Goal: Communication & Community: Answer question/provide support

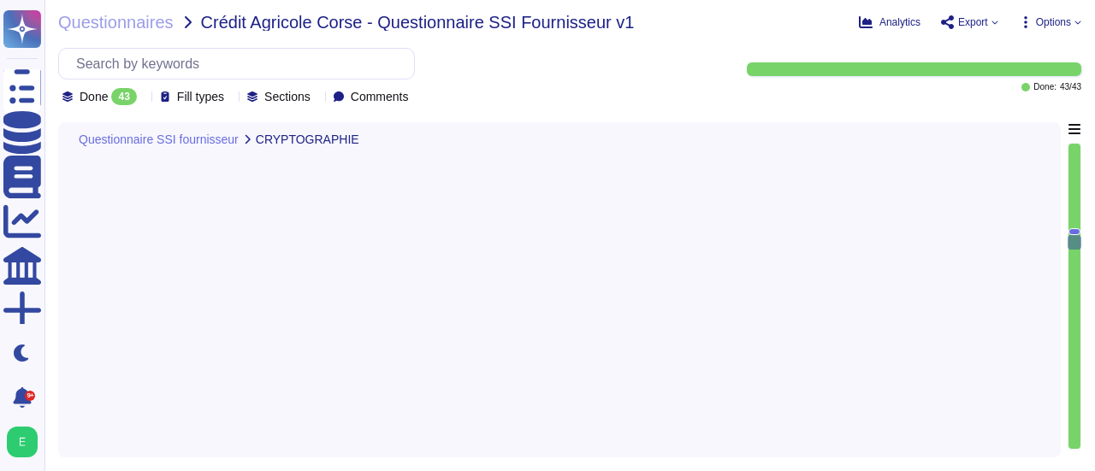
type textarea "Edenred France a mis en place différentes technologies de chiffrement selon les…"
type textarea "Oui, Edenred France chiffre les données lors de leur transfert en utilisant des…"
type textarea "Direction des Systèmes d’information (notamment : ne pas utiliser de mot de pas…"
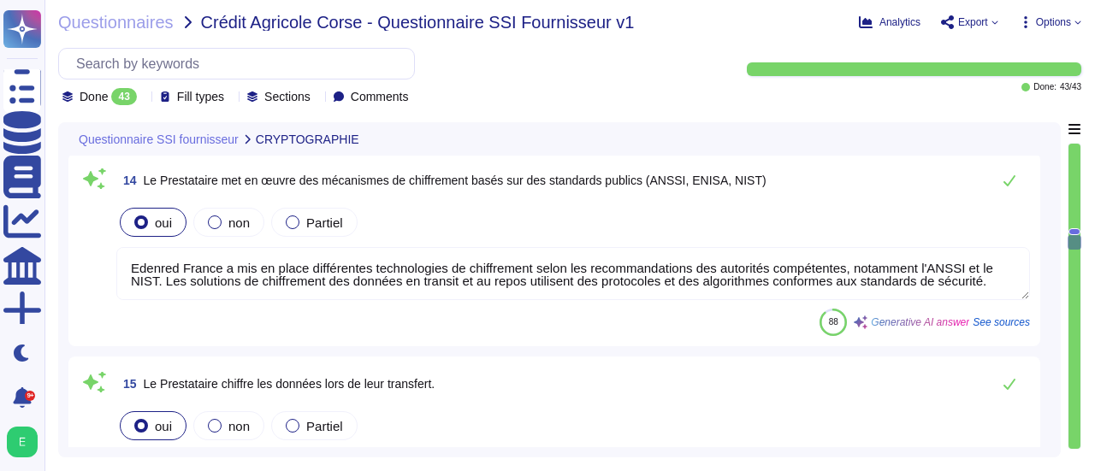
scroll to position [1, 0]
click at [1004, 268] on textarea "Edenred France a mis en place différentes technologies de chiffrement selon les…" at bounding box center [572, 273] width 913 height 53
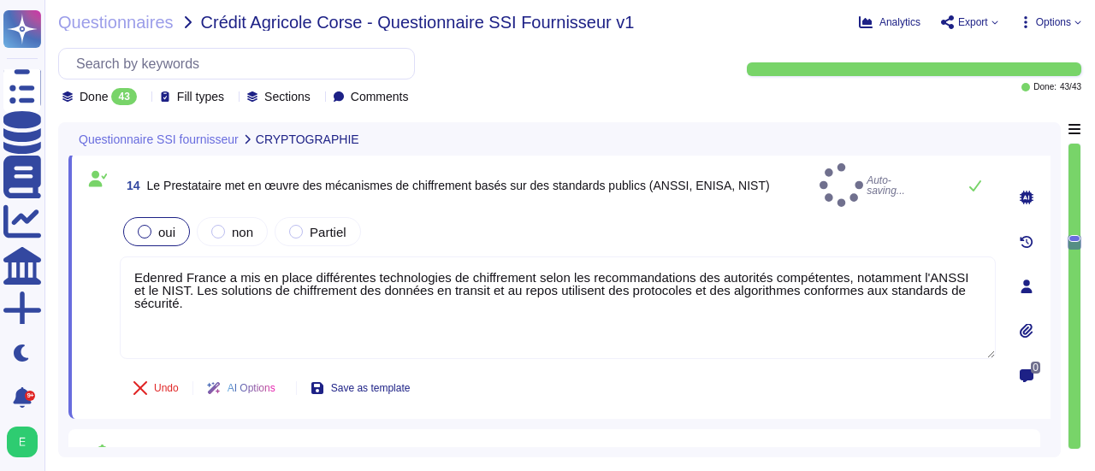
click at [155, 269] on textarea "Edenred France a mis en place différentes technologies de chiffrement selon les…" at bounding box center [558, 308] width 876 height 103
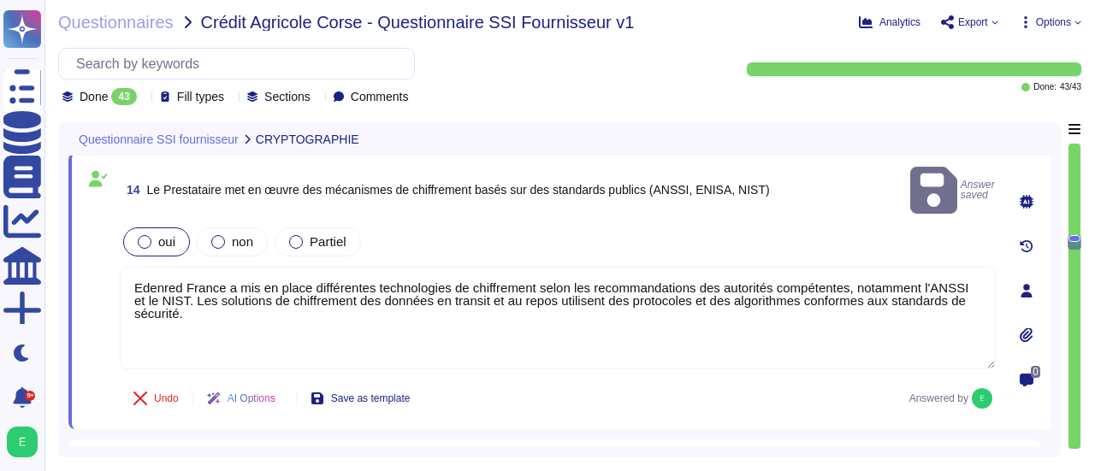
click at [155, 269] on textarea "Edenred France a mis en place différentes technologies de chiffrement selon les…" at bounding box center [558, 318] width 876 height 103
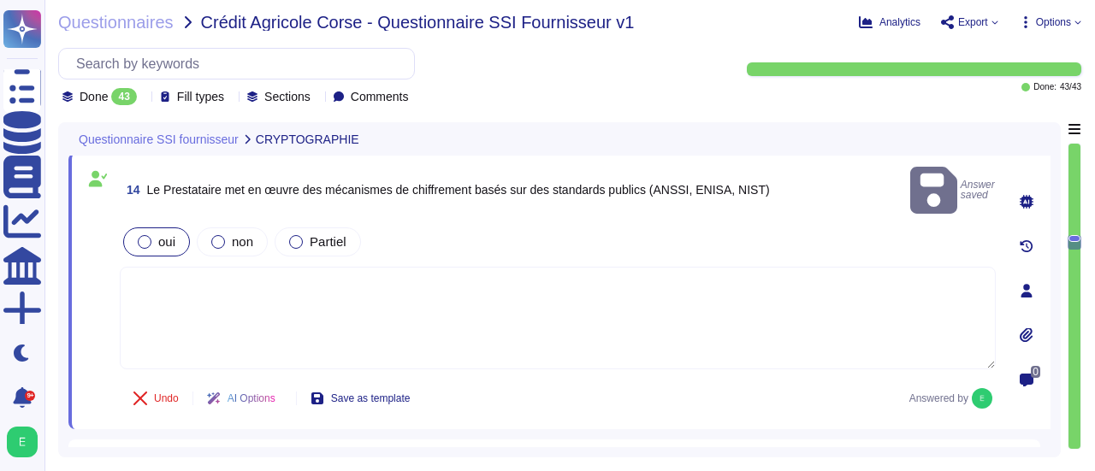
paste textarea "Les différentes méthodes de chiffrement utilisées par Edenred France s’appuient…"
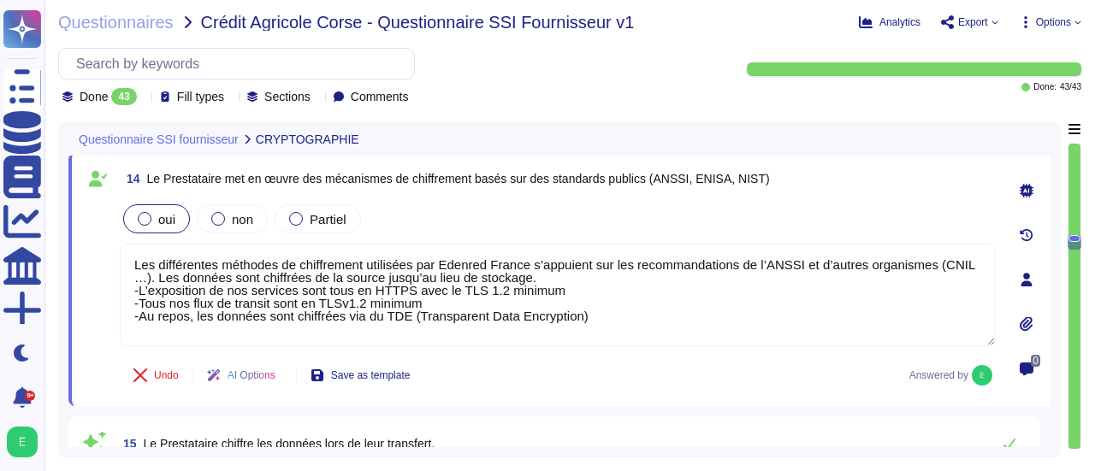
type textarea "Les différentes méthodes de chiffrement utilisées par Edenred France s’appuient…"
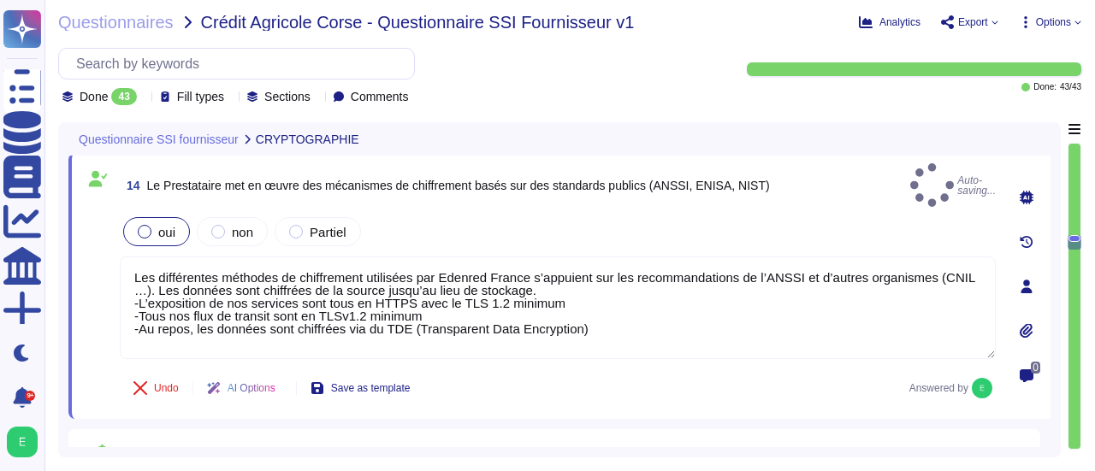
click at [847, 391] on div "Undo AI Options Save as template Answered by" at bounding box center [558, 388] width 876 height 41
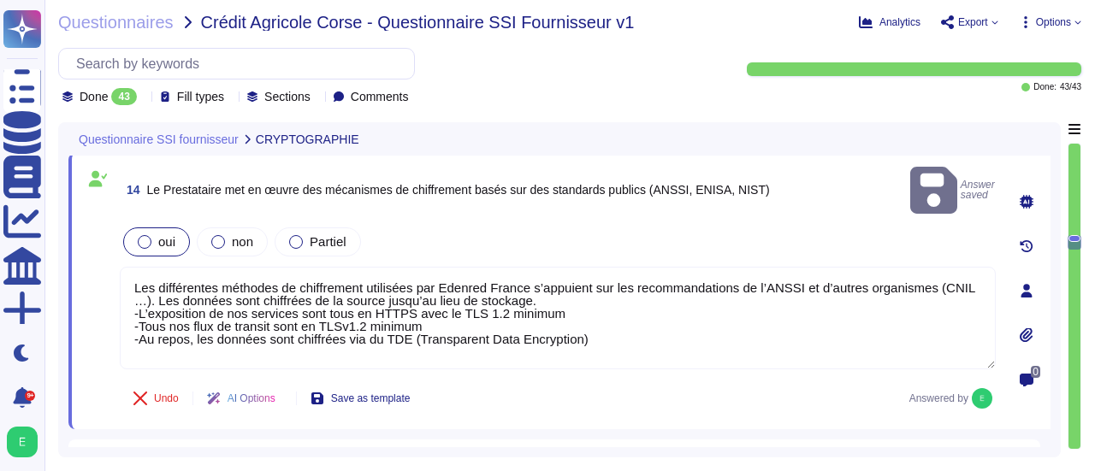
click at [1046, 387] on div "0" at bounding box center [1026, 291] width 48 height 256
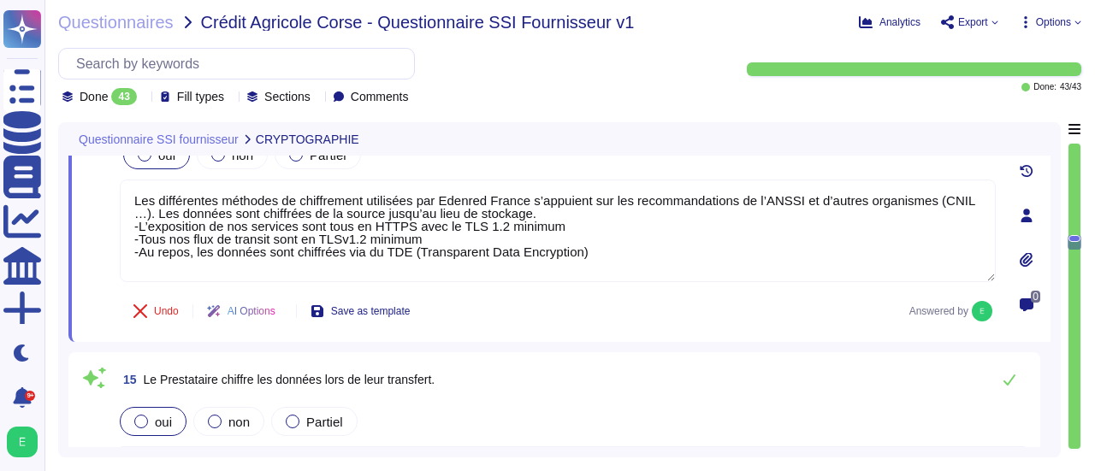
type textarea "Les données sensibles et à caractère personnel sont chiffrées au repos sur les …"
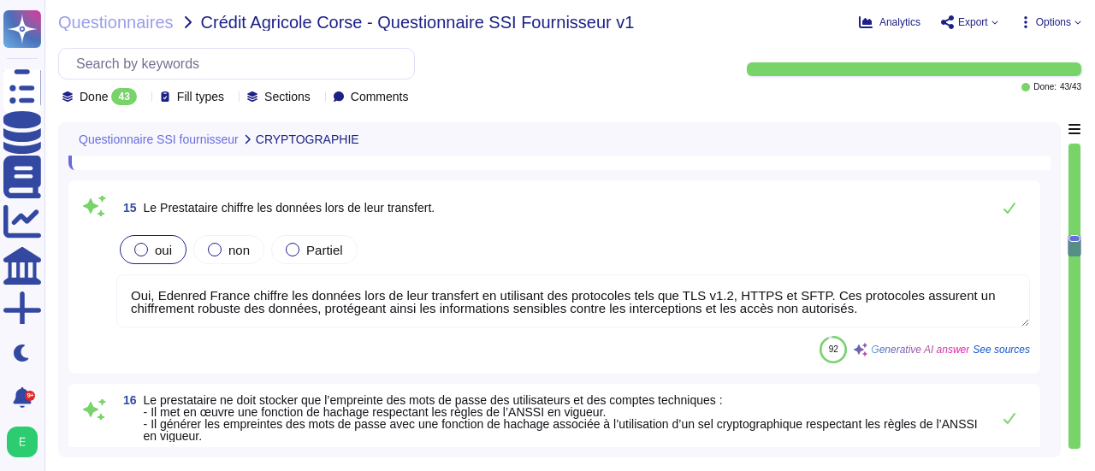
scroll to position [3571, 0]
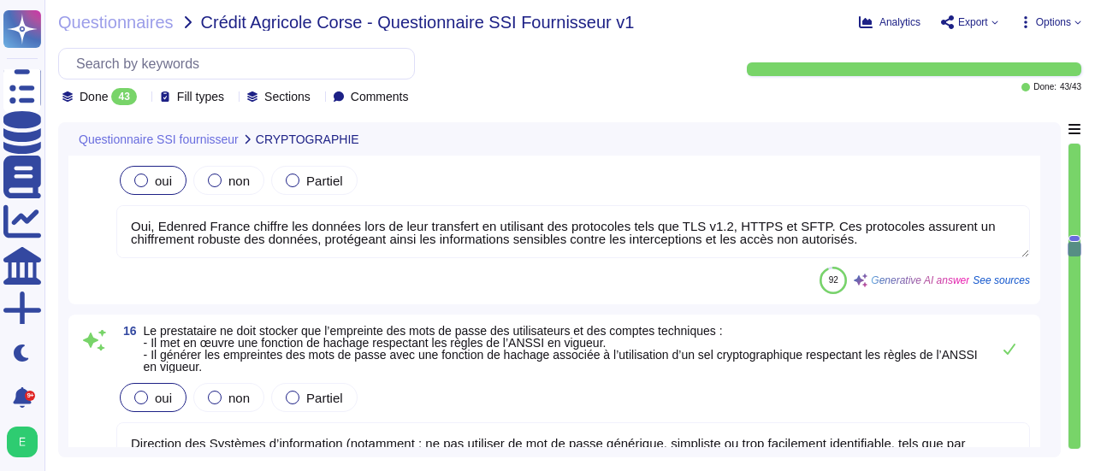
type textarea "Loremip Dolors a con ad elits doe temporinc, utlaboreet do magnaal enimadmini v…"
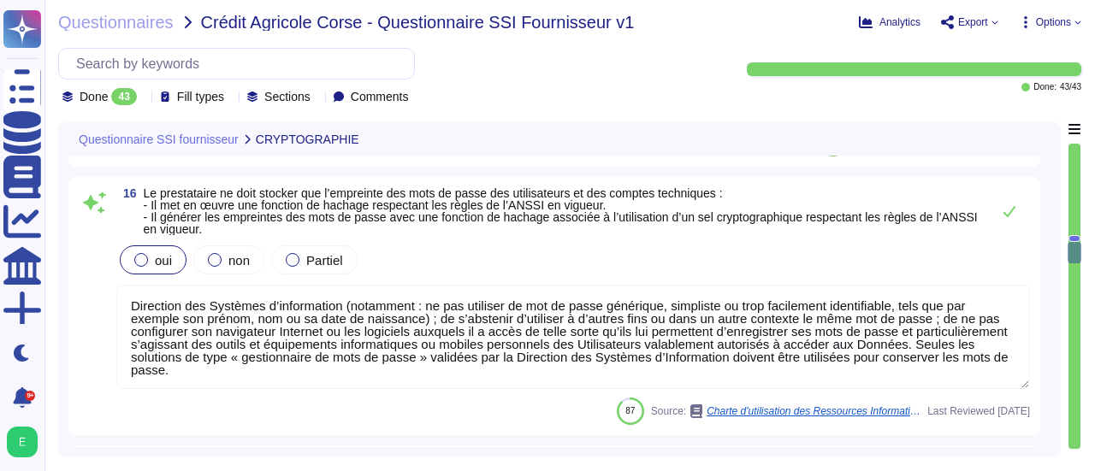
scroll to position [3776, 0]
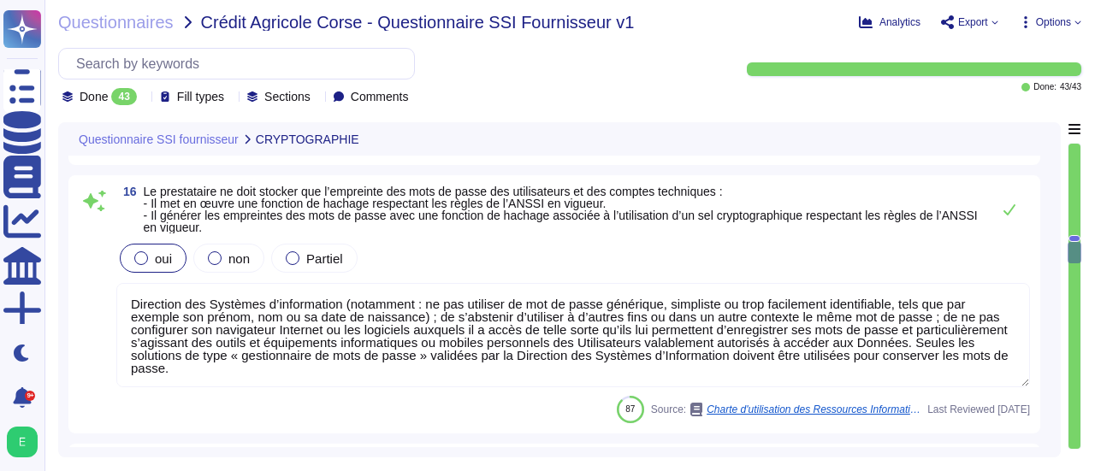
click at [1046, 381] on div "16 Le prestataire ne doit stocker que l’empreinte des mots de passe des utilisa…" at bounding box center [559, 304] width 982 height 258
click at [872, 329] on textarea "Direction des Systèmes d’information (notamment : ne pas utiliser de mot de pas…" at bounding box center [572, 335] width 913 height 104
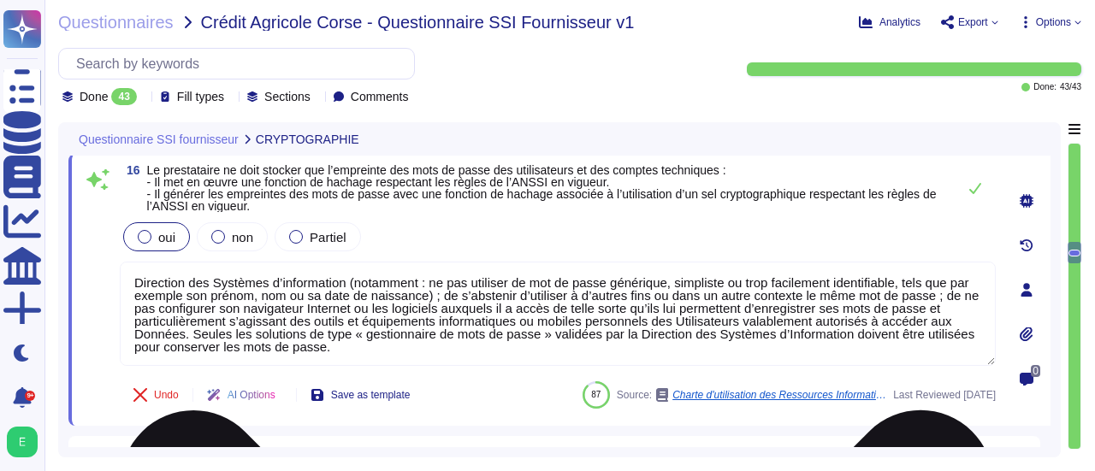
click at [872, 329] on textarea "Direction des Systèmes d’information (notamment : ne pas utiliser de mot de pas…" at bounding box center [558, 314] width 876 height 104
click at [906, 313] on textarea "Direction des Systèmes d’information (notamment : ne pas utiliser de mot de pas…" at bounding box center [558, 314] width 876 height 104
click at [929, 306] on textarea "Direction des Systèmes d’information (notamment : ne pas utiliser de mot de pas…" at bounding box center [558, 314] width 876 height 104
click at [939, 305] on textarea "Direction des Systèmes d’information (notamment : ne pas utiliser de mot de pas…" at bounding box center [558, 314] width 876 height 104
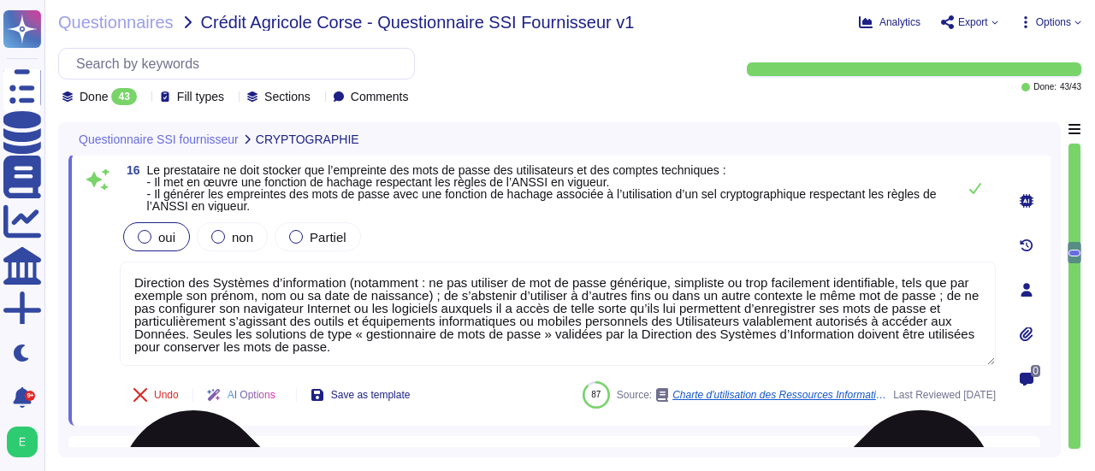
click at [956, 294] on textarea "Direction des Systèmes d’information (notamment : ne pas utiliser de mot de pas…" at bounding box center [558, 314] width 876 height 104
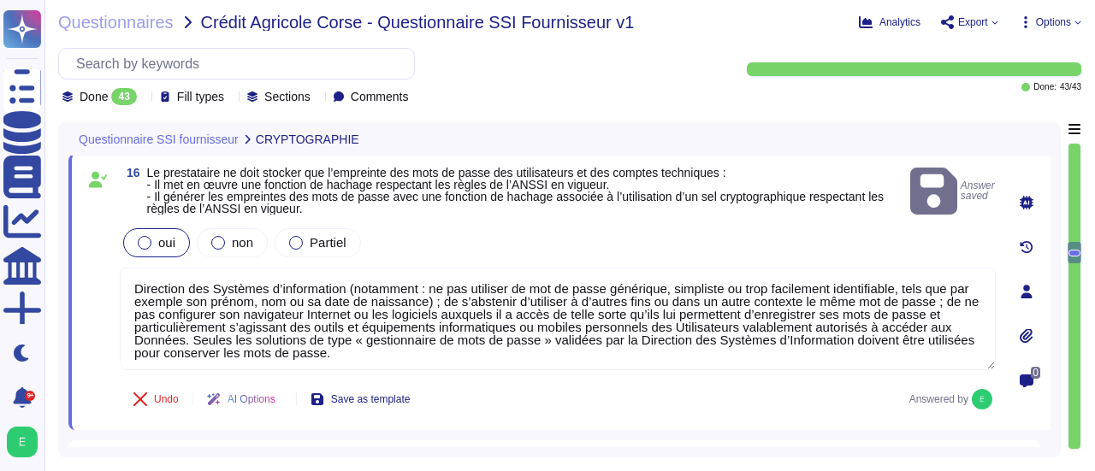
click at [228, 294] on textarea "Direction des Systèmes d’information (notamment : ne pas utiliser de mot de pas…" at bounding box center [558, 319] width 876 height 103
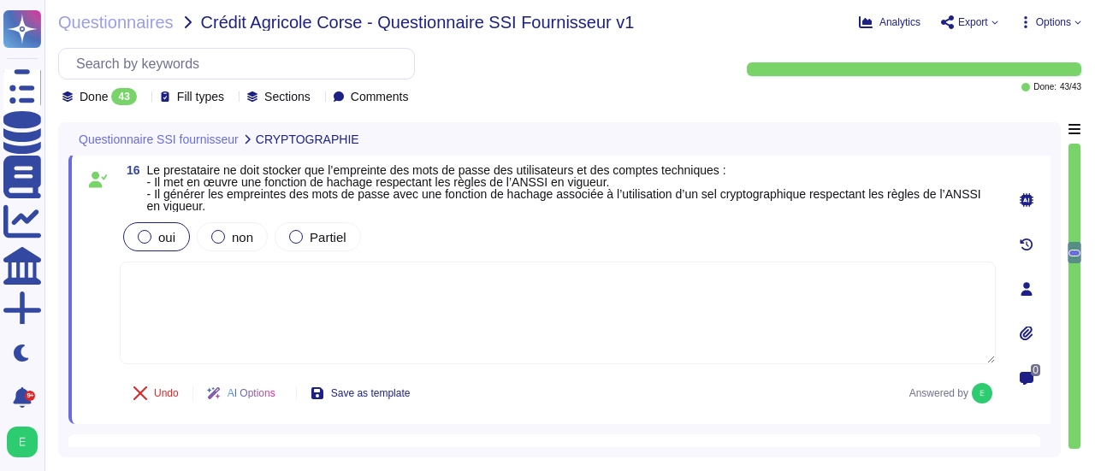
paste textarea "Edenred [DEMOGRAPHIC_DATA] ne stocke jamais les mots de passe en clair. Seules …"
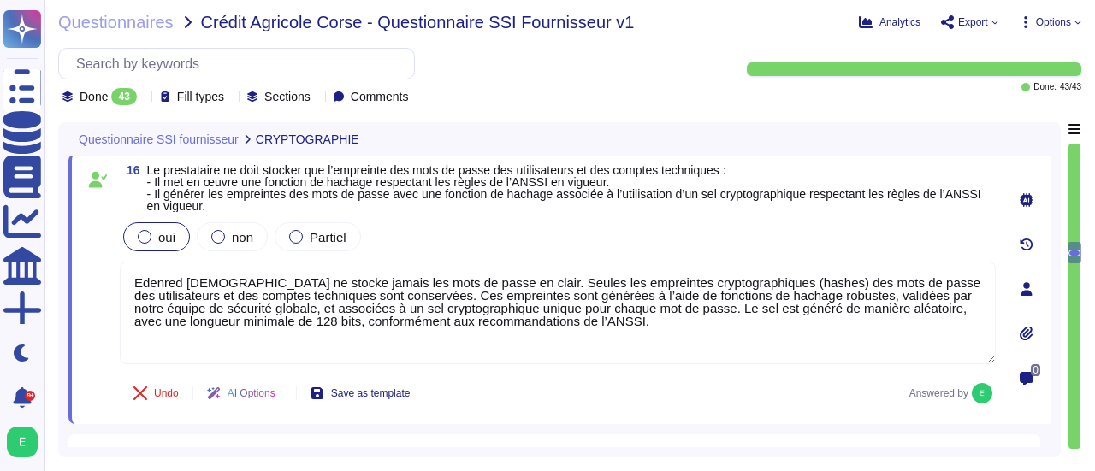
type textarea "Edenred [DEMOGRAPHIC_DATA] ne stocke jamais les mots de passe en clair. Seules …"
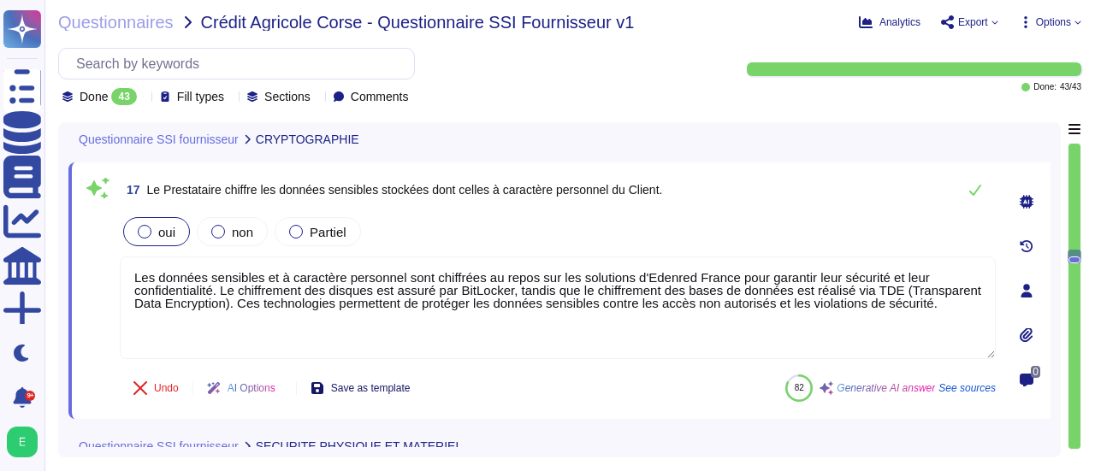
type textarea "Loremip Dolors ame co adipi elitseddo eiusmod temp incididun utl etdolo ma aliq…"
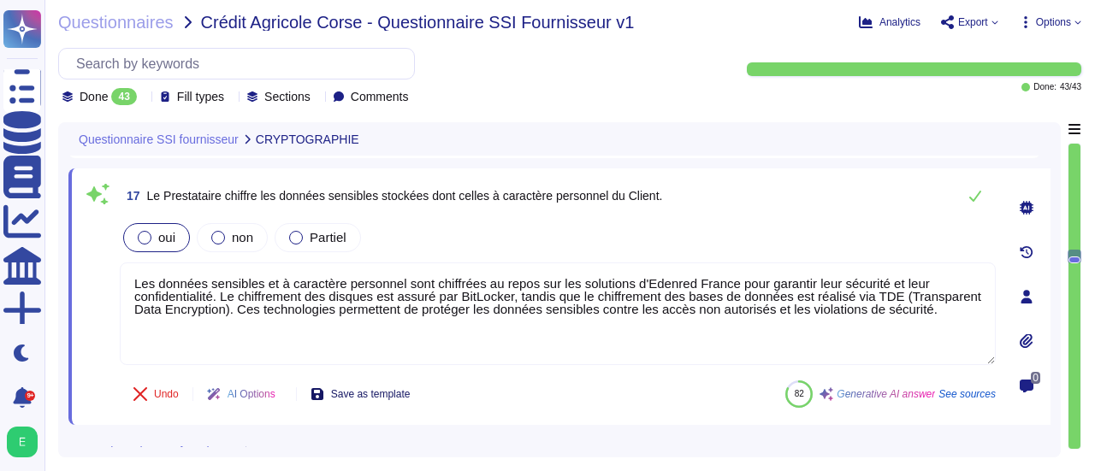
click at [369, 389] on span "Save as template" at bounding box center [371, 394] width 80 height 10
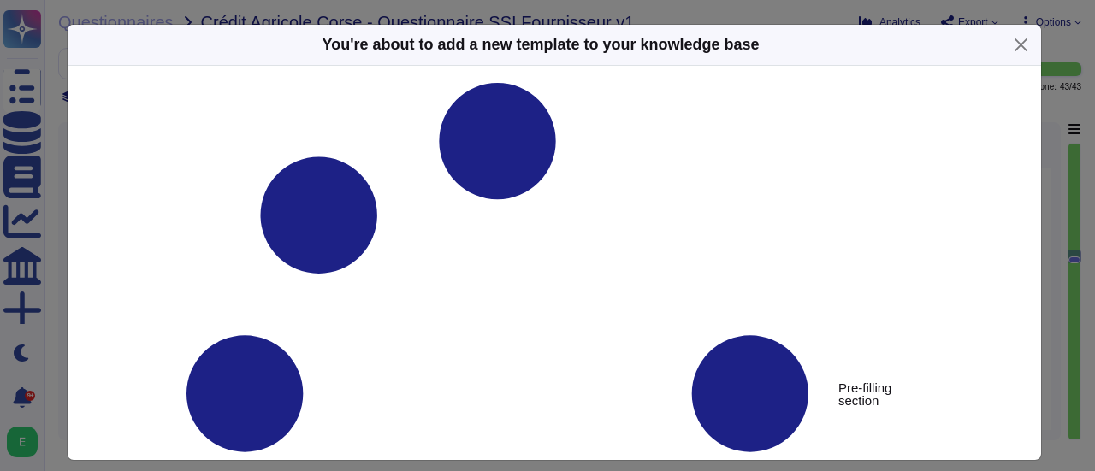
type textarea "Le Prestataire chiffre les données sensibles stockées dont celles à caractère p…"
type textarea "Les données sensibles et à caractère personnel sont chiffrées au repos sur les …"
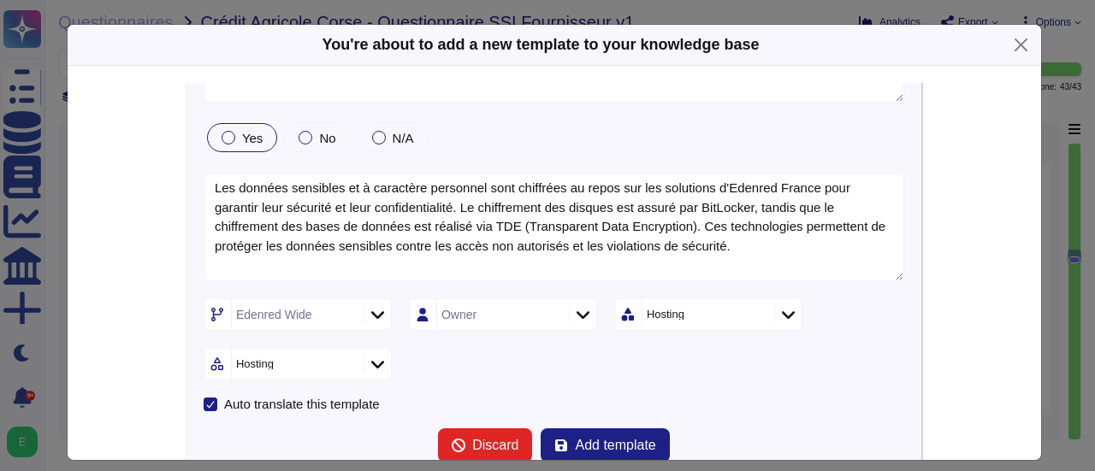
scroll to position [74, 0]
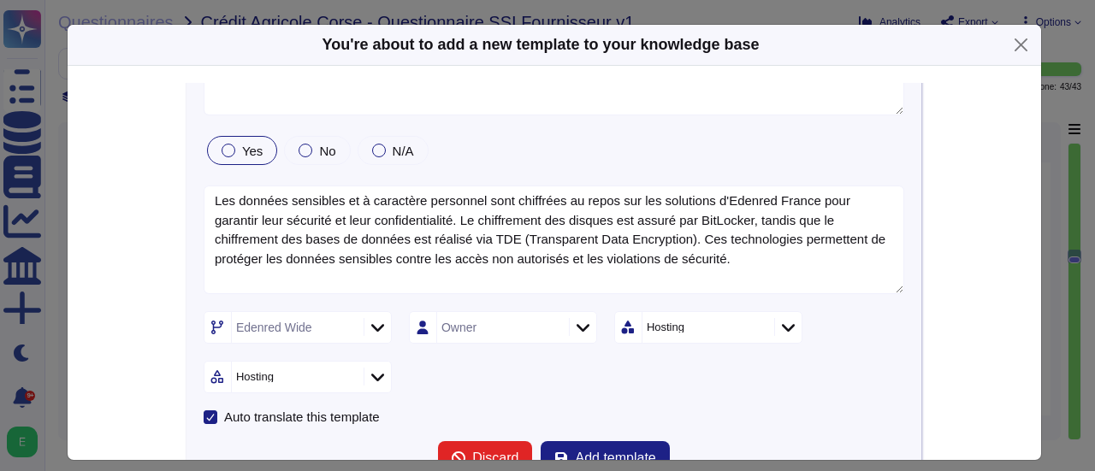
click at [782, 329] on icon at bounding box center [788, 327] width 13 height 17
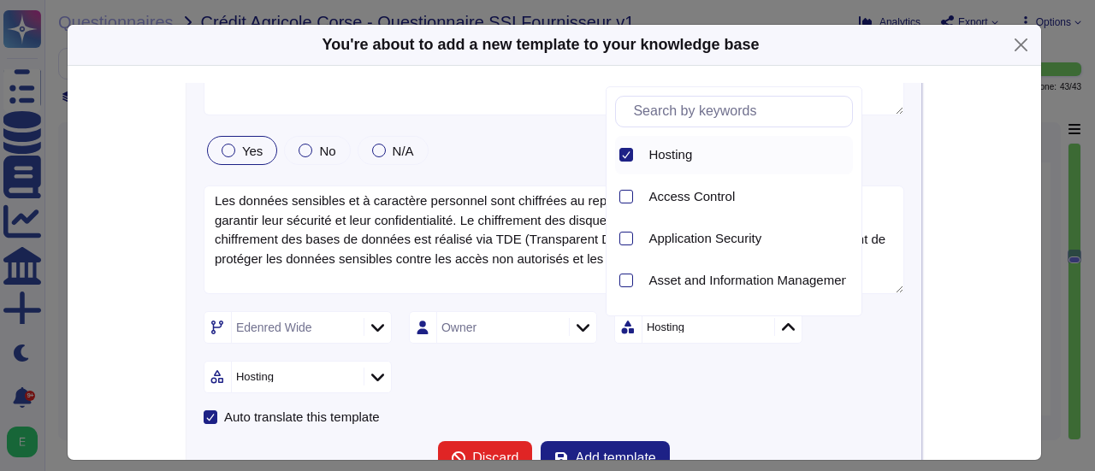
click at [629, 156] on icon at bounding box center [626, 154] width 9 height 9
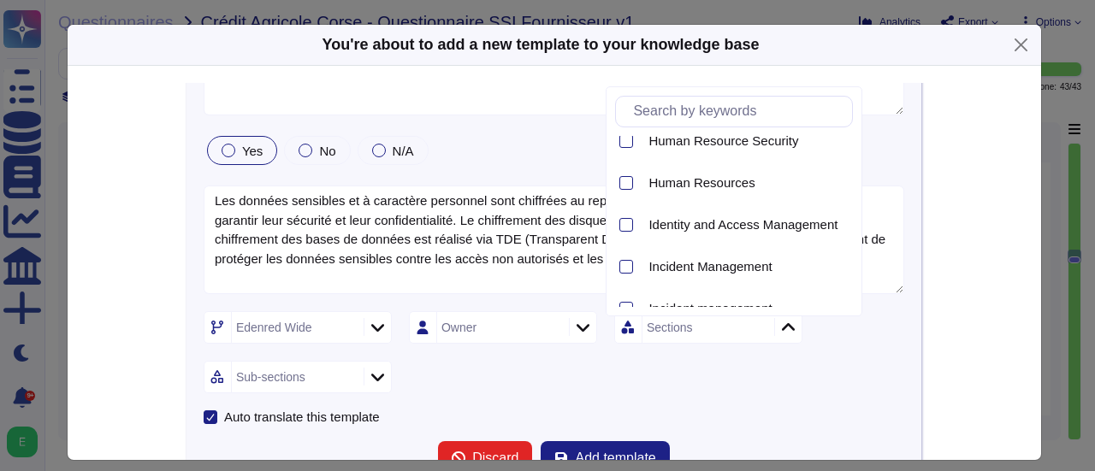
scroll to position [752, 0]
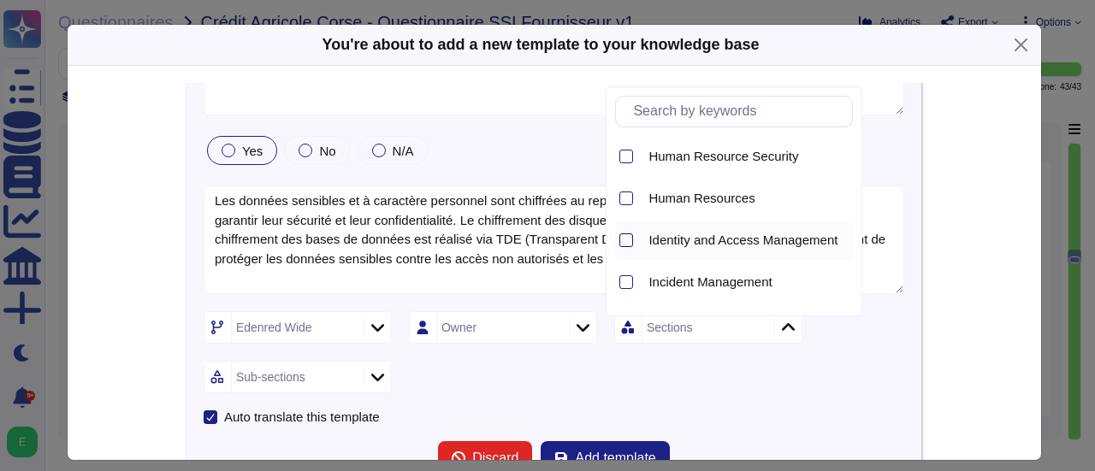
click at [630, 243] on div at bounding box center [626, 240] width 14 height 14
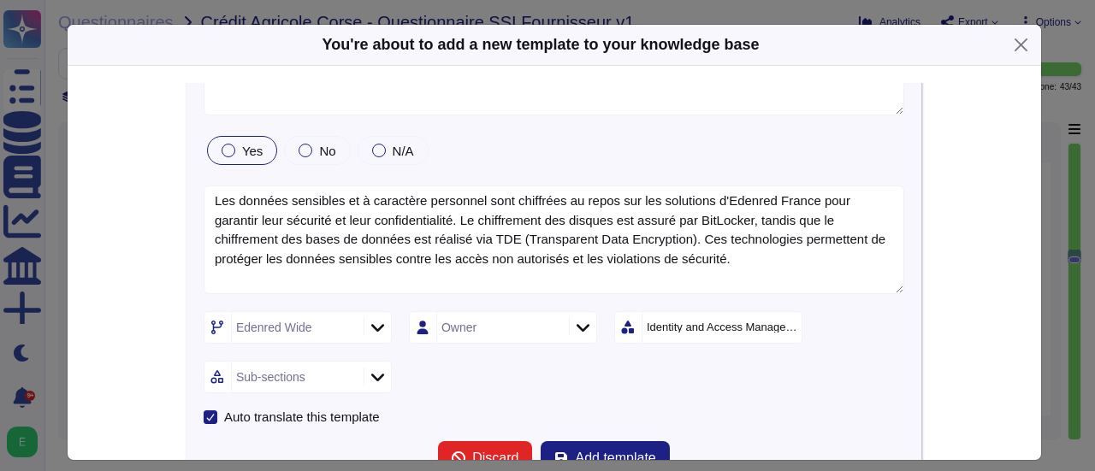
click at [371, 330] on icon at bounding box center [377, 327] width 13 height 17
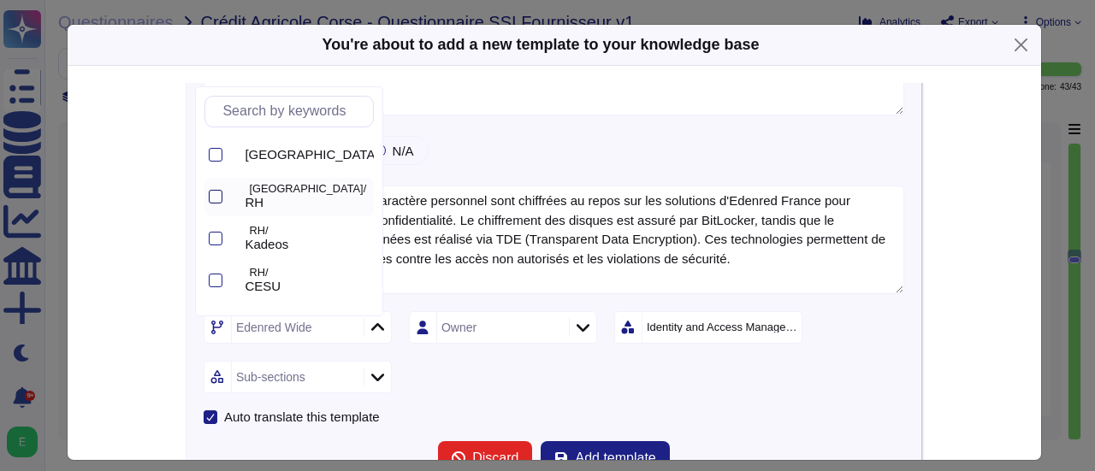
click at [215, 196] on div at bounding box center [216, 197] width 14 height 14
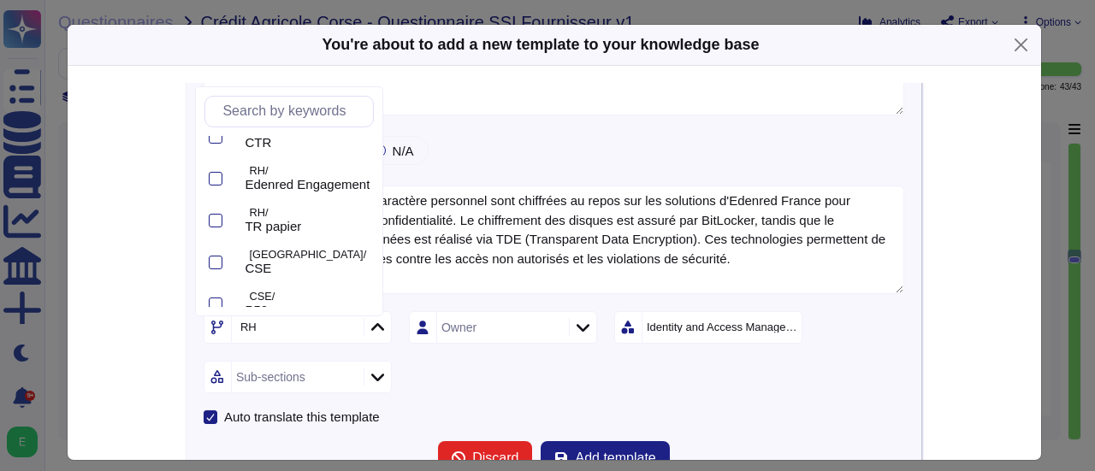
scroll to position [410, 0]
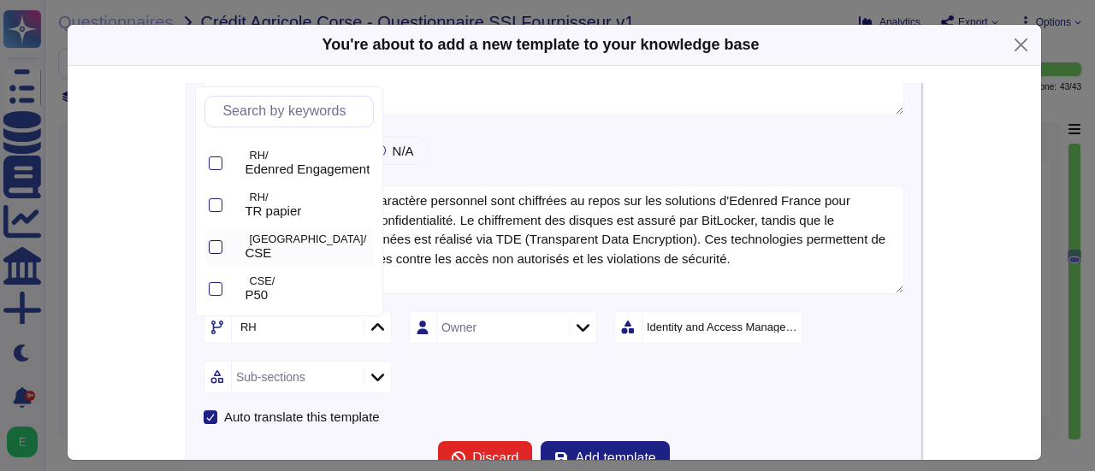
click at [211, 249] on div at bounding box center [216, 247] width 14 height 14
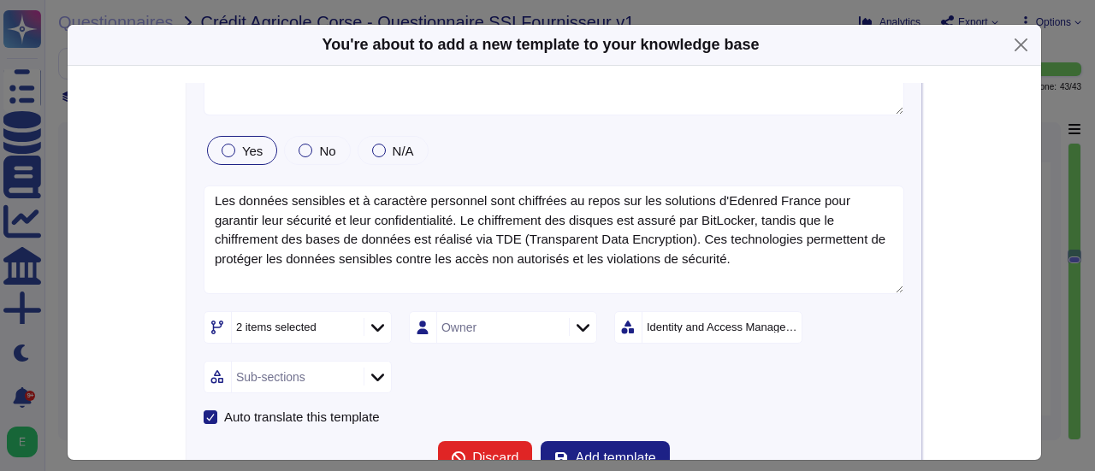
click at [371, 377] on icon at bounding box center [377, 377] width 13 height 17
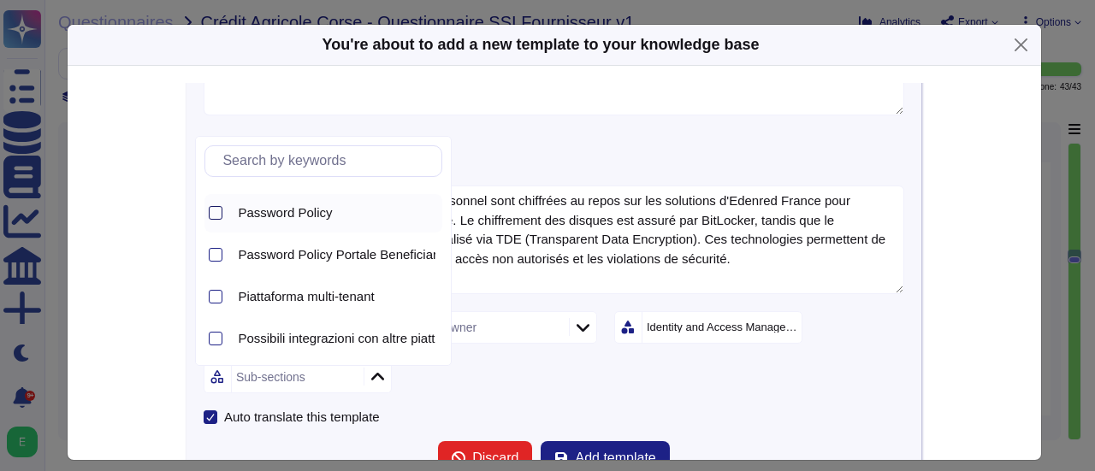
click at [211, 216] on div at bounding box center [216, 213] width 14 height 14
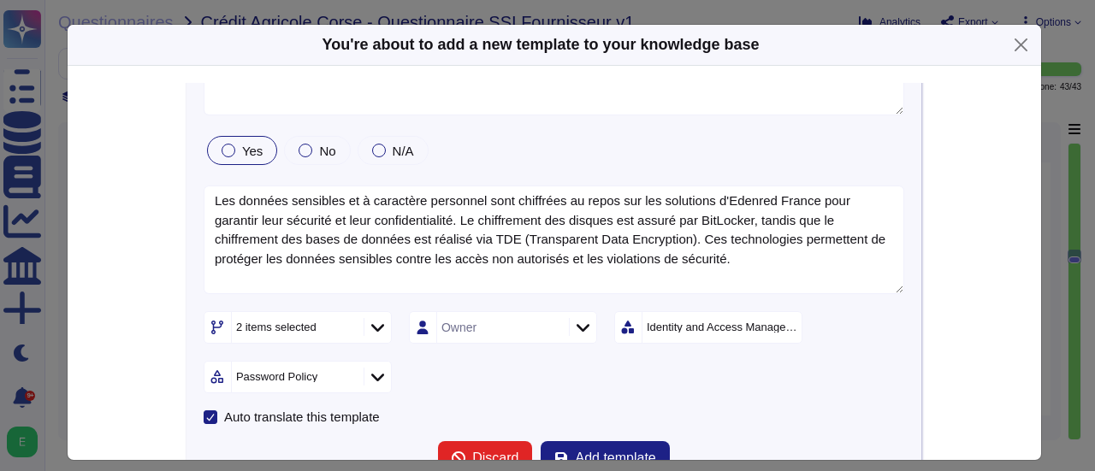
click at [593, 387] on div "2 items selected Owner Identity and Access Management Password Policy" at bounding box center [554, 352] width 700 height 82
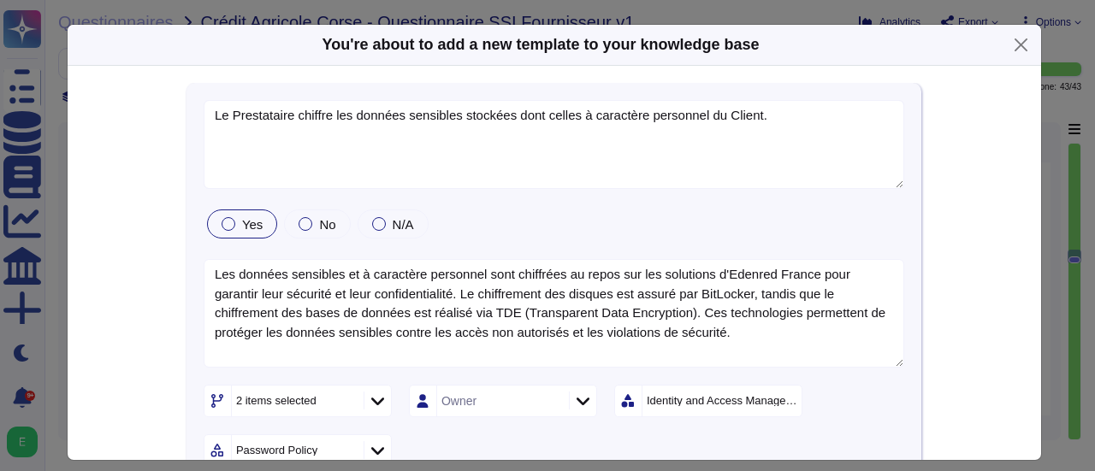
scroll to position [318, 0]
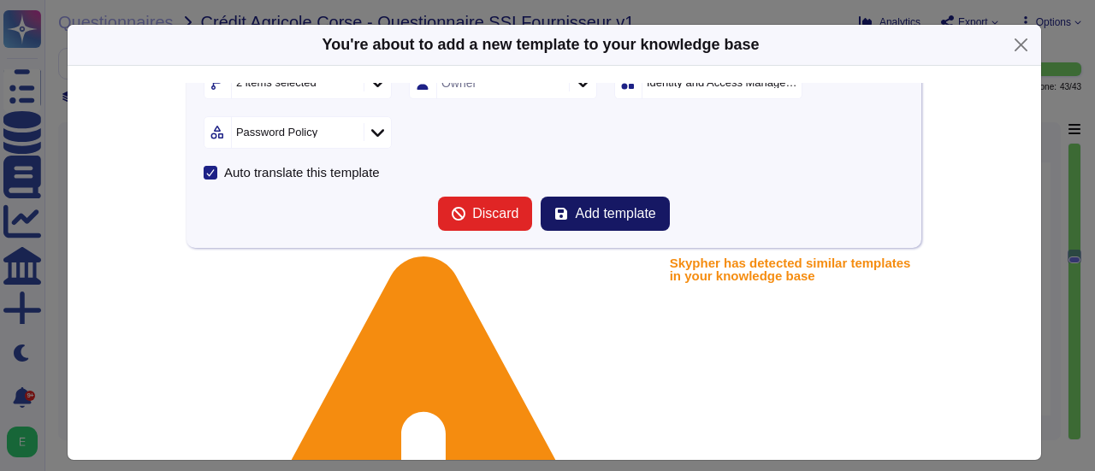
click at [626, 207] on span "Add template" at bounding box center [615, 214] width 80 height 14
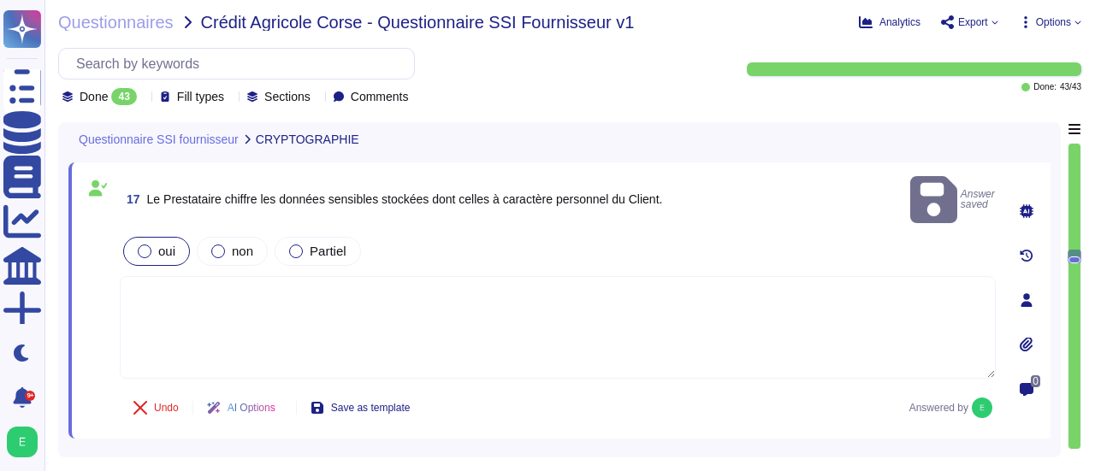
click at [175, 276] on textarea at bounding box center [558, 327] width 876 height 103
paste textarea "Les données sensibles dont celles à cractère personnel du client sont chiffrées…"
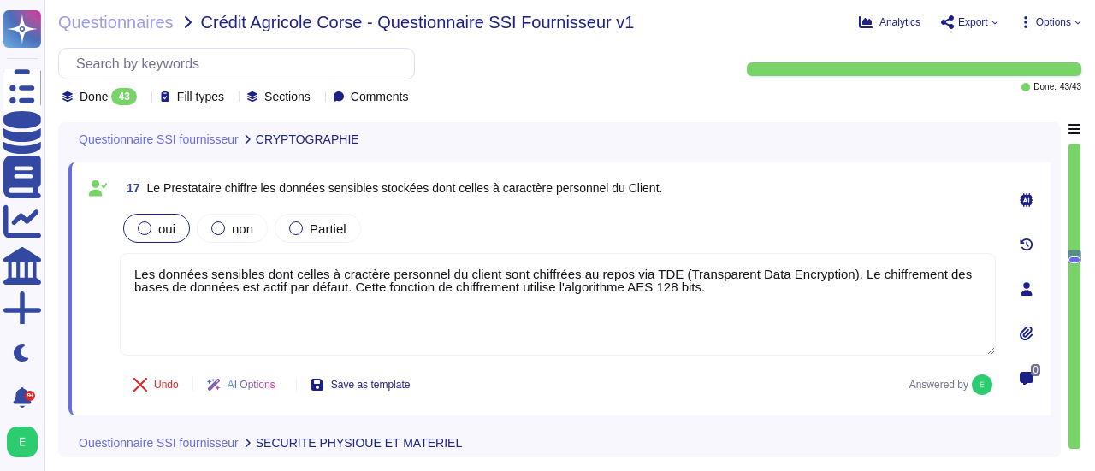
type textarea "Les données sensibles dont celles à cractère personnel du client sont chiffrées…"
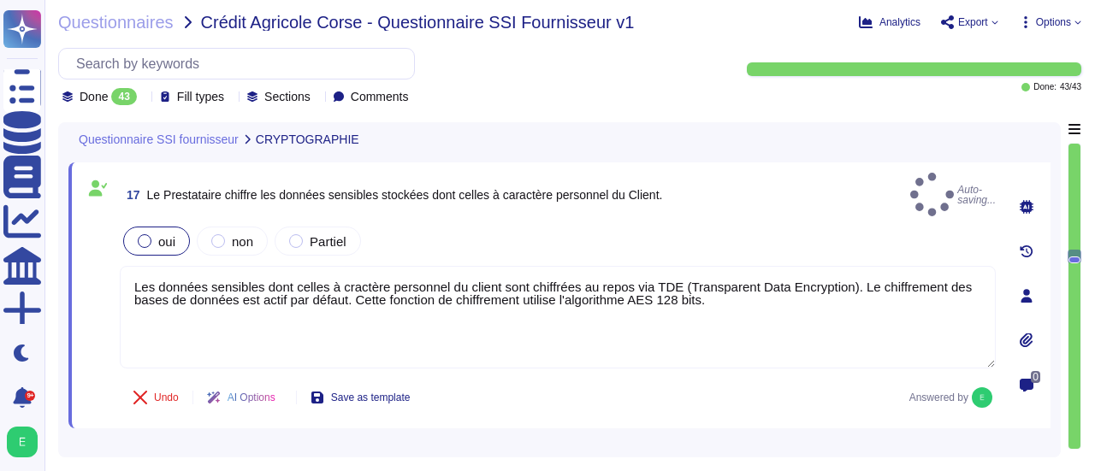
click at [472, 377] on div "Undo AI Options Save as template Answered by" at bounding box center [558, 397] width 876 height 41
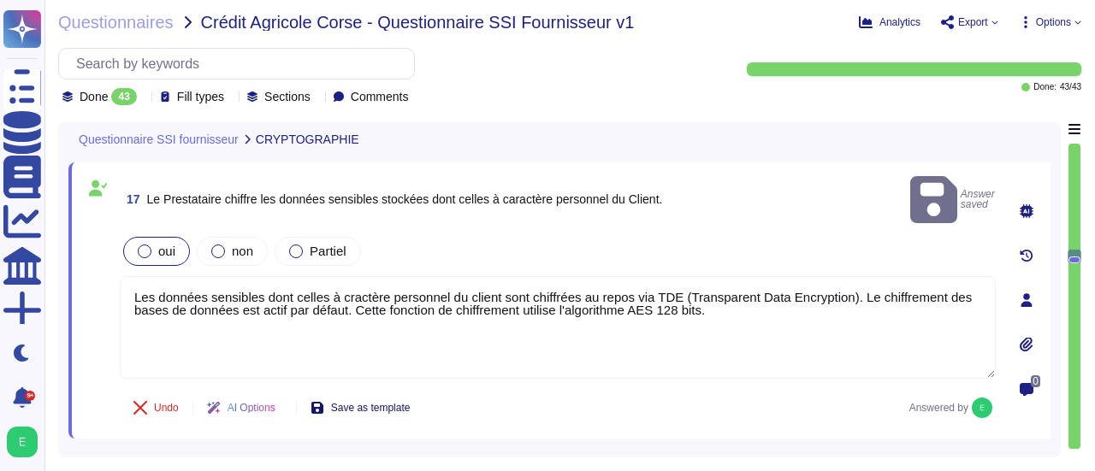
click at [404, 403] on span "Save as template" at bounding box center [371, 408] width 80 height 10
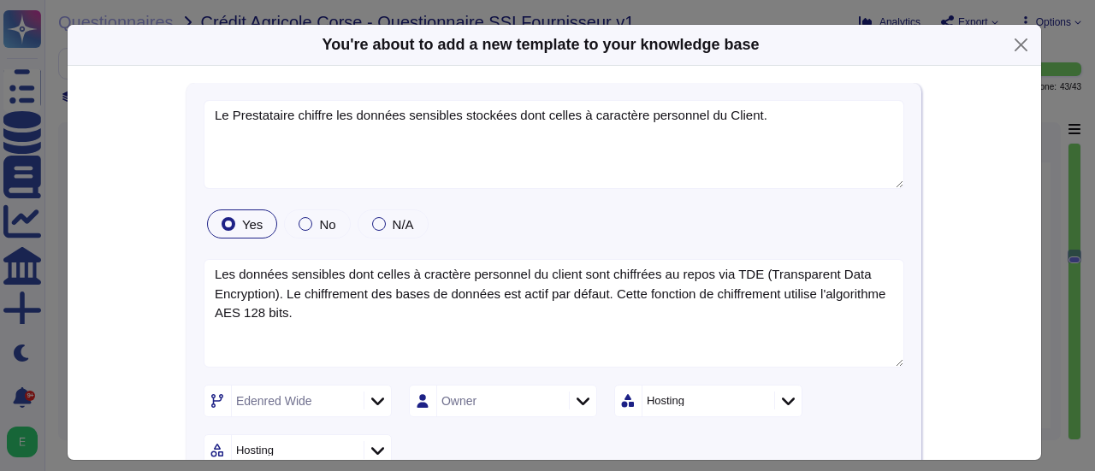
type textarea "Le Prestataire chiffre les données sensibles stockées dont celles à caractère p…"
type textarea "Les données sensibles dont celles à cractère personnel du client sont chiffrées…"
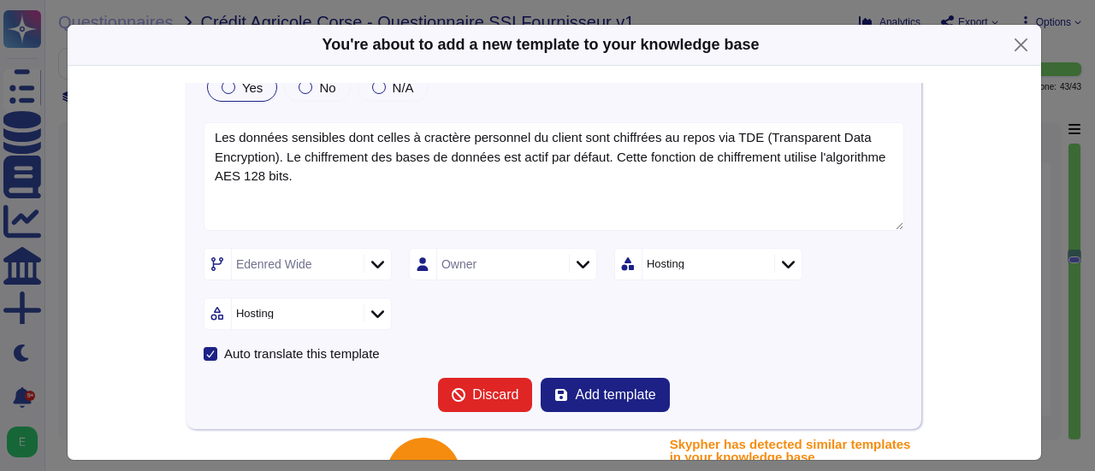
scroll to position [171, 0]
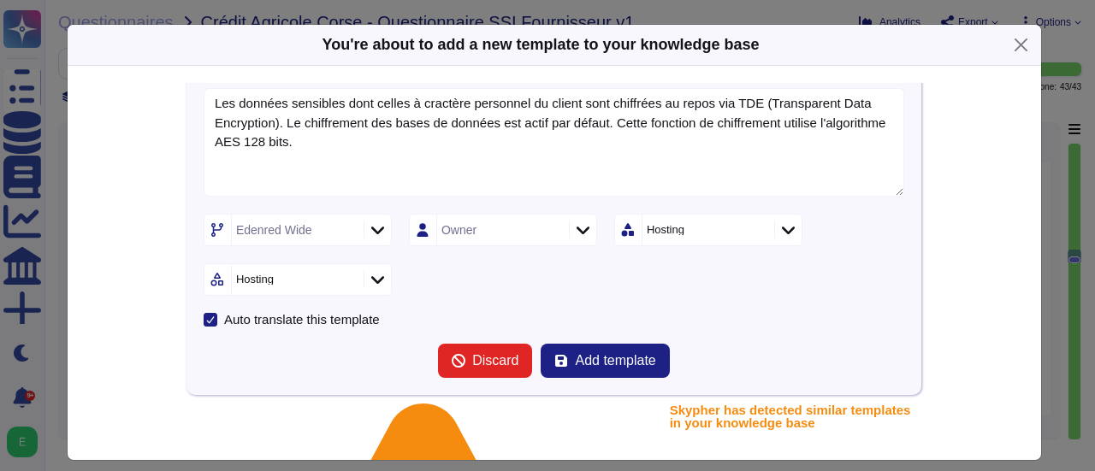
click at [774, 229] on div at bounding box center [787, 230] width 27 height 19
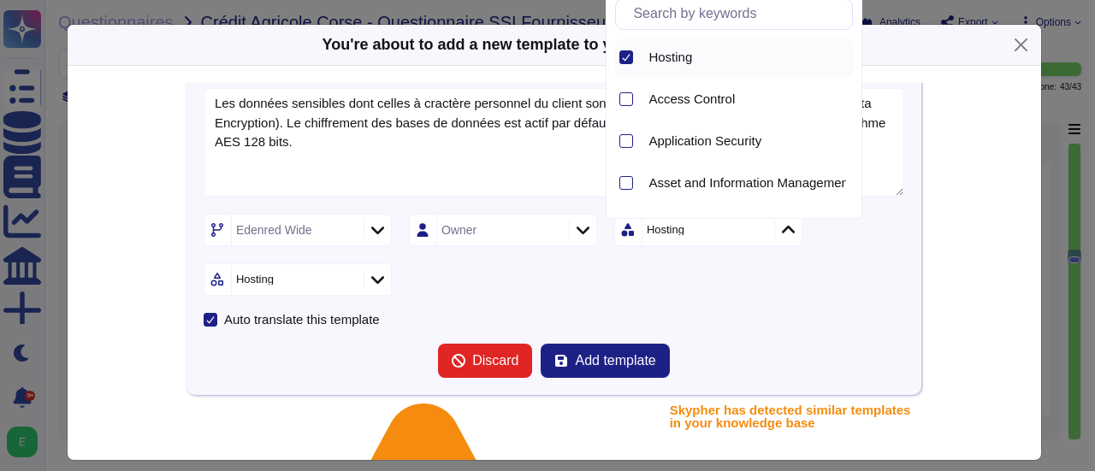
click at [628, 56] on icon at bounding box center [627, 58] width 8 height 7
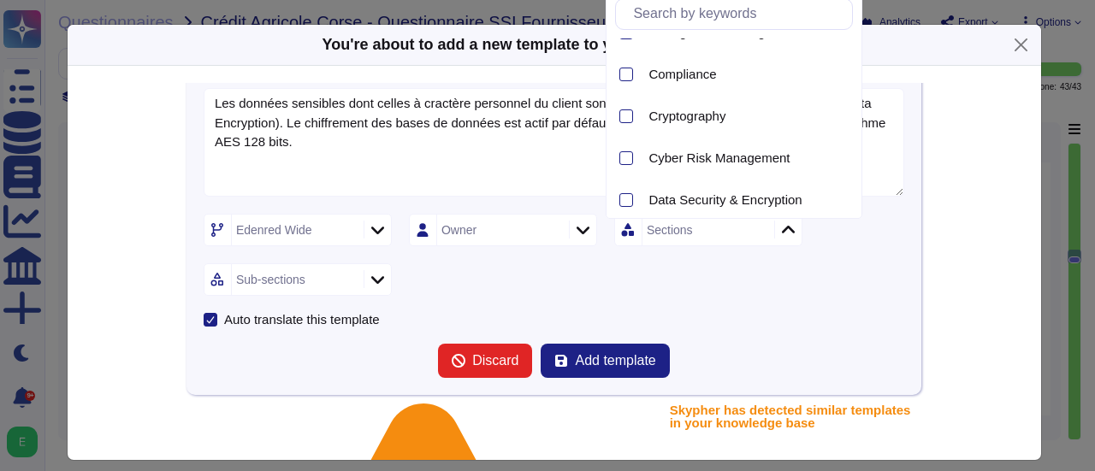
scroll to position [456, 0]
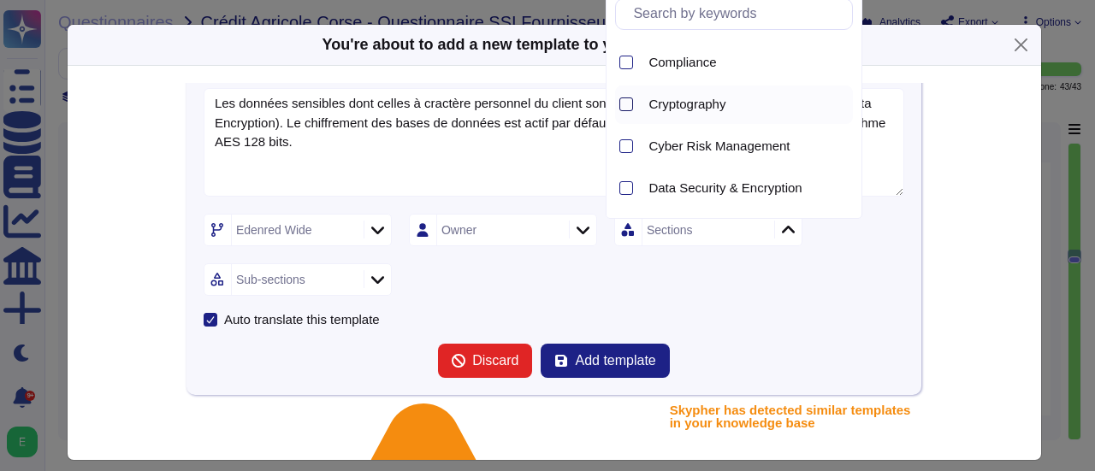
click at [629, 105] on div at bounding box center [626, 104] width 14 height 14
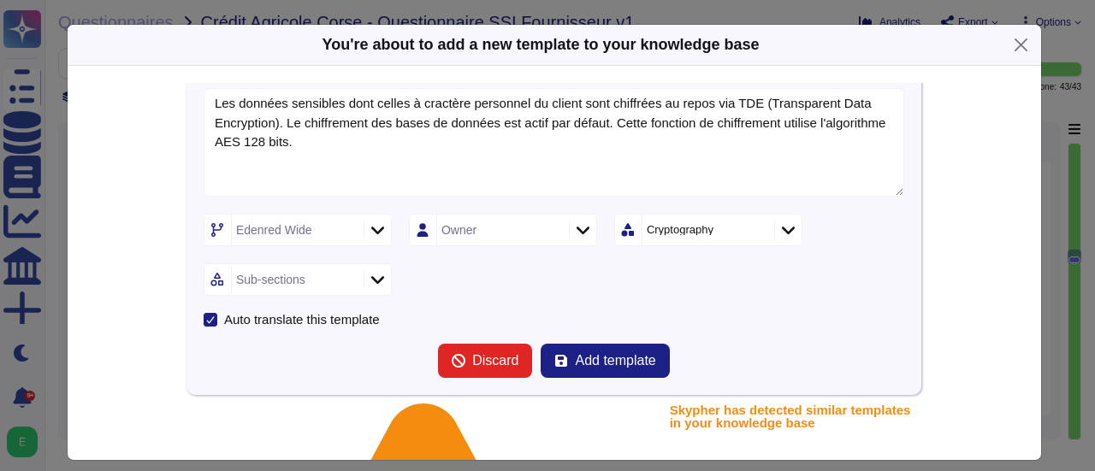
click at [371, 231] on icon at bounding box center [377, 229] width 13 height 17
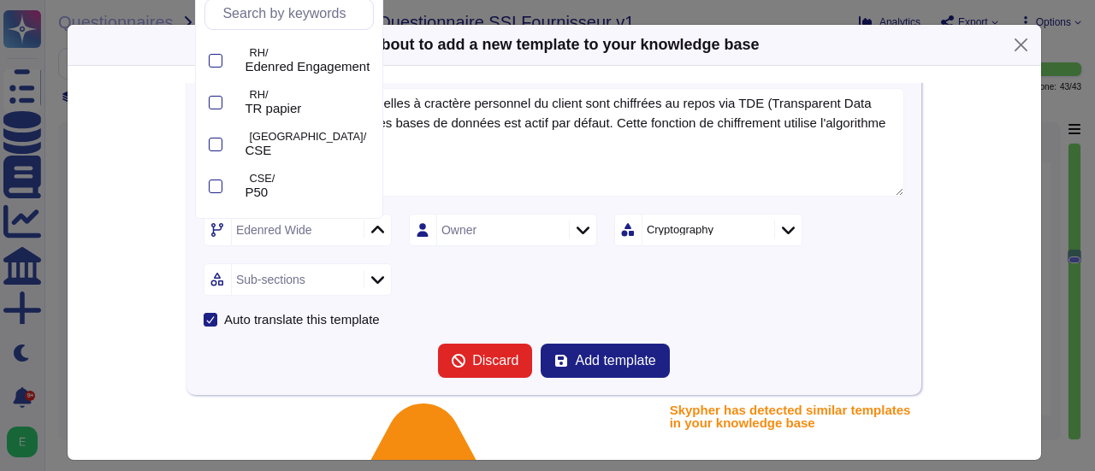
scroll to position [448, 0]
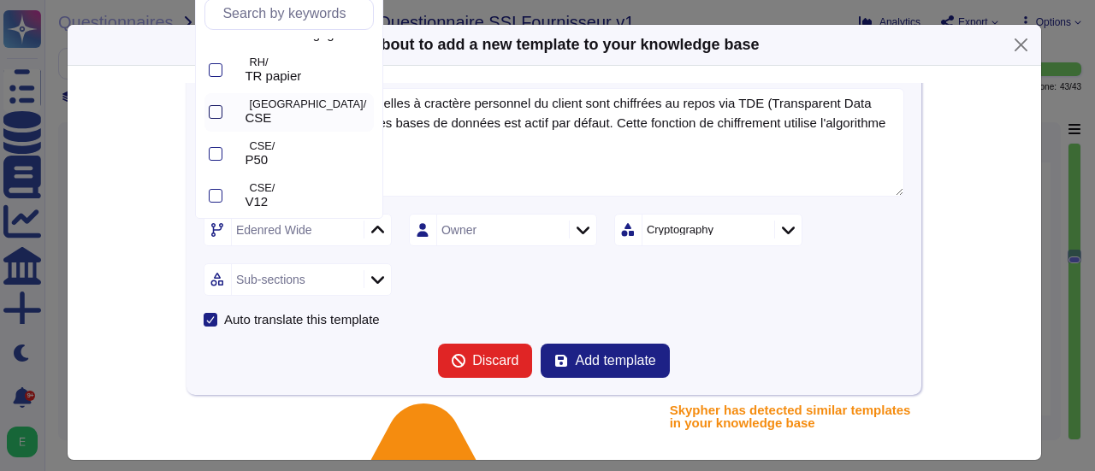
click at [217, 113] on div at bounding box center [216, 112] width 14 height 14
click at [217, 113] on icon at bounding box center [215, 112] width 9 height 9
click at [215, 198] on div at bounding box center [216, 196] width 14 height 14
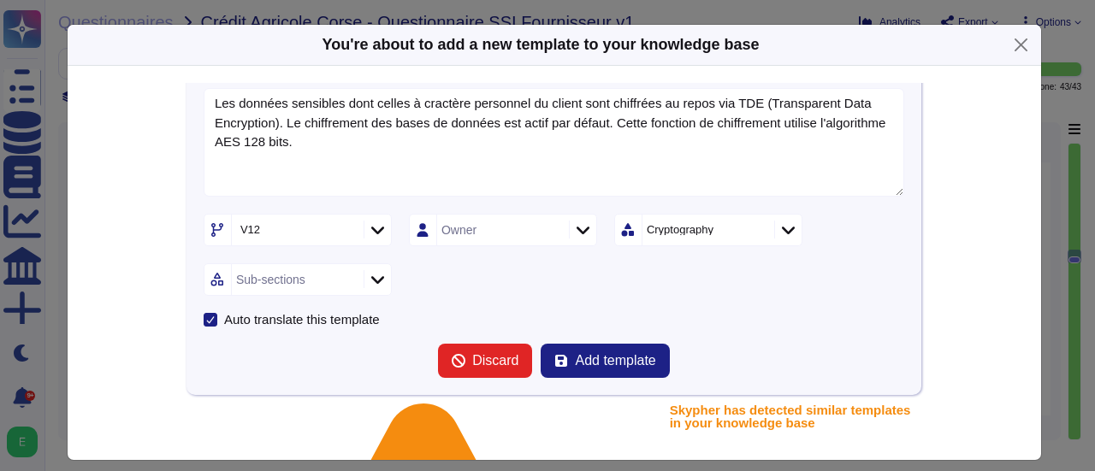
click at [427, 273] on div "V12 Owner Cryptography Sub-sections" at bounding box center [554, 255] width 700 height 82
click at [378, 278] on div at bounding box center [376, 279] width 27 height 19
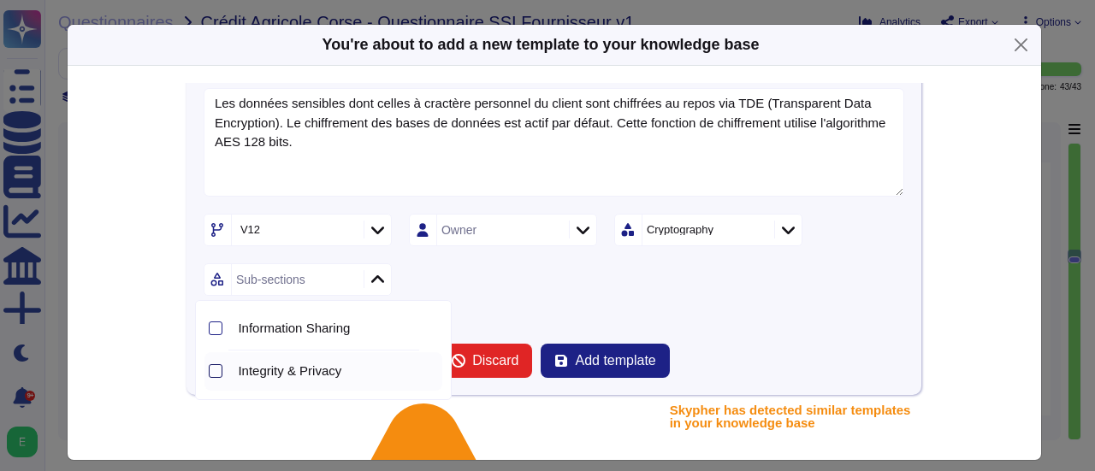
click at [212, 369] on div at bounding box center [216, 371] width 14 height 14
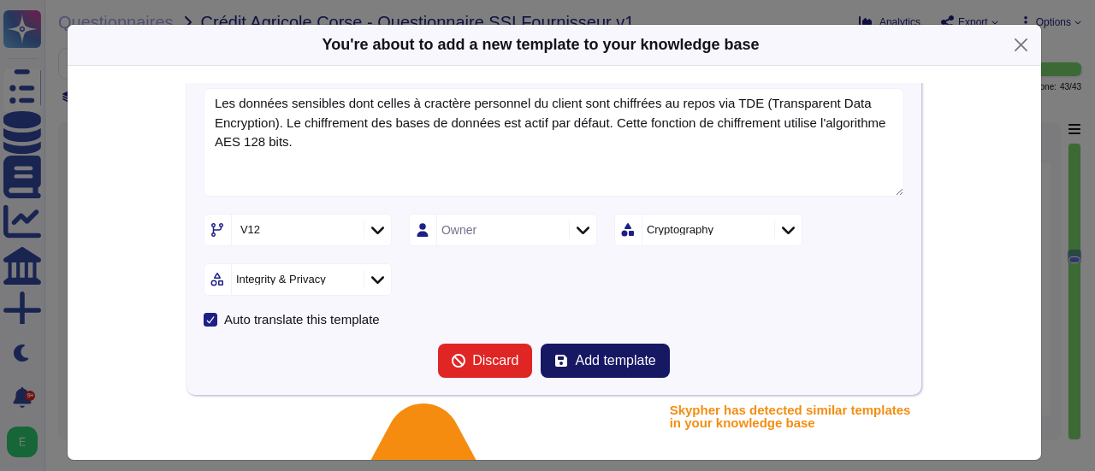
click at [575, 358] on span "Add template" at bounding box center [615, 361] width 80 height 14
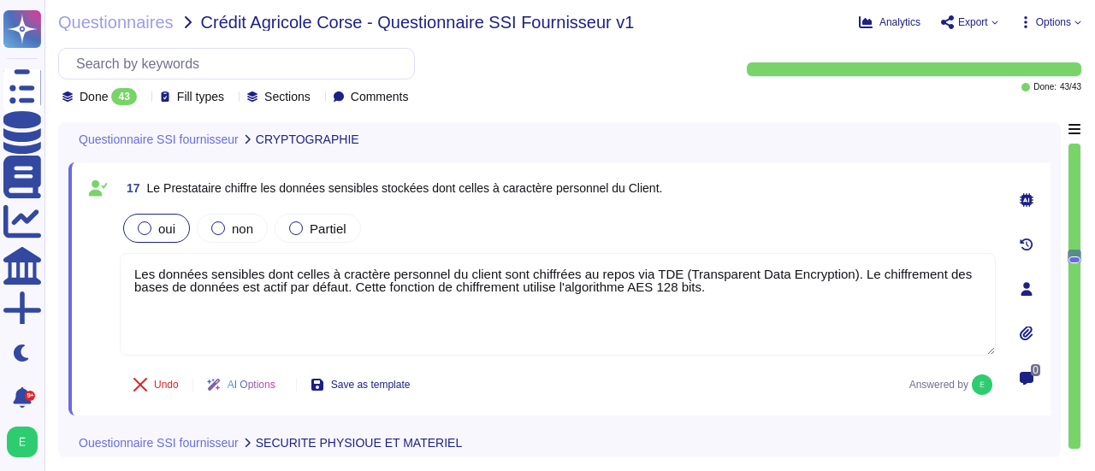
click at [1042, 389] on div "0" at bounding box center [1026, 378] width 34 height 34
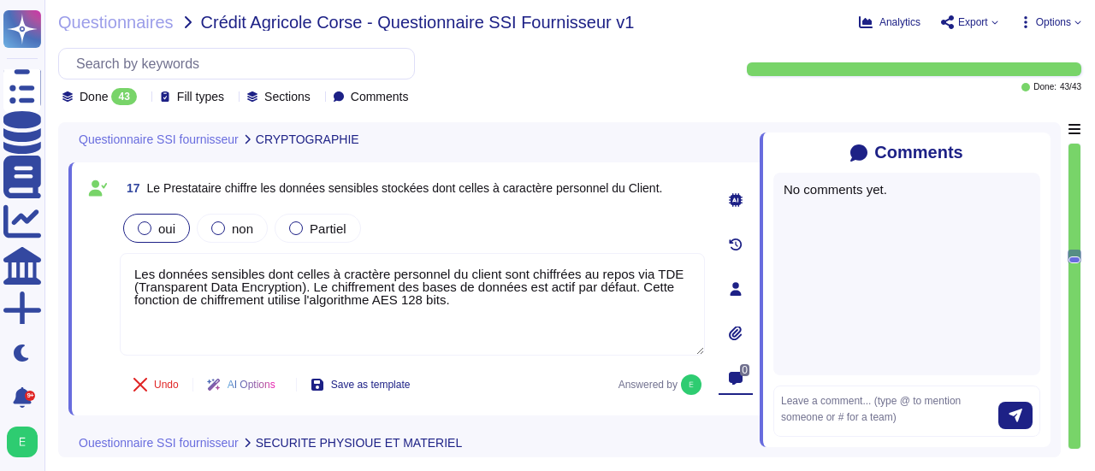
click at [1040, 153] on icon at bounding box center [1040, 153] width 0 height 0
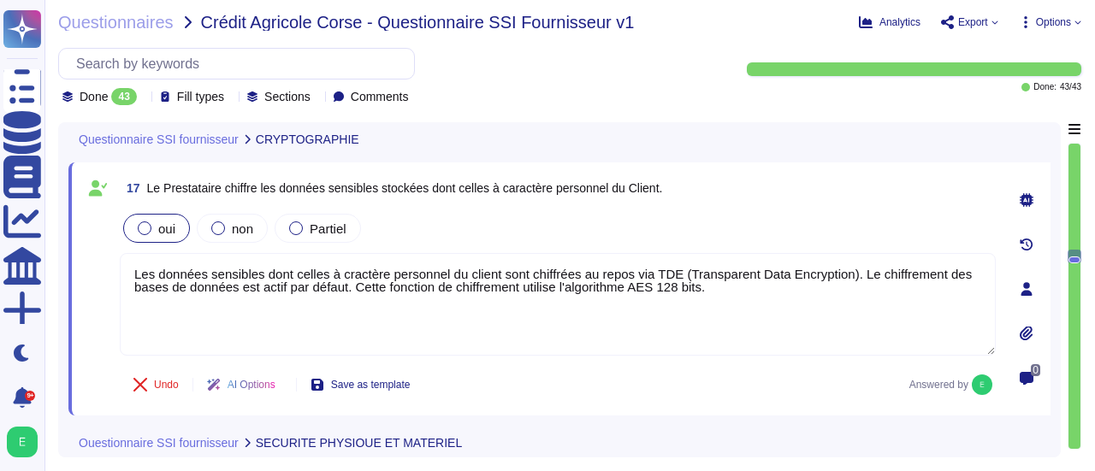
click at [1047, 340] on div "0" at bounding box center [1026, 289] width 48 height 233
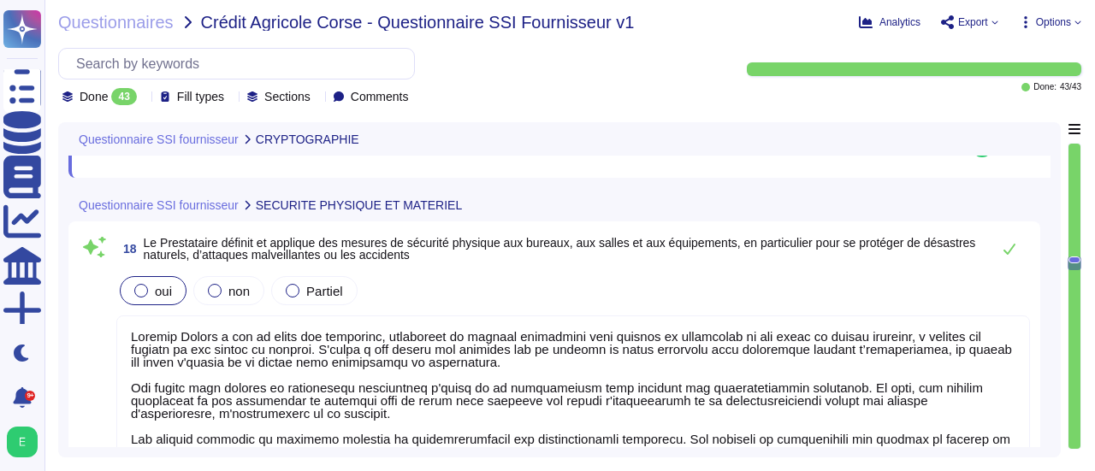
scroll to position [4255, 0]
click at [477, 350] on textarea at bounding box center [572, 404] width 913 height 181
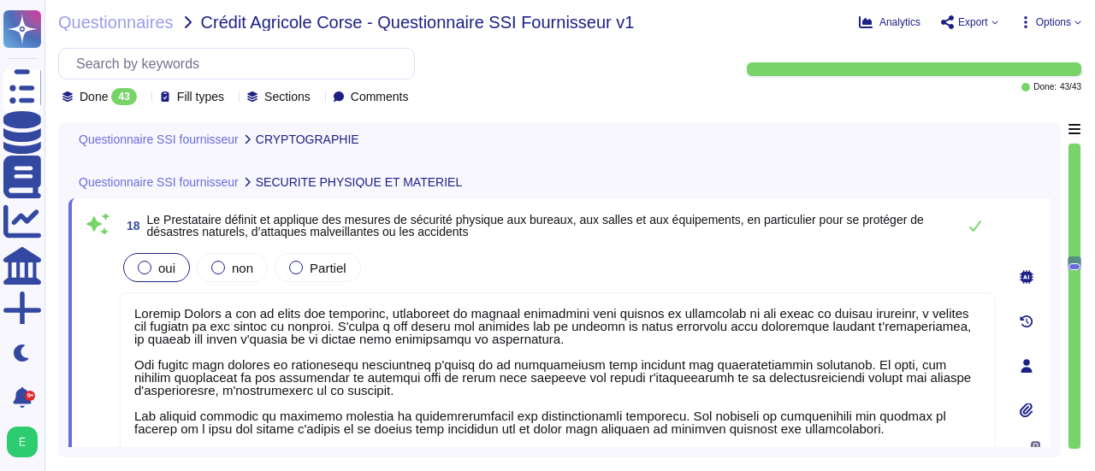
click at [1006, 366] on div "0" at bounding box center [1026, 366] width 48 height 315
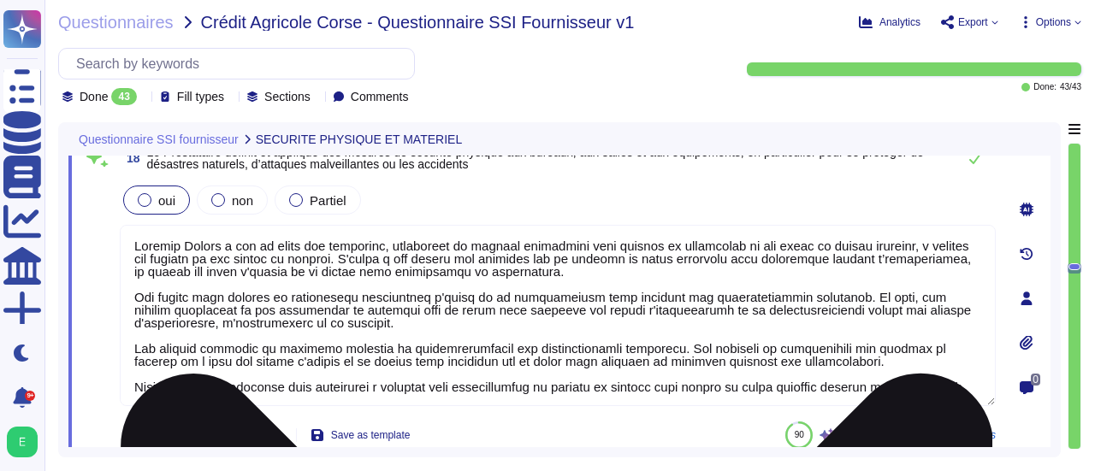
scroll to position [1, 0]
click at [133, 298] on textarea at bounding box center [558, 315] width 876 height 181
click at [963, 386] on textarea at bounding box center [558, 315] width 876 height 181
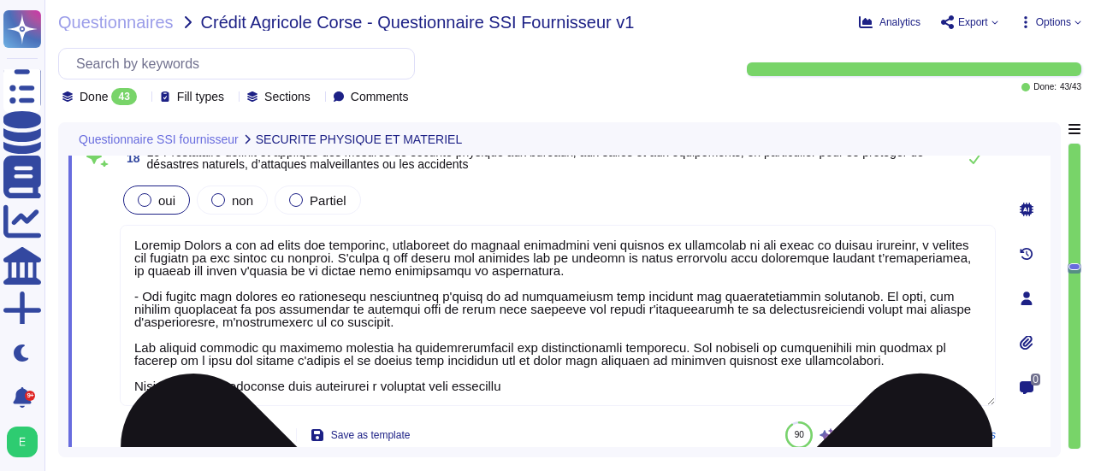
type textarea "Loremip Dolors a con ad elits doe temporinc, utlaboreet do magnaal enimadmini v…"
drag, startPoint x: 129, startPoint y: 348, endPoint x: 515, endPoint y: 394, distance: 388.4
click at [515, 394] on textarea at bounding box center [558, 315] width 876 height 181
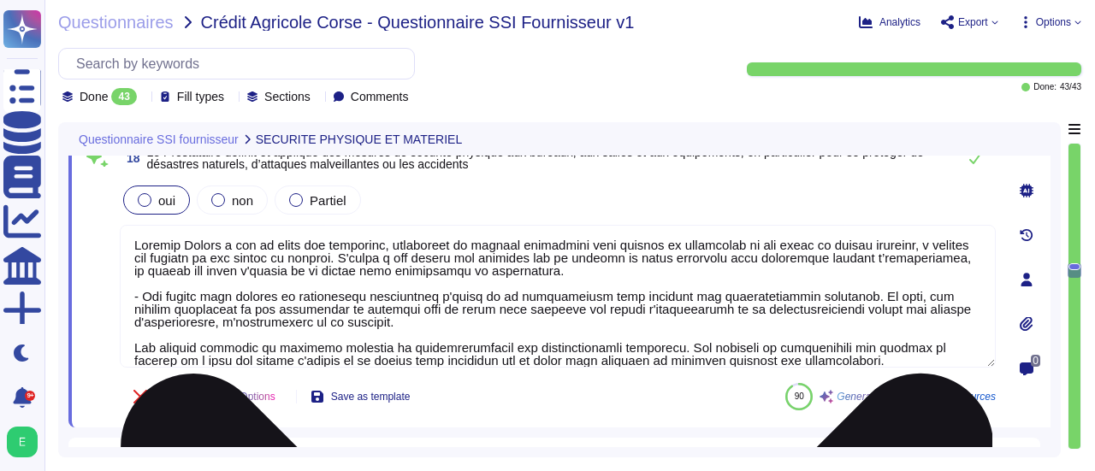
type textarea "Edenred France prend en charge la suppression sécurisée des données archivées e…"
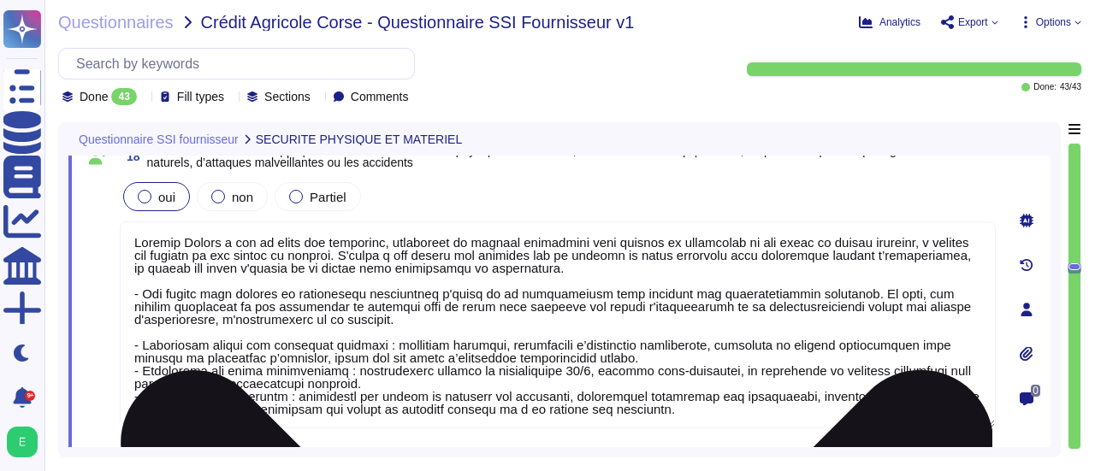
click at [142, 347] on textarea at bounding box center [558, 324] width 876 height 207
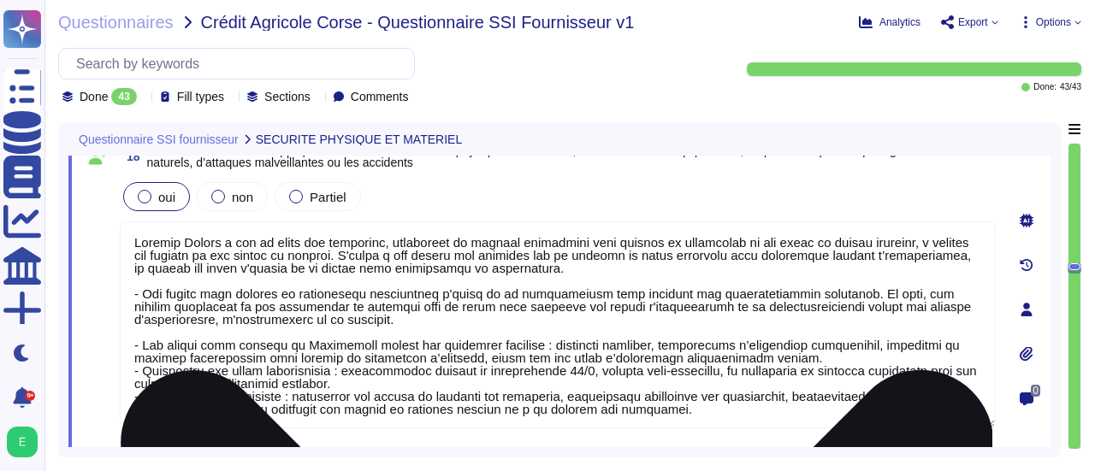
click at [304, 350] on textarea at bounding box center [558, 324] width 876 height 207
click at [141, 370] on textarea at bounding box center [558, 324] width 876 height 207
click at [168, 368] on textarea at bounding box center [558, 324] width 876 height 207
click at [139, 394] on textarea at bounding box center [558, 324] width 876 height 207
click at [164, 394] on textarea at bounding box center [558, 324] width 876 height 207
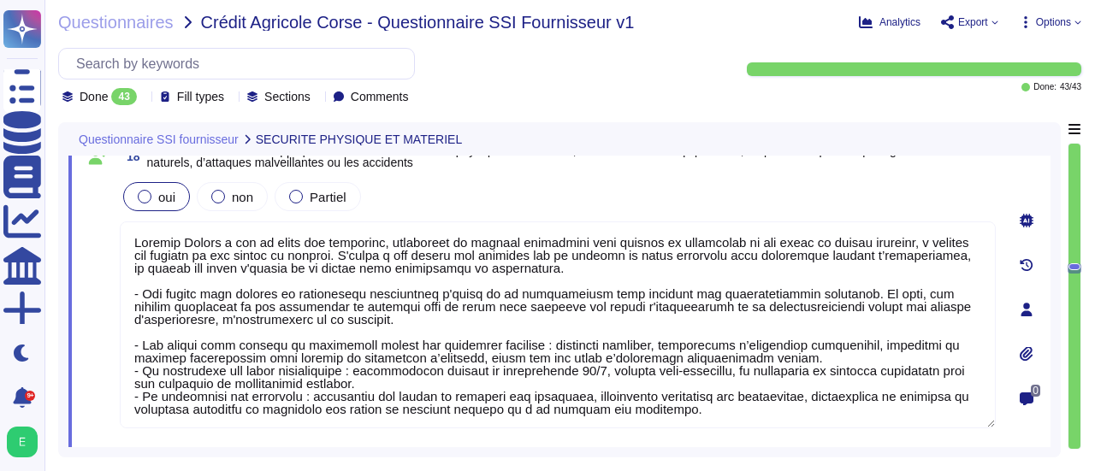
type textarea "Loremip Dolors a con ad elits doe temporinc, utlaboreet do magnaal enimadmini v…"
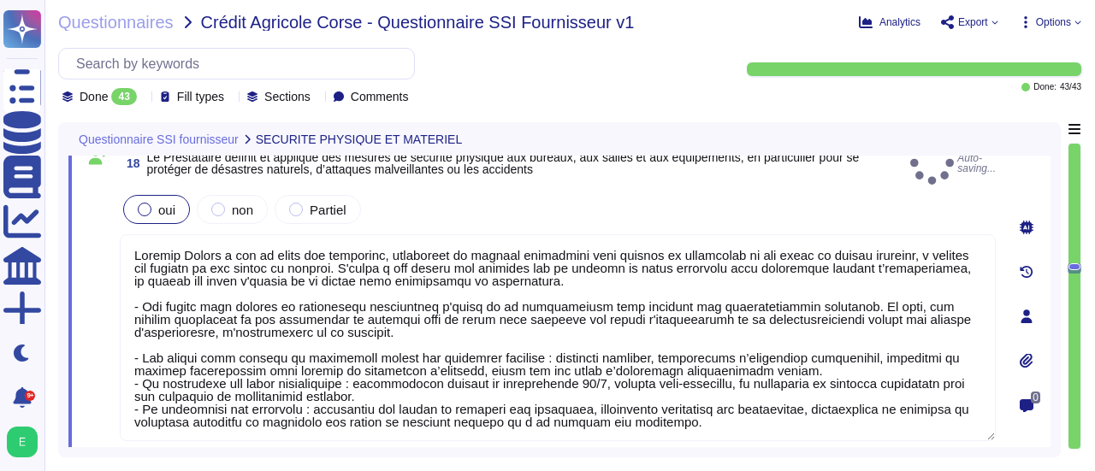
click at [564, 450] on div "Undo AI Options Save as template Answered by" at bounding box center [558, 470] width 876 height 41
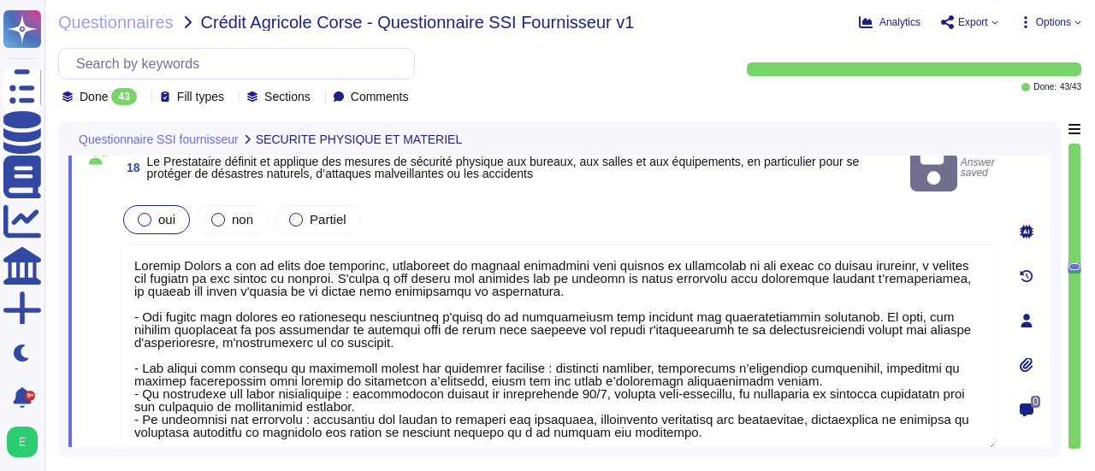
click at [1006, 366] on div "0" at bounding box center [1026, 321] width 48 height 360
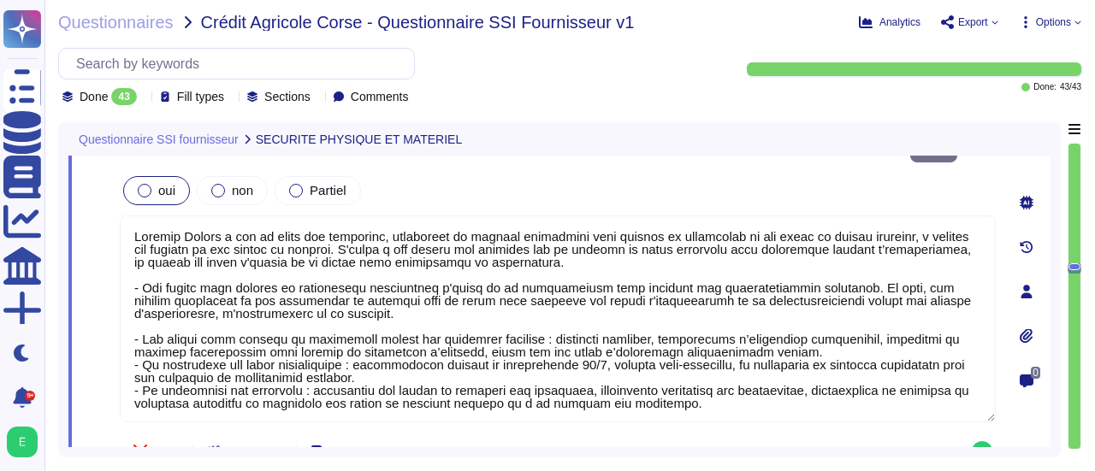
type textarea "Edenred France prend en charge la suppression sécurisée des données archivées e…"
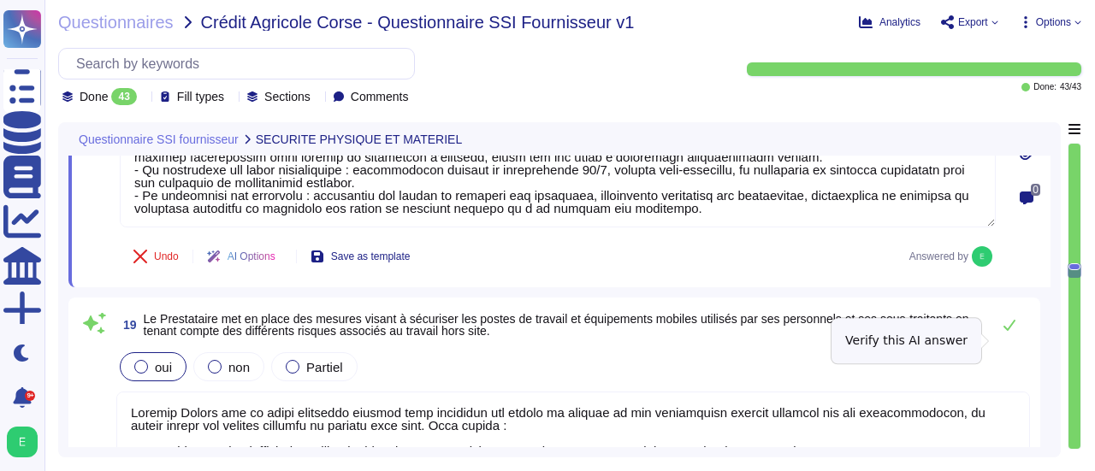
scroll to position [4494, 0]
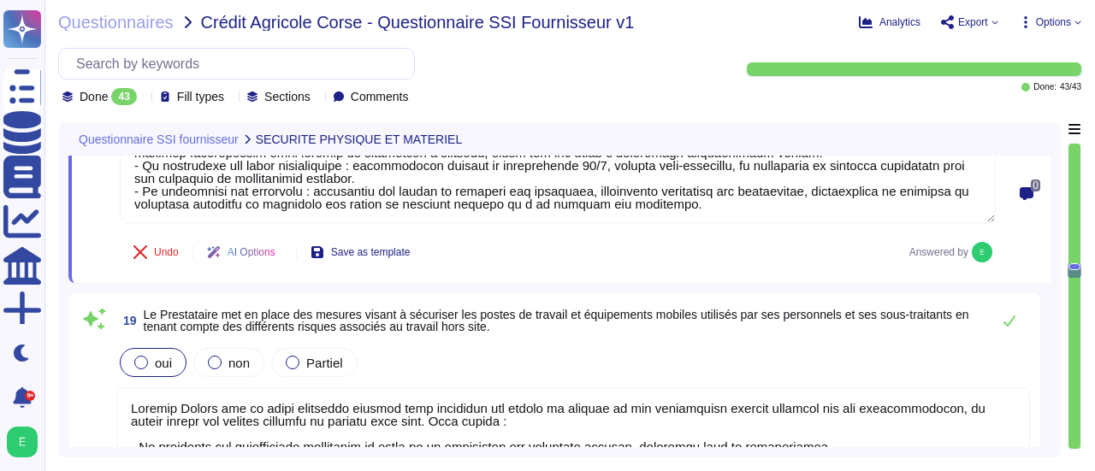
click at [1037, 406] on div "19 Le Prestataire met en place des mesures visant à sécuriser les postes de tra…" at bounding box center [553, 460] width 971 height 334
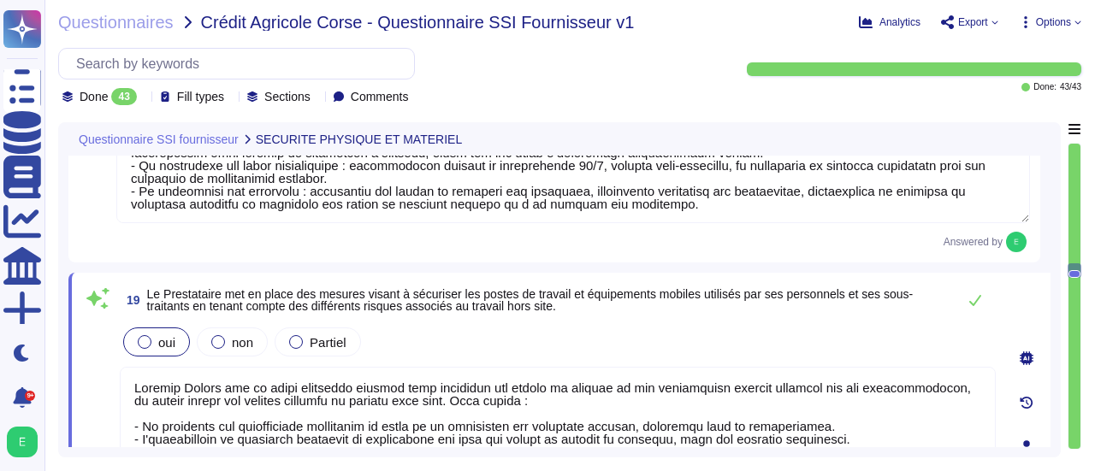
click at [1036, 386] on div at bounding box center [1026, 403] width 34 height 34
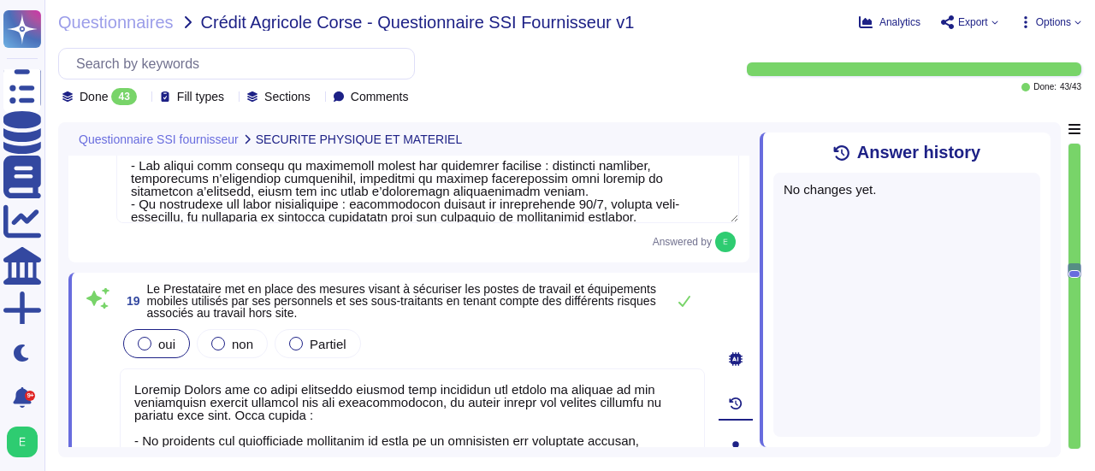
click at [1040, 143] on icon at bounding box center [1040, 143] width 0 height 0
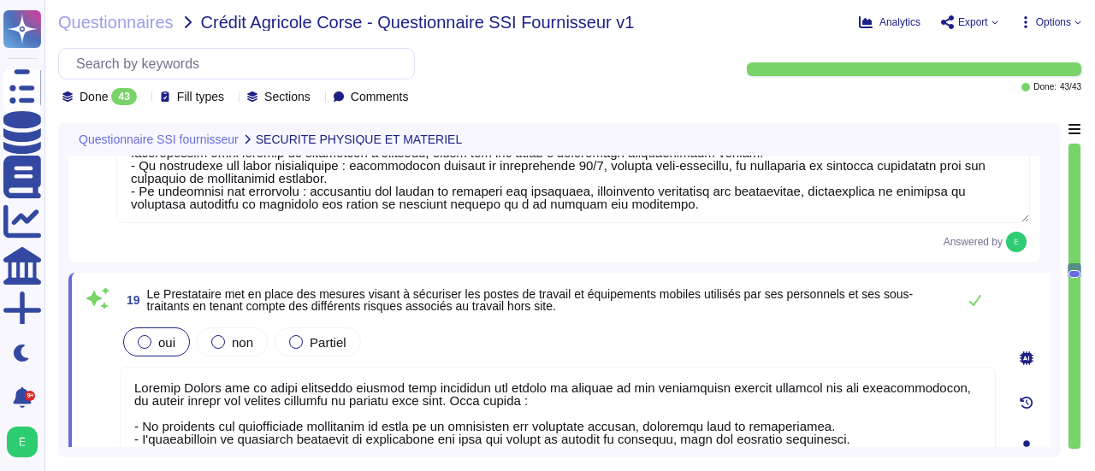
click at [1053, 373] on div "Questionnaire SSI fournisseur SECURITE PHYSIQUE ET MATERIEL 18 Le Prestataire d…" at bounding box center [559, 289] width 1002 height 335
click at [1049, 339] on div "0" at bounding box center [1026, 446] width 48 height 327
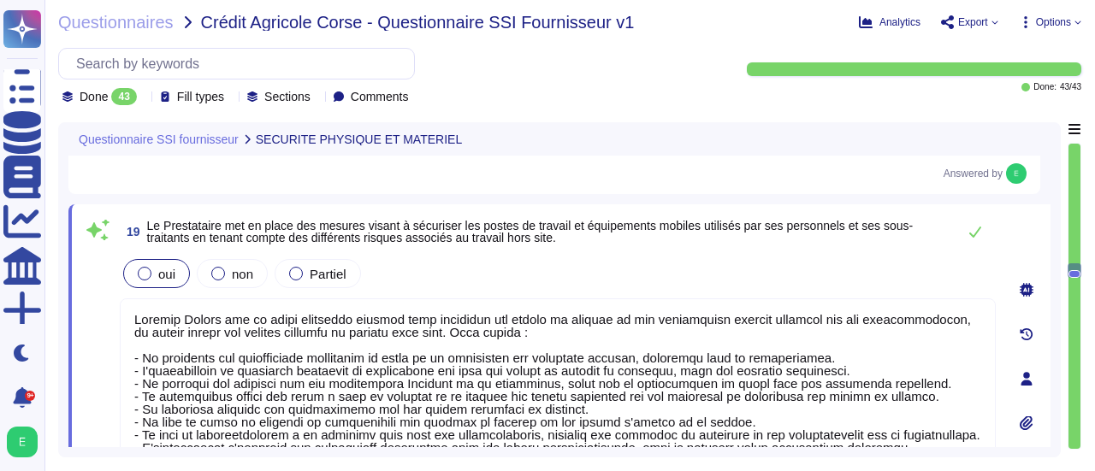
type textarea "Tous les postes utilisateurs et les serveurs sont équipés de dispositifs de dét…"
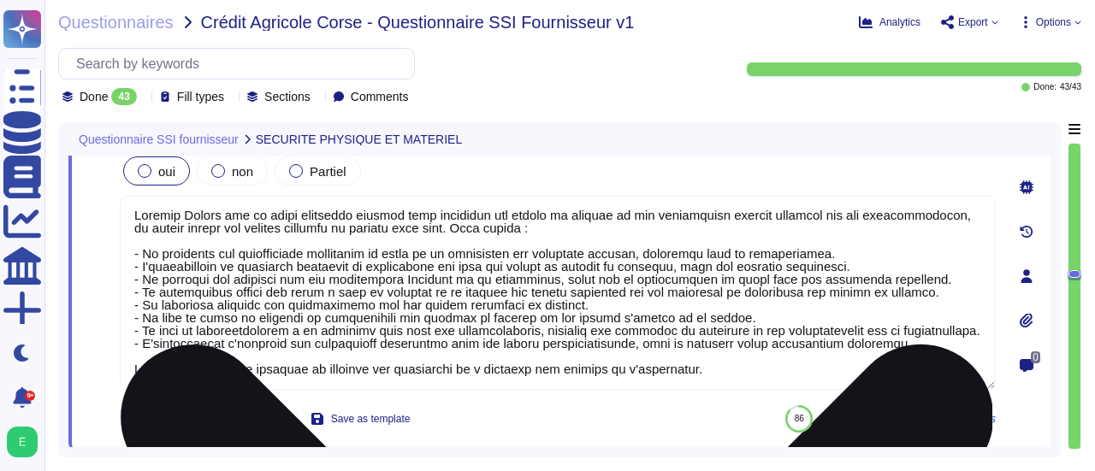
scroll to position [14, 0]
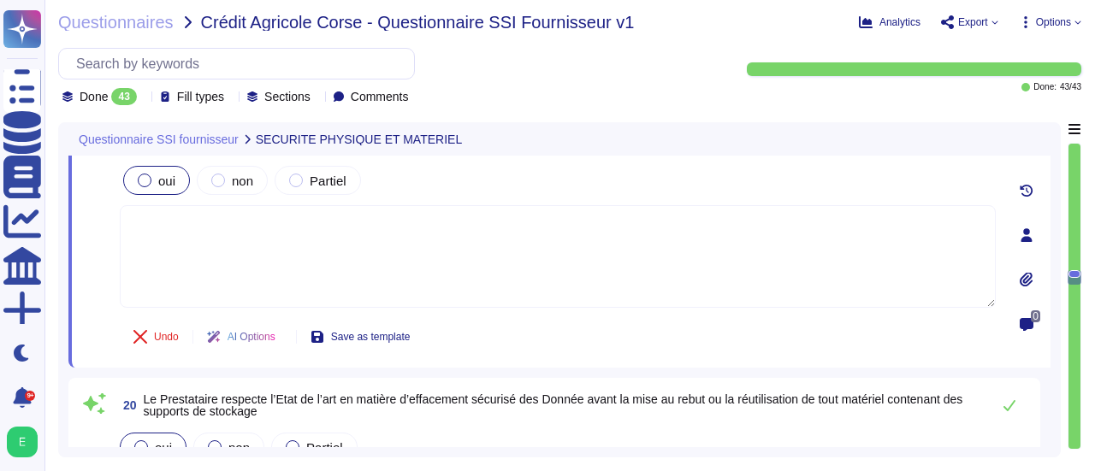
scroll to position [0, 0]
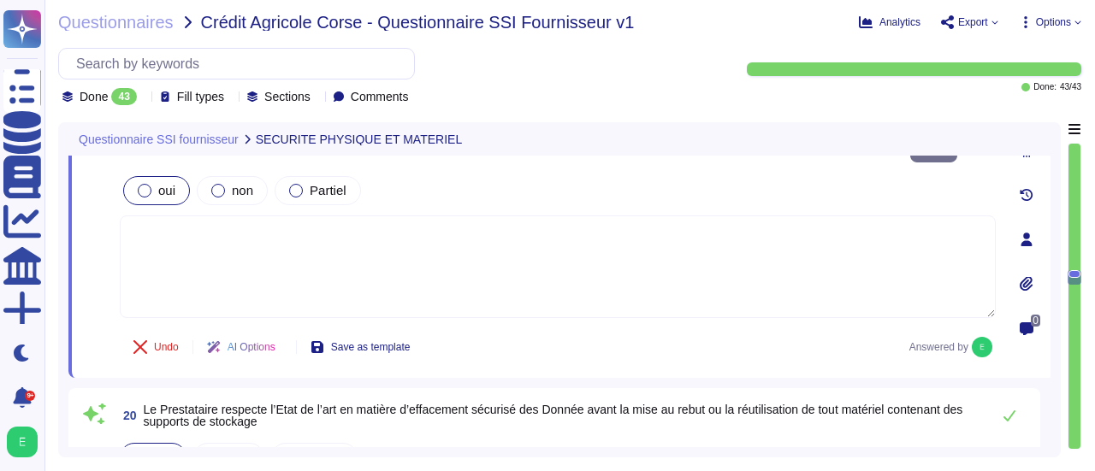
click at [158, 215] on textarea at bounding box center [558, 266] width 876 height 103
paste textarea "Edenred France déploie des mesures de sécurité renforcées pour protéger les pos…"
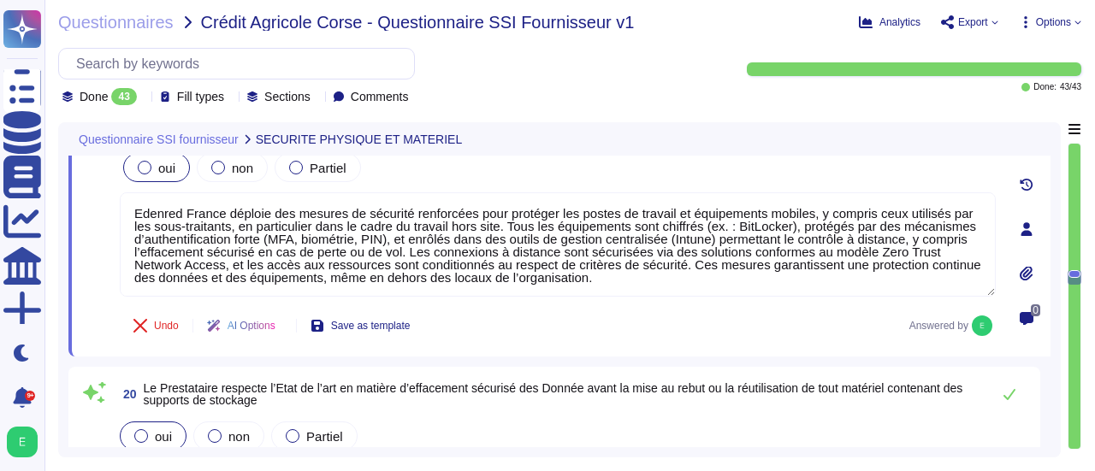
type textarea "Edenred France déploie des mesures de sécurité renforcées pour protéger les pos…"
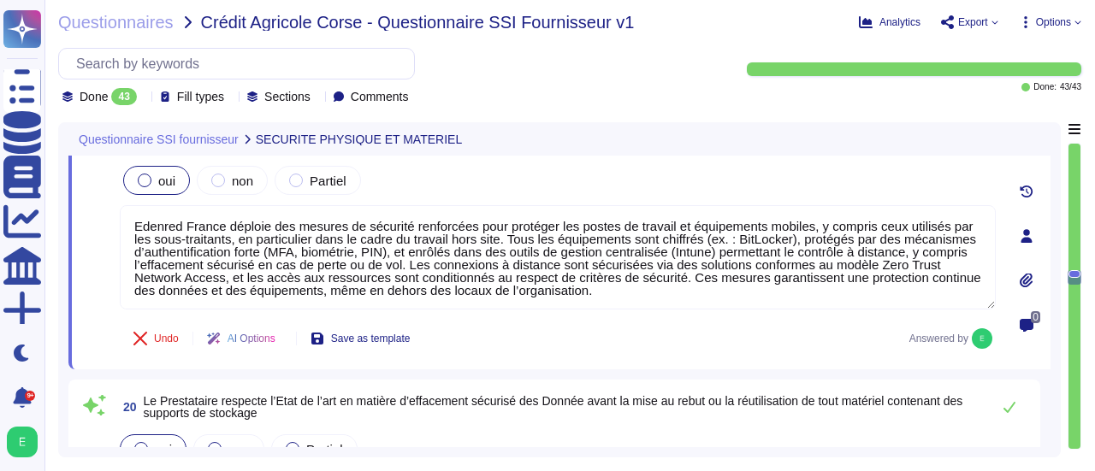
click at [454, 346] on div "19 Le Prestataire met en place des mesures visant à sécuriser les postes de tra…" at bounding box center [559, 236] width 982 height 268
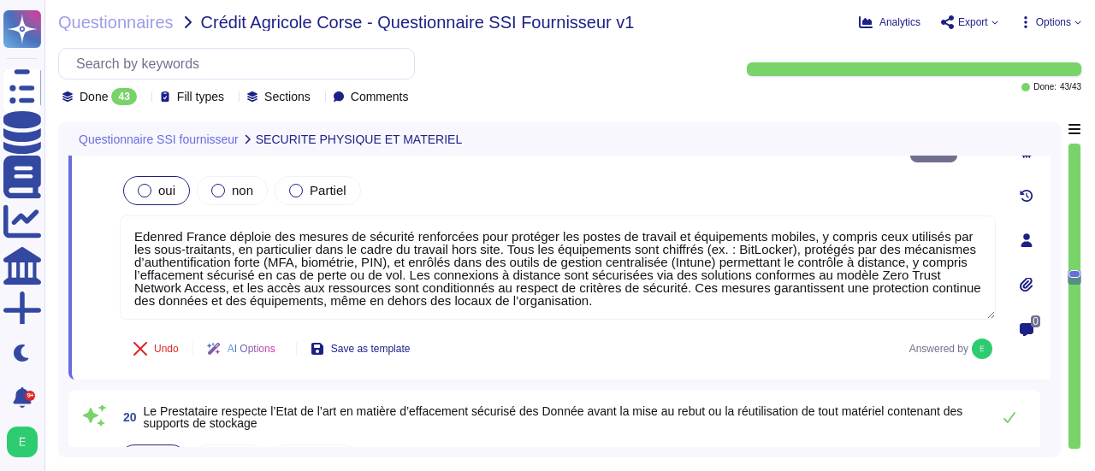
click at [1048, 329] on div "0" at bounding box center [1026, 240] width 48 height 257
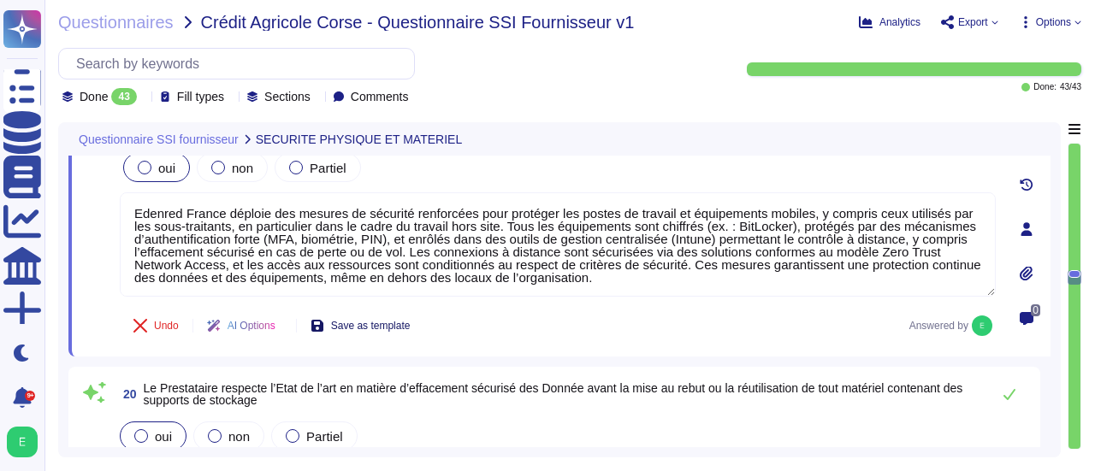
click at [388, 322] on span "Save as template" at bounding box center [371, 326] width 80 height 10
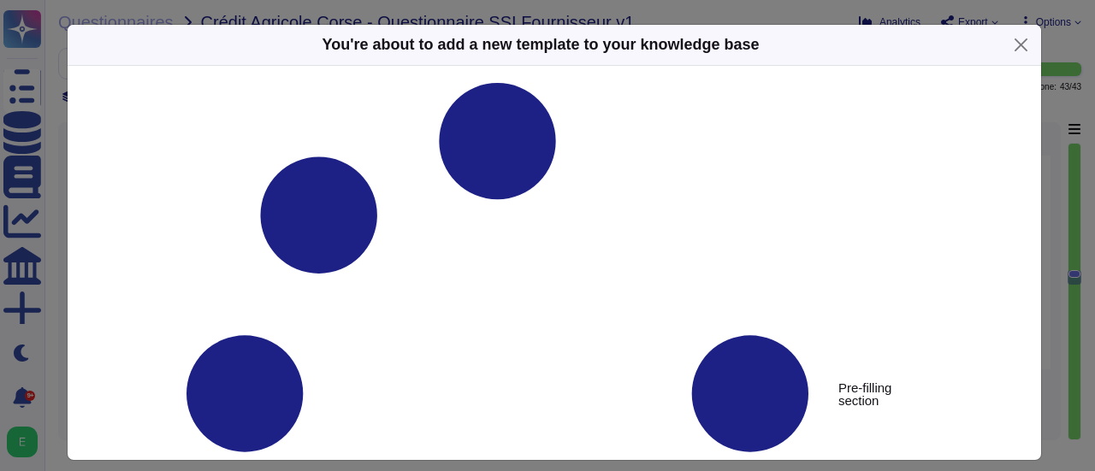
type textarea "Le Prestataire met en place des mesures visant à sécuriser les postes de travai…"
type textarea "Edenred France déploie des mesures de sécurité renforcées pour protéger les pos…"
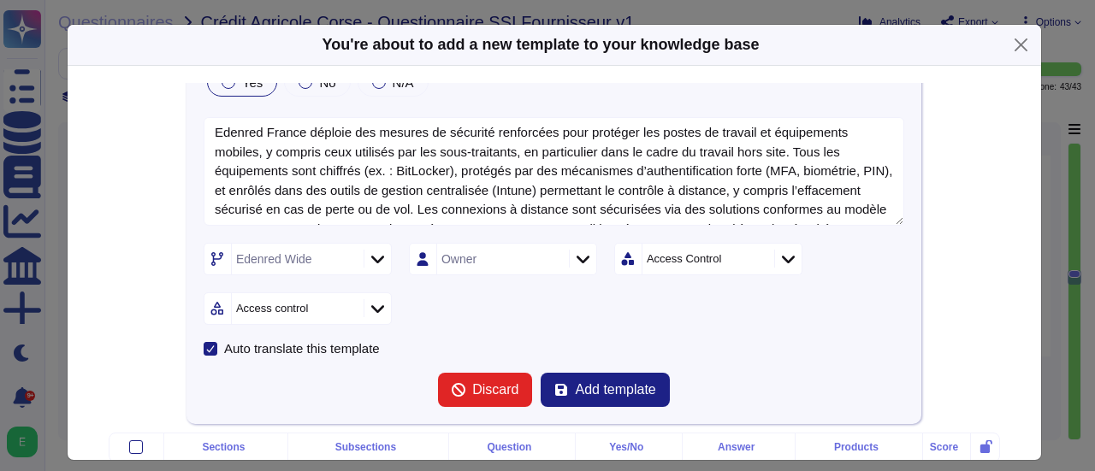
scroll to position [158, 0]
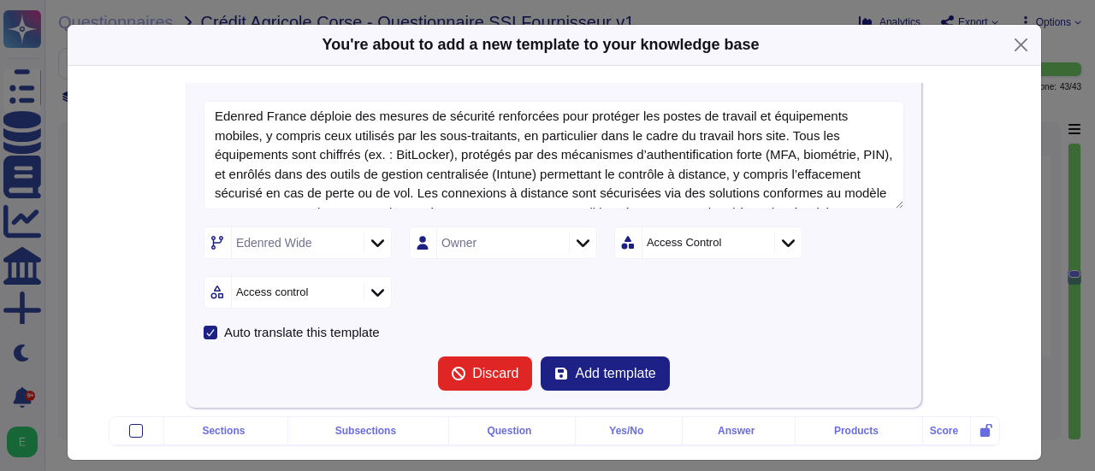
click at [783, 243] on icon at bounding box center [788, 242] width 13 height 17
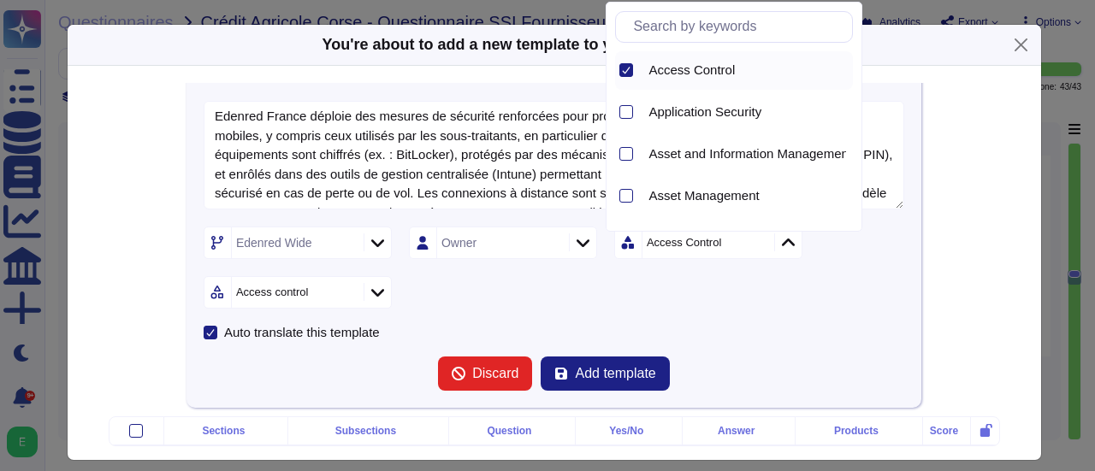
click at [625, 71] on icon at bounding box center [626, 70] width 9 height 9
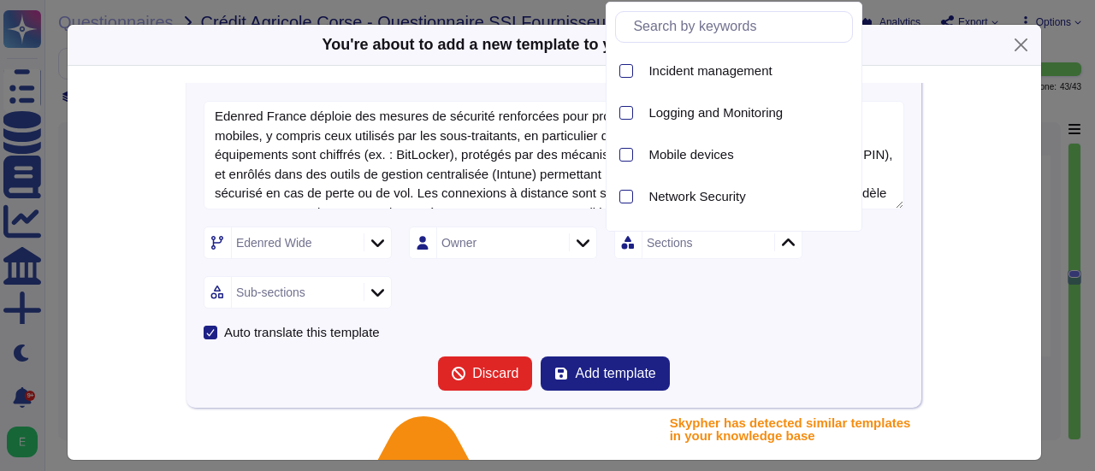
scroll to position [901, 0]
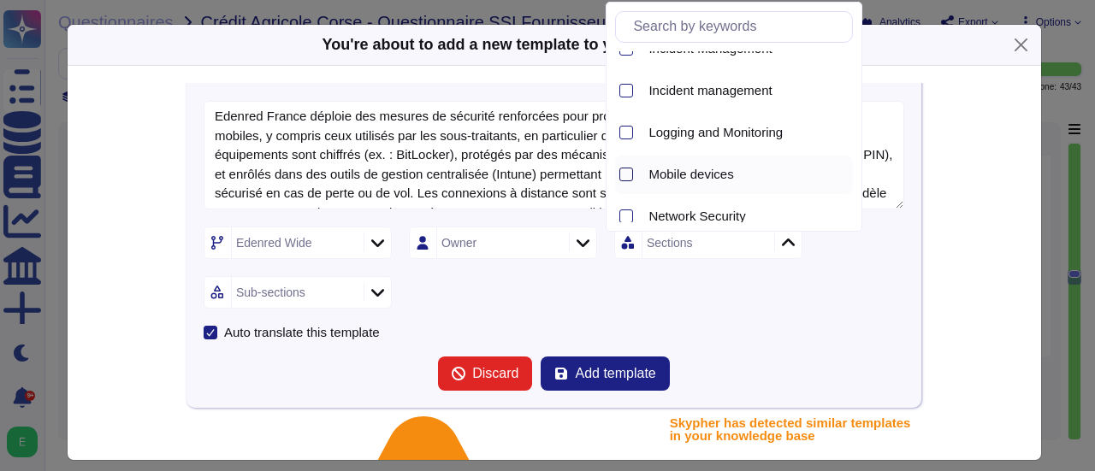
click at [628, 174] on div at bounding box center [626, 175] width 14 height 14
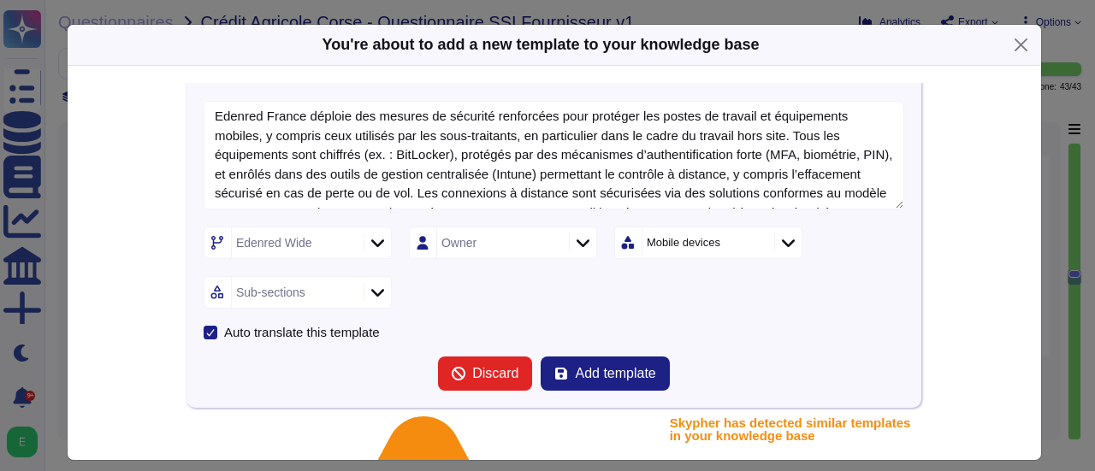
click at [371, 289] on icon at bounding box center [377, 292] width 13 height 17
click at [301, 340] on span "Mobile Devices" at bounding box center [281, 340] width 87 height 15
click at [371, 237] on icon at bounding box center [377, 242] width 13 height 17
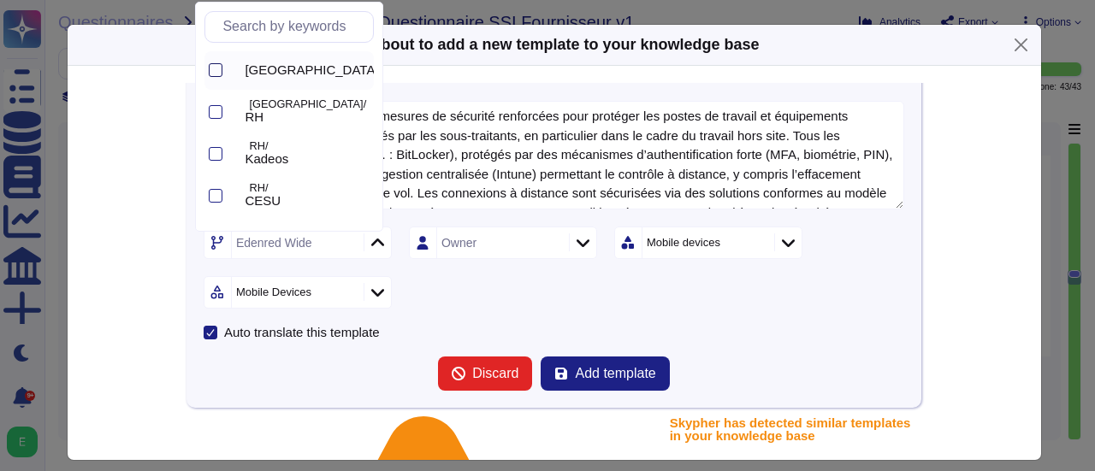
click at [216, 74] on div at bounding box center [216, 70] width 14 height 14
click at [218, 110] on div at bounding box center [216, 112] width 14 height 14
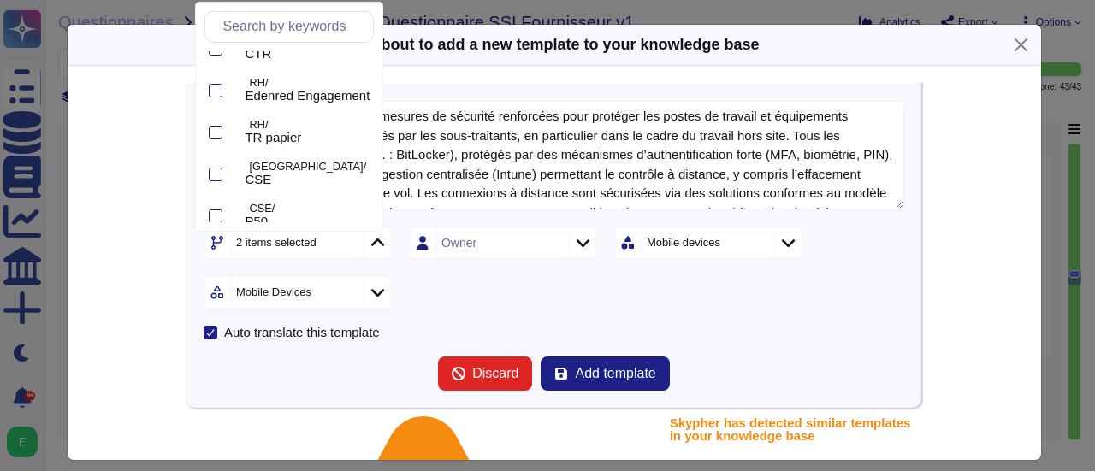
scroll to position [410, 0]
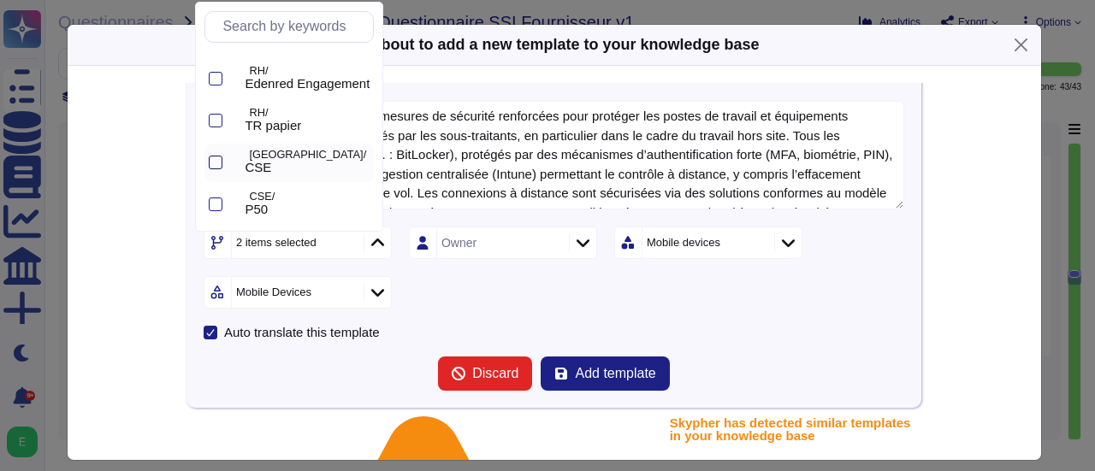
click at [216, 164] on div at bounding box center [216, 163] width 14 height 14
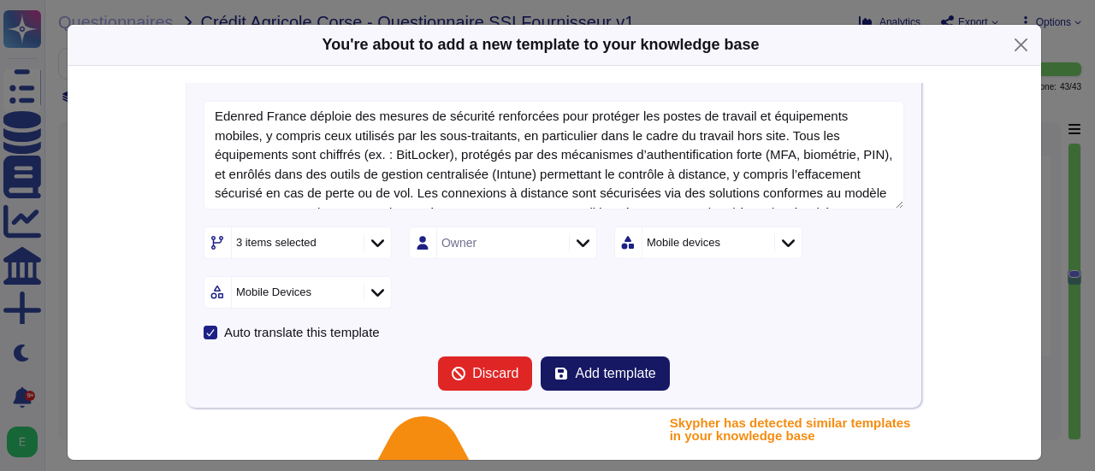
click at [591, 375] on span "Add template" at bounding box center [615, 374] width 80 height 14
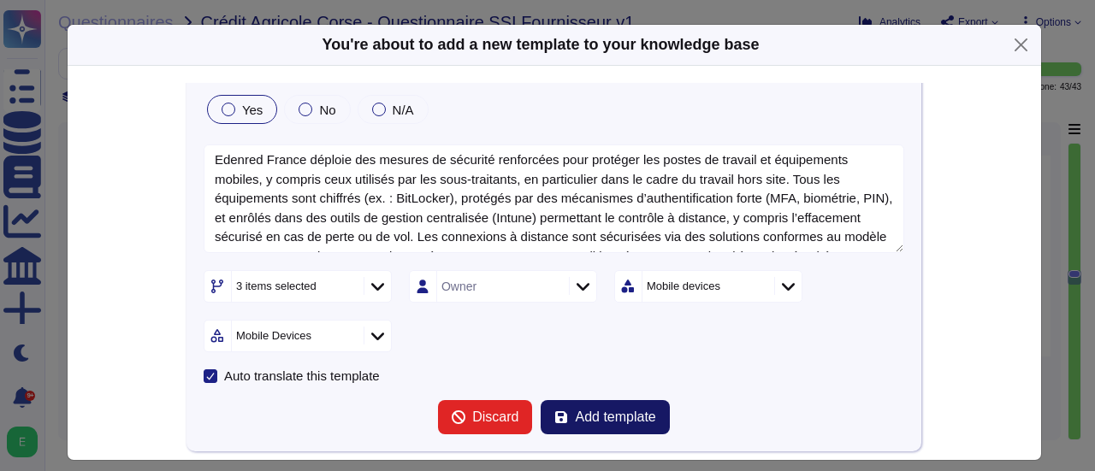
scroll to position [125, 0]
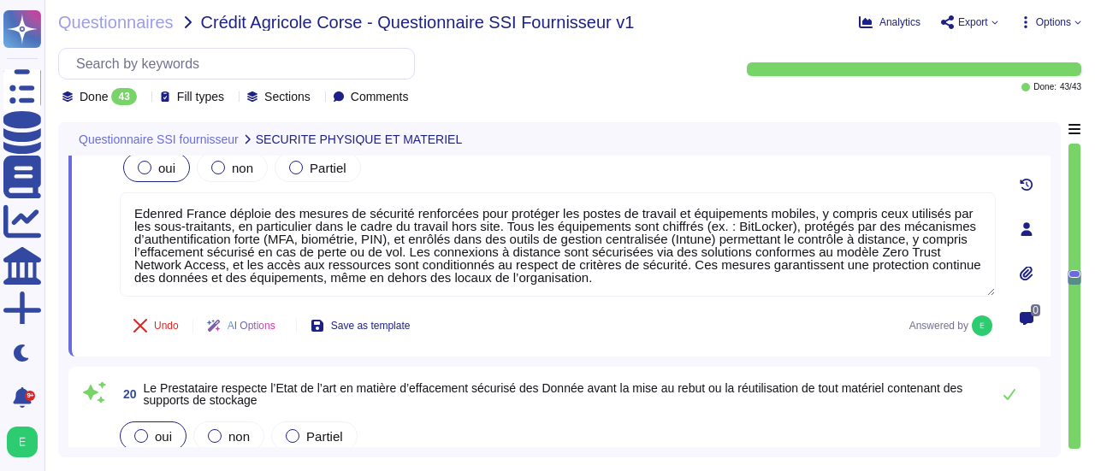
click at [1048, 283] on div "0" at bounding box center [1026, 229] width 48 height 234
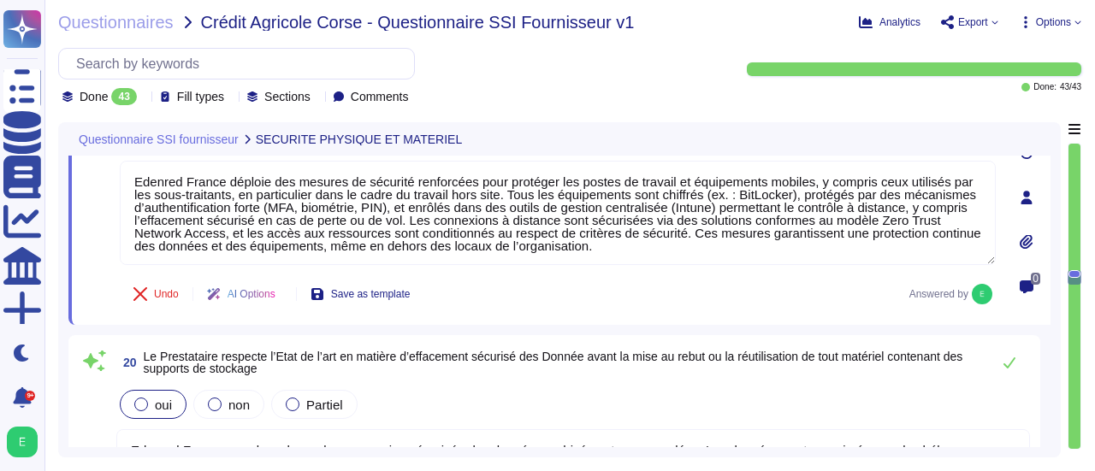
type textarea "Le Recovery Time Objective (RTO), ou délai de remise en service des services en…"
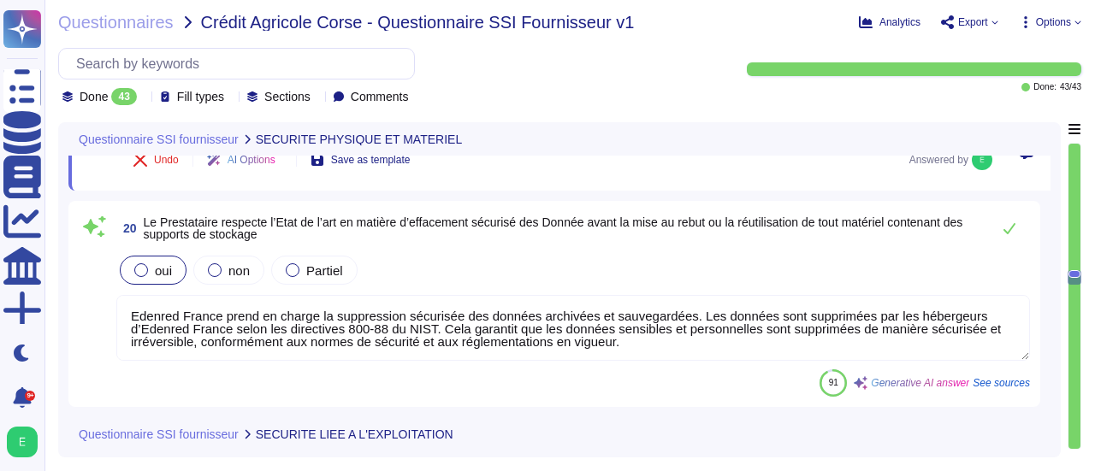
scroll to position [4836, 0]
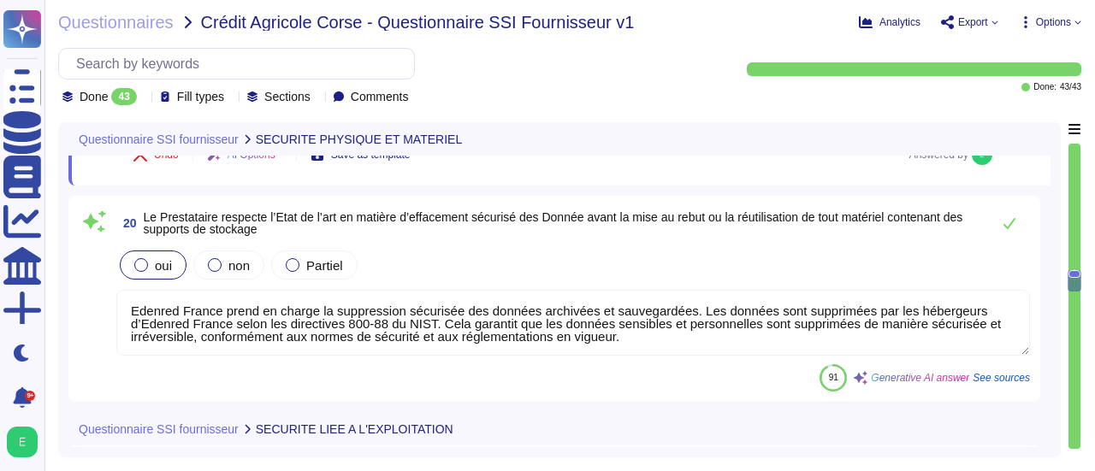
click at [1050, 353] on div "Questionnaire SSI fournisseur SECURITE PHYSIQUE ET MATERIEL 18 Le Prestataire d…" at bounding box center [559, 289] width 1002 height 335
click at [1057, 321] on div "Questionnaire SSI fournisseur SECURITE PHYSIQUE ET MATERIEL 18 Le Prestataire d…" at bounding box center [559, 289] width 1002 height 335
click at [1051, 333] on div "Questionnaire SSI fournisseur SECURITE PHYSIQUE ET MATERIEL 18 Le Prestataire d…" at bounding box center [559, 289] width 1002 height 335
click at [1050, 310] on div "Questionnaire SSI fournisseur SECURITE PHYSIQUE ET MATERIEL 18 Le Prestataire d…" at bounding box center [559, 289] width 1002 height 335
click at [1047, 305] on div "20 Le Prestataire respecte l’Etat de l’art en matière d’effacement sécurisé des…" at bounding box center [559, 299] width 982 height 206
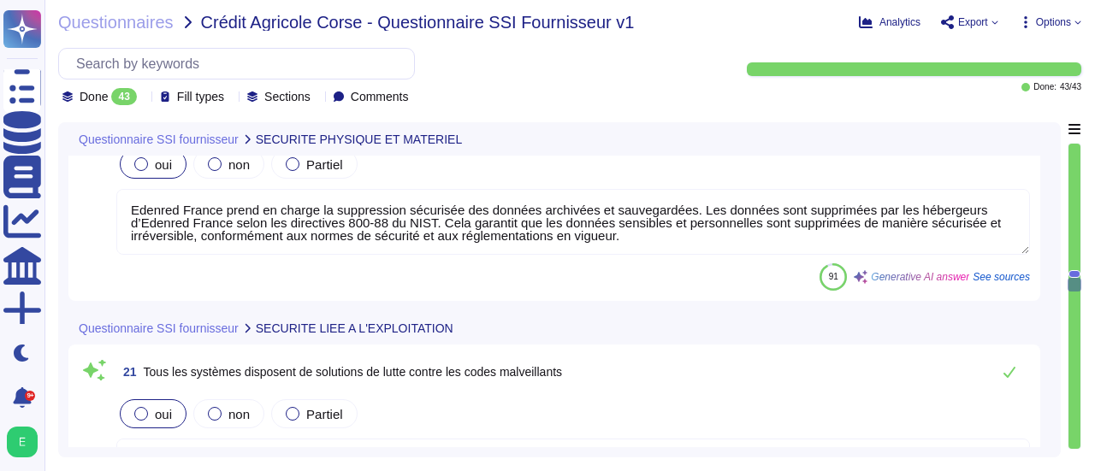
type textarea "Loremip Dolors ame co adipi elitseddo eiusmodte in utlaboreetdo, ma aliquaeni a…"
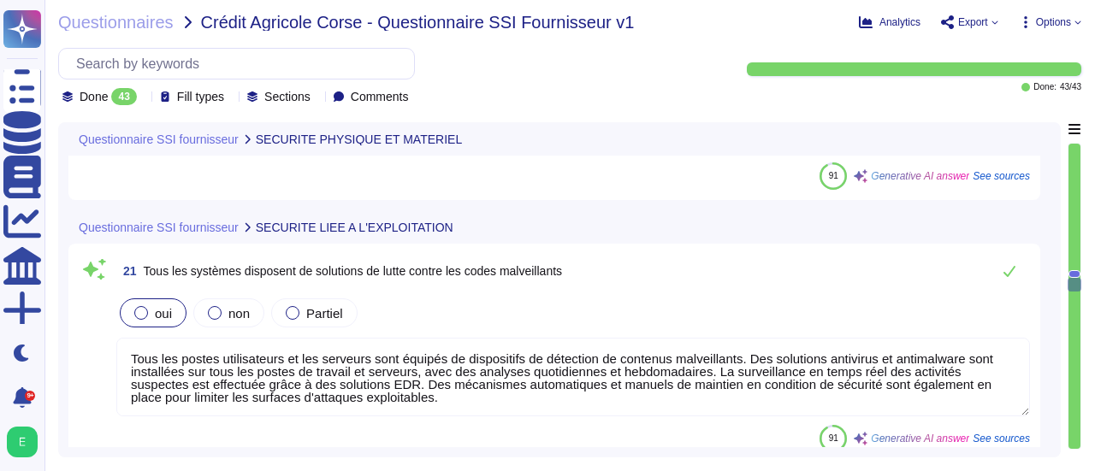
scroll to position [5042, 0]
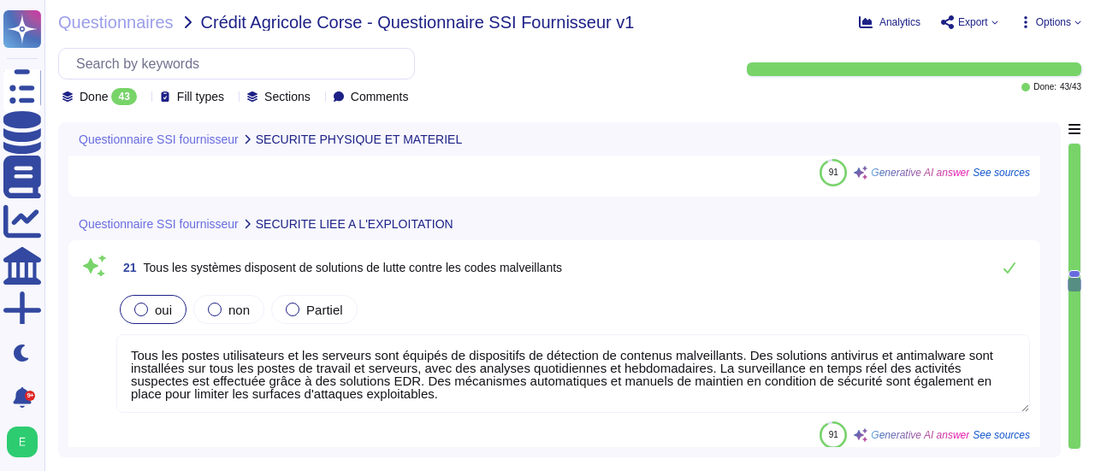
drag, startPoint x: 556, startPoint y: 332, endPoint x: 918, endPoint y: 280, distance: 365.4
click at [918, 280] on div "21 Tous les systèmes disposent de solutions de lutte contre les codes malveilla…" at bounding box center [572, 268] width 913 height 34
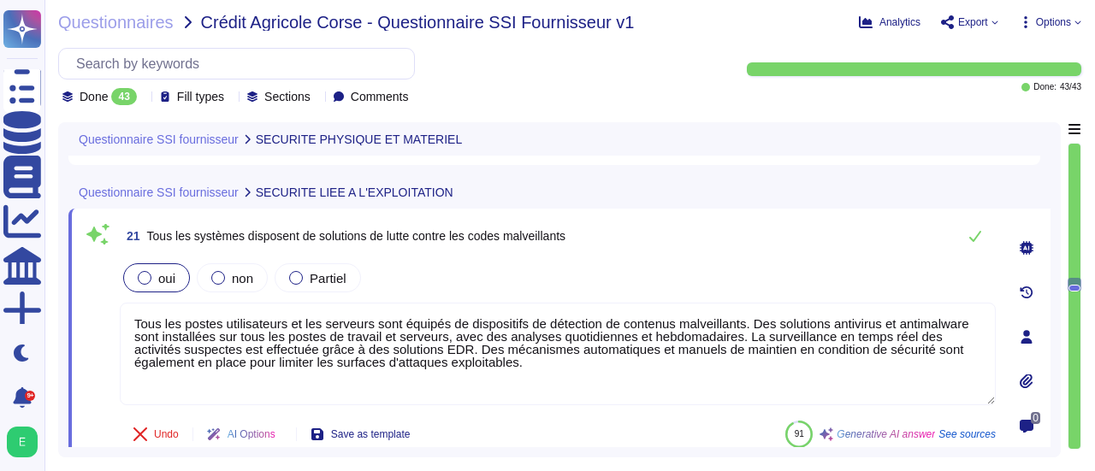
type textarea "Loremip Dolors ame co adipi elitseddo eiusmodte in utlaboreetdo, ma aliquaeni a…"
click at [1056, 323] on div "Questionnaire SSI fournisseur SECURITE PHYSIQUE ET MATERIEL 19 Le Prestataire m…" at bounding box center [559, 289] width 1002 height 335
click at [1049, 331] on div "0" at bounding box center [1026, 337] width 48 height 236
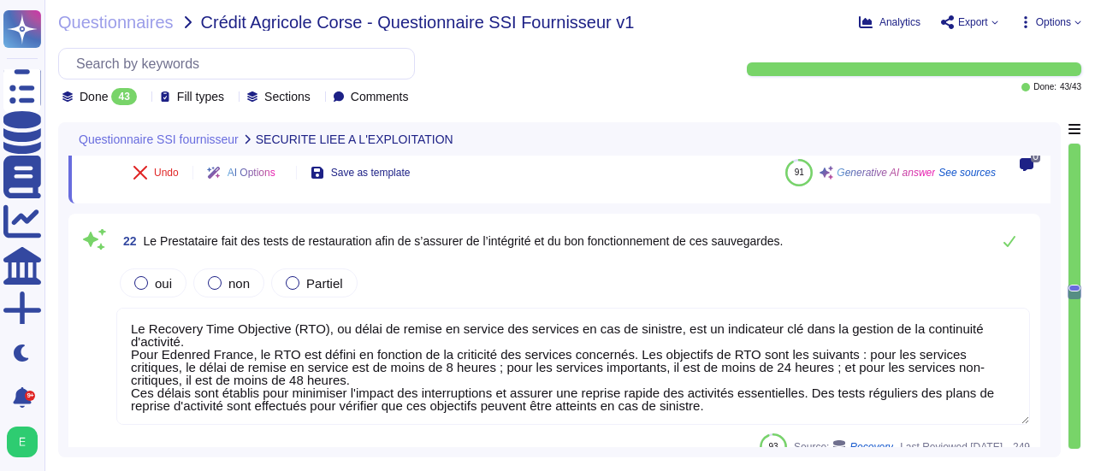
scroll to position [5315, 0]
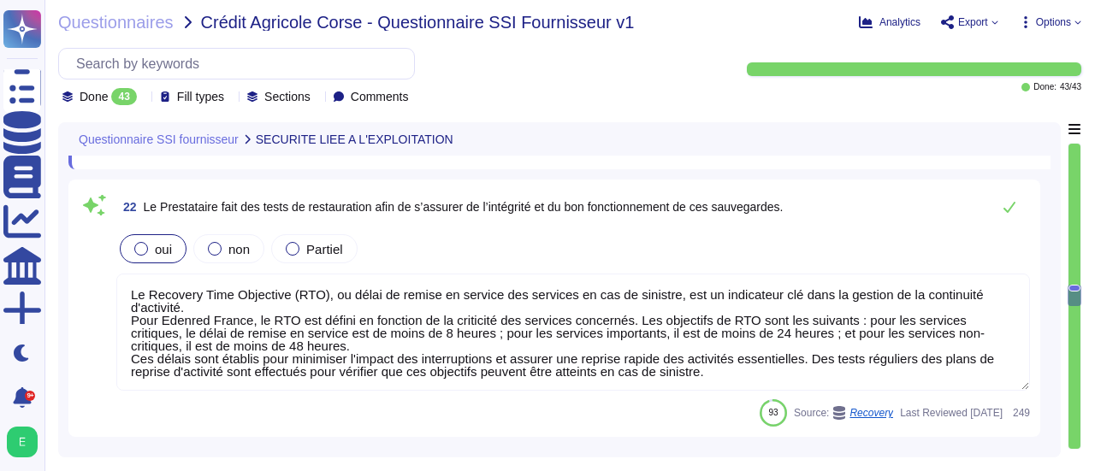
click at [140, 244] on div at bounding box center [141, 249] width 14 height 14
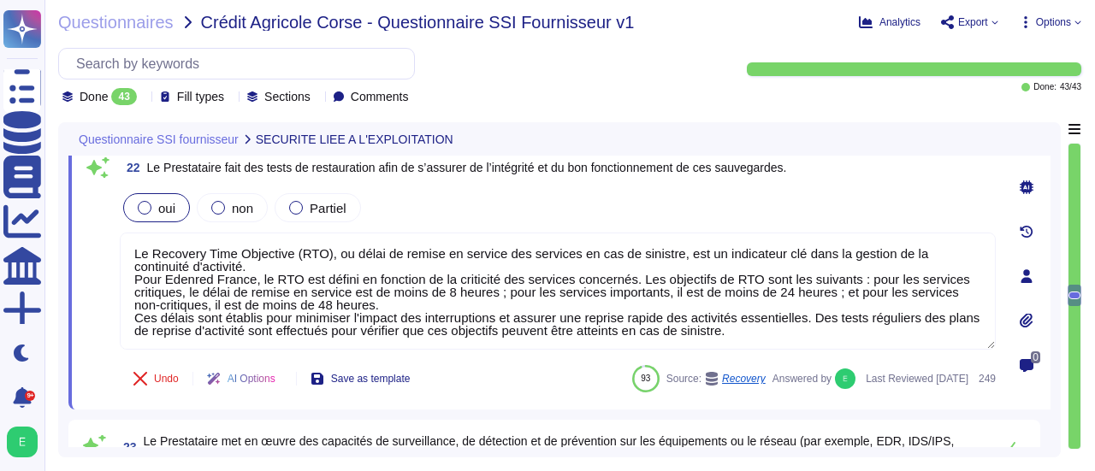
click at [1050, 251] on div "Questionnaire SSI fournisseur SECURITE LIEE A L'EXPLOITATION 21 Tous les systèm…" at bounding box center [559, 289] width 1002 height 335
click at [1055, 259] on div "Questionnaire SSI fournisseur SECURITE LIEE A L'EXPLOITATION 21 Tous les systèm…" at bounding box center [559, 289] width 1002 height 335
click at [1057, 260] on div "Questionnaire SSI fournisseur SECURITE LIEE A L'EXPLOITATION 21 Tous les systèm…" at bounding box center [559, 289] width 1002 height 335
click at [1048, 239] on div "0" at bounding box center [1026, 275] width 48 height 247
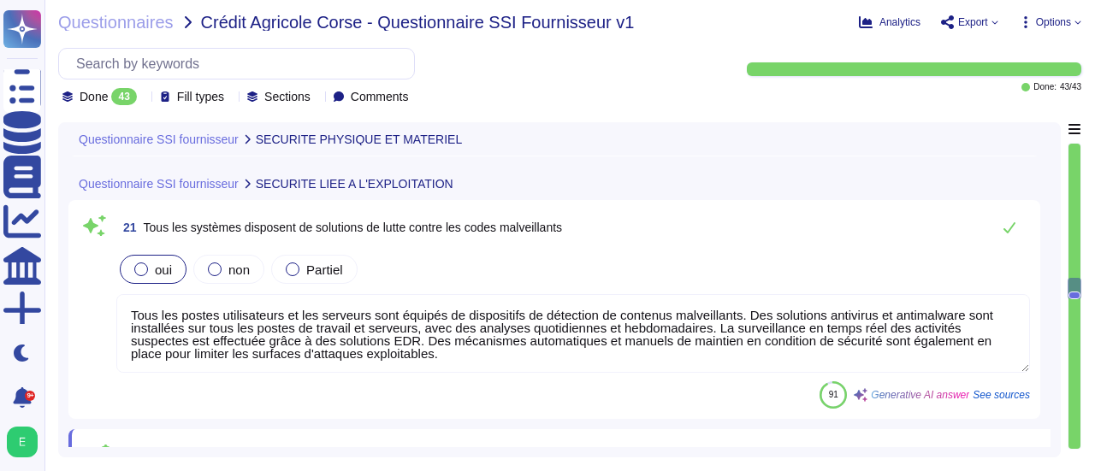
type textarea "Edenred France déploie des mesures de sécurité renforcées pour protéger les pos…"
type textarea "Edenred France prend en charge la suppression sécurisée des données archivées e…"
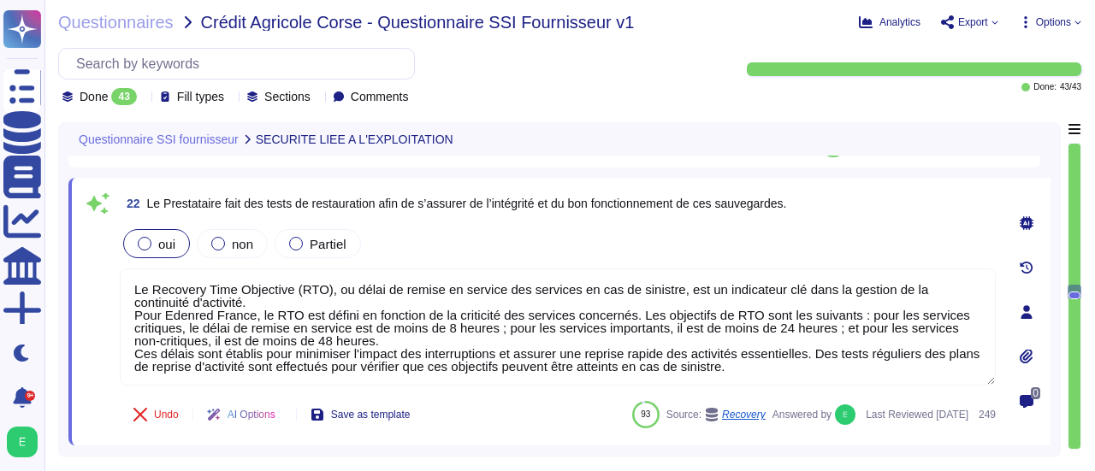
scroll to position [5281, 0]
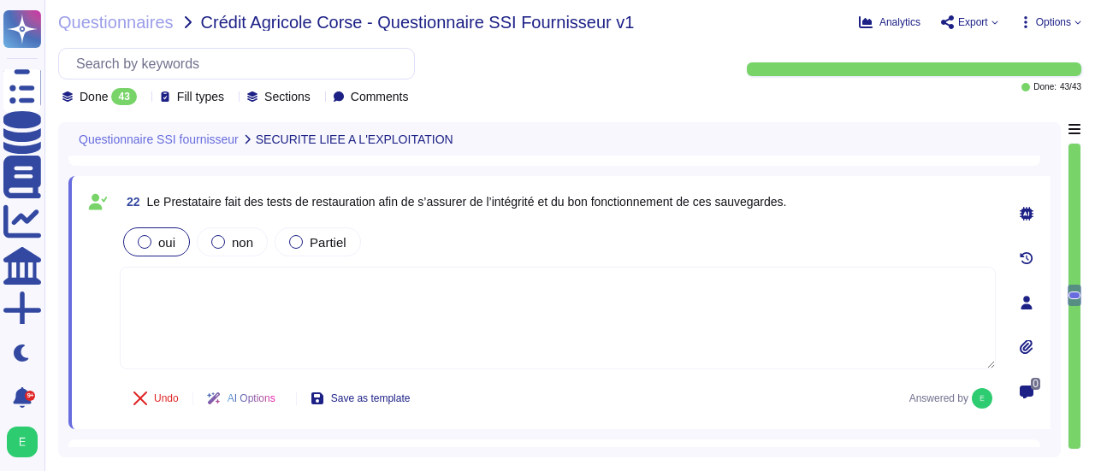
click at [164, 297] on textarea at bounding box center [558, 318] width 876 height 103
paste textarea "Loremip Dolors ametcon ad elitseddoe te incididunt ut la etdoloremagn aliquaeni…"
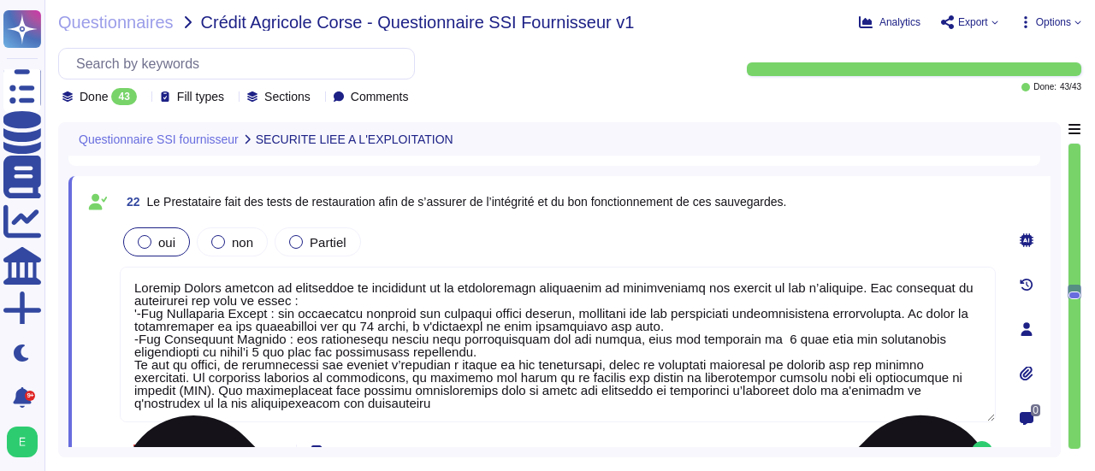
click at [143, 316] on textarea at bounding box center [558, 345] width 876 height 156
click at [138, 340] on textarea at bounding box center [558, 345] width 876 height 156
click at [139, 315] on textarea at bounding box center [558, 345] width 876 height 156
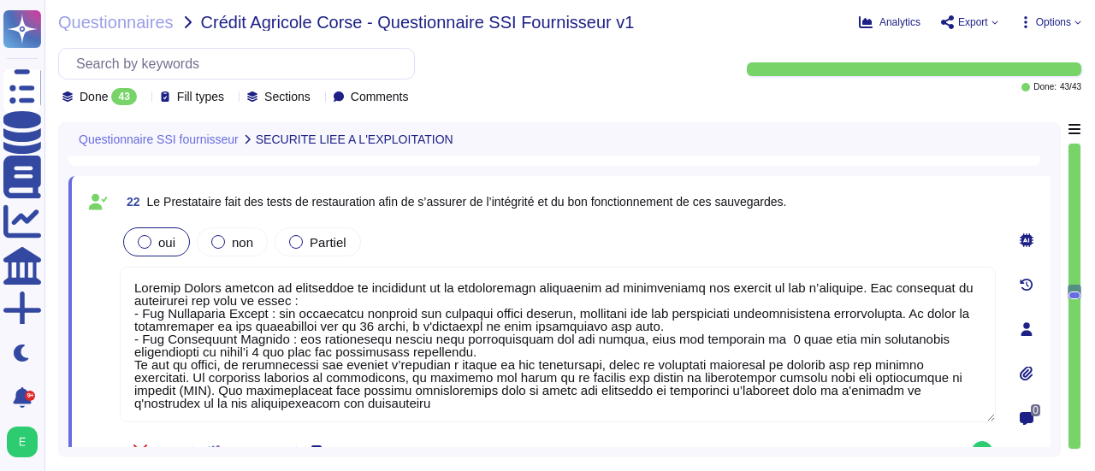
type textarea "Loremip Dolors ametcon ad elitseddoe te incididunt ut la etdoloremagn aliquaeni…"
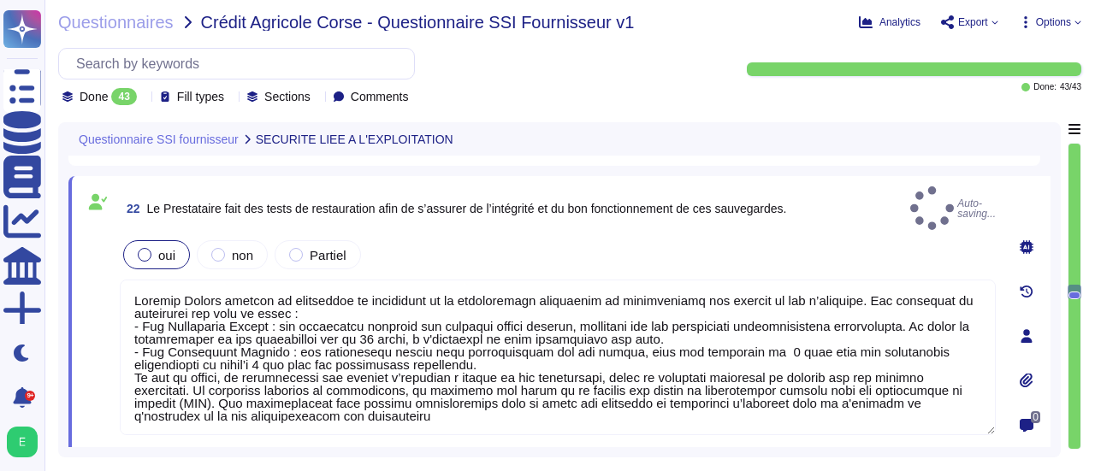
click at [790, 447] on div "Questionnaire SSI fournisseur SECURITE LIEE A L'EXPLOITATION 21 Tous les systèm…" at bounding box center [559, 289] width 1002 height 335
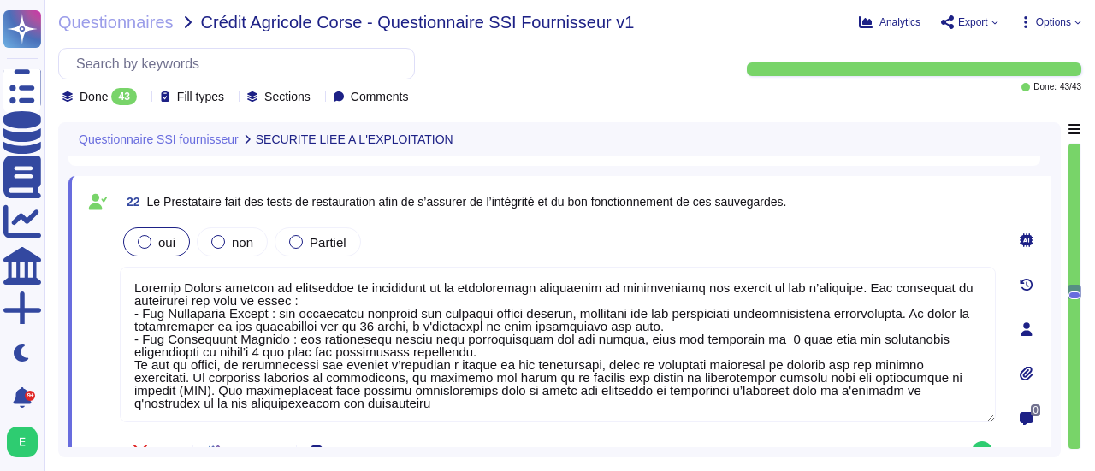
click at [1053, 340] on div "Questionnaire SSI fournisseur SECURITE LIEE A L'EXPLOITATION 21 Tous les systèm…" at bounding box center [559, 289] width 1002 height 335
click at [1052, 324] on div "Questionnaire SSI fournisseur SECURITE LIEE A L'EXPLOITATION 21 Tous les systèm…" at bounding box center [559, 289] width 1002 height 335
click at [1055, 314] on div "Questionnaire SSI fournisseur SECURITE LIEE A L'EXPLOITATION 21 Tous les systèm…" at bounding box center [559, 289] width 1002 height 335
click at [1062, 313] on div "Questionnaire SSI fournisseur SECURITE LIEE A L'EXPLOITATION 21 Tous les systèm…" at bounding box center [569, 289] width 1023 height 335
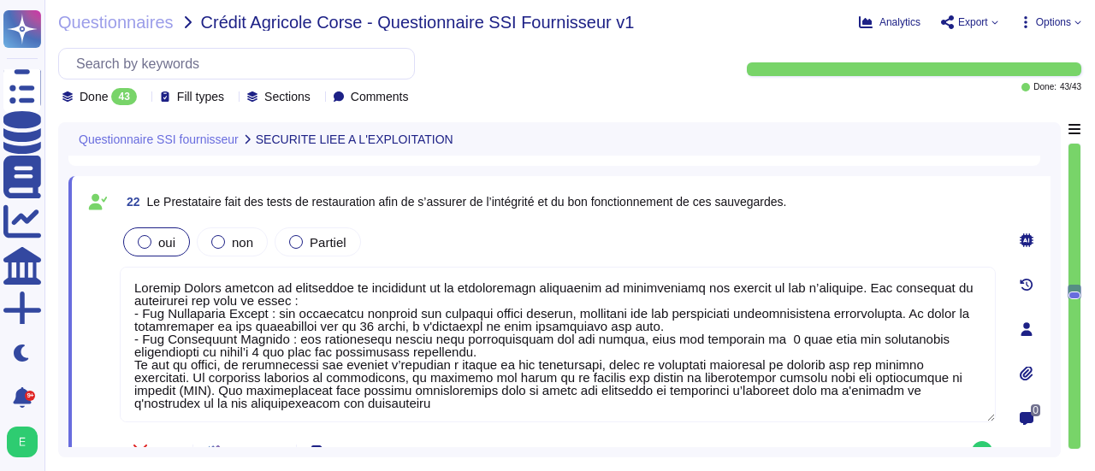
click at [1057, 318] on div "Questionnaire SSI fournisseur SECURITE LIEE A L'EXPLOITATION 21 Tous les systèm…" at bounding box center [559, 289] width 1002 height 335
click at [1053, 326] on div "Questionnaire SSI fournisseur SECURITE LIEE A L'EXPLOITATION 21 Tous les systèm…" at bounding box center [559, 289] width 1002 height 335
click at [1052, 322] on div "Questionnaire SSI fournisseur SECURITE LIEE A L'EXPLOITATION 21 Tous les systèm…" at bounding box center [559, 289] width 1002 height 335
click at [1057, 302] on div "Questionnaire SSI fournisseur SECURITE LIEE A L'EXPLOITATION 21 Tous les systèm…" at bounding box center [559, 289] width 1002 height 335
click at [1051, 308] on div "Questionnaire SSI fournisseur SECURITE LIEE A L'EXPLOITATION 21 Tous les systèm…" at bounding box center [559, 289] width 1002 height 335
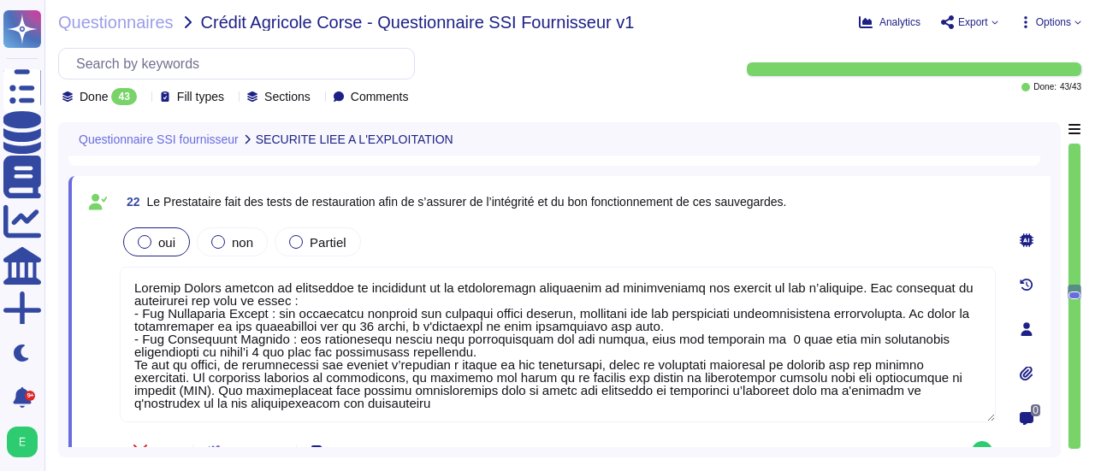
click at [1047, 311] on div "0" at bounding box center [1026, 329] width 48 height 286
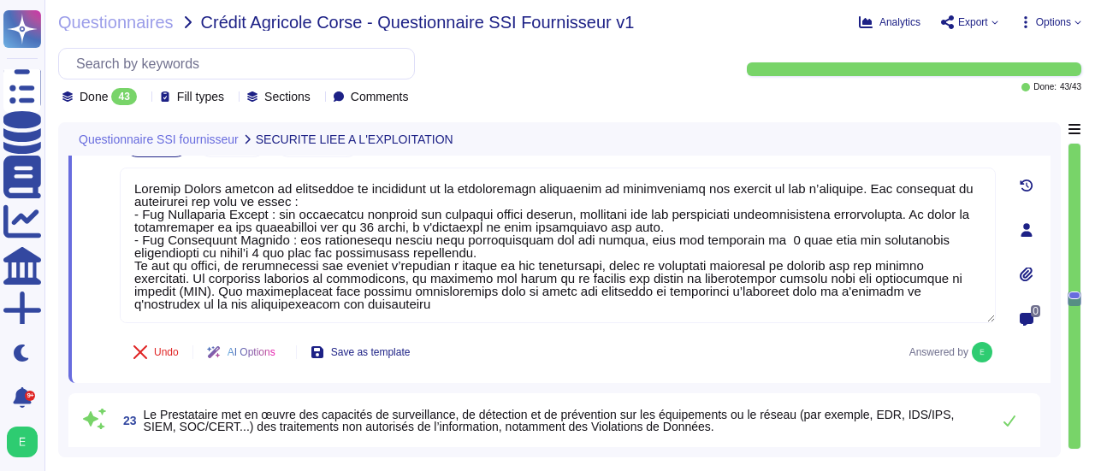
scroll to position [5384, 0]
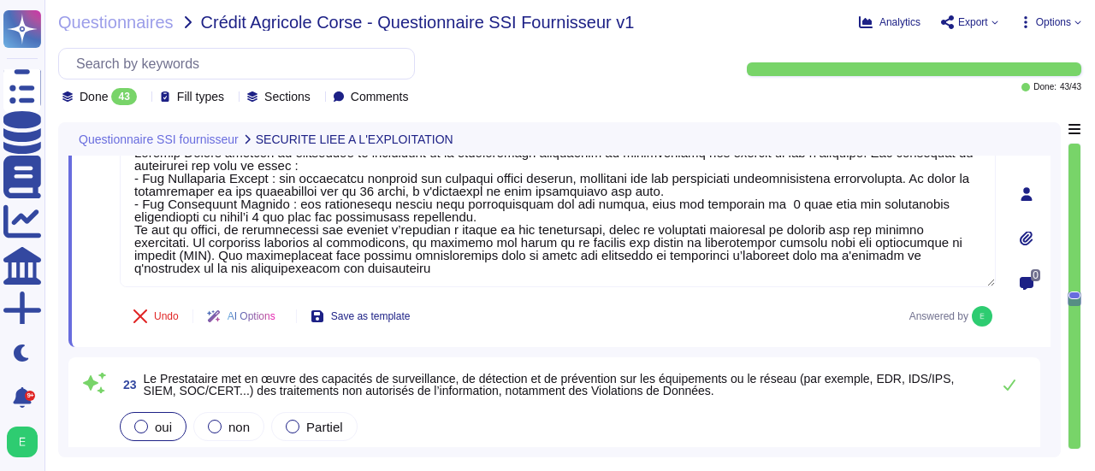
type textarea "Edenred France peut mettre à disposition de ses clients un rapport détaillé des…"
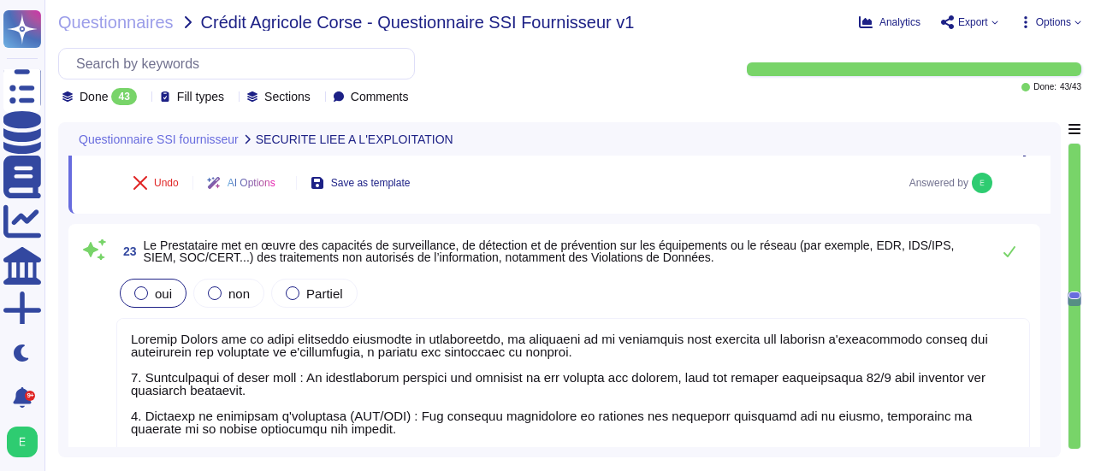
scroll to position [5555, 0]
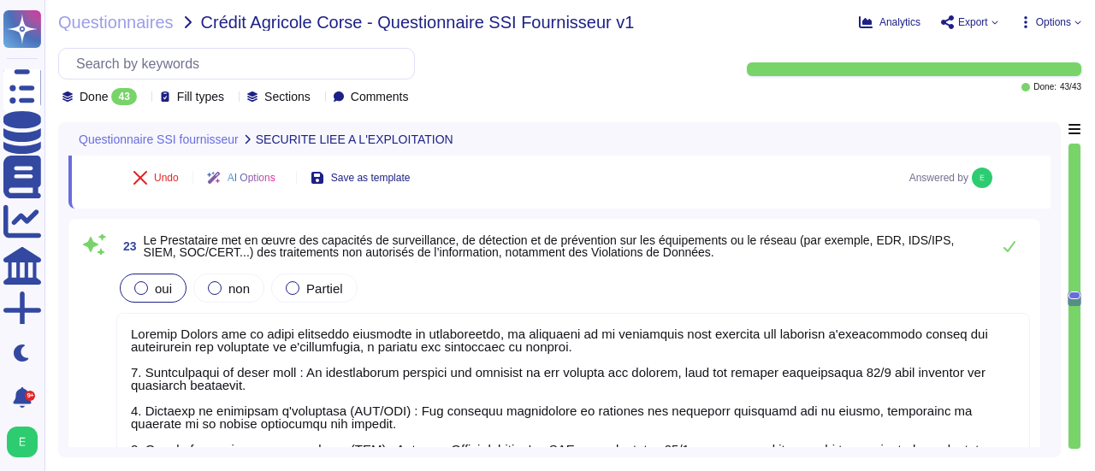
click at [1047, 304] on div "23 Le Prestataire met en œuvre des capacités de surveillance, de détection et d…" at bounding box center [559, 431] width 982 height 424
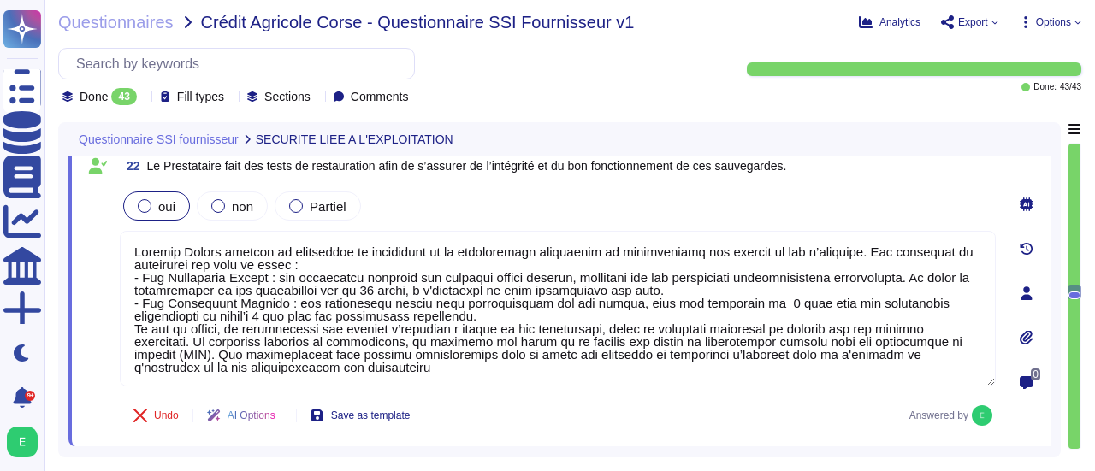
scroll to position [5315, 0]
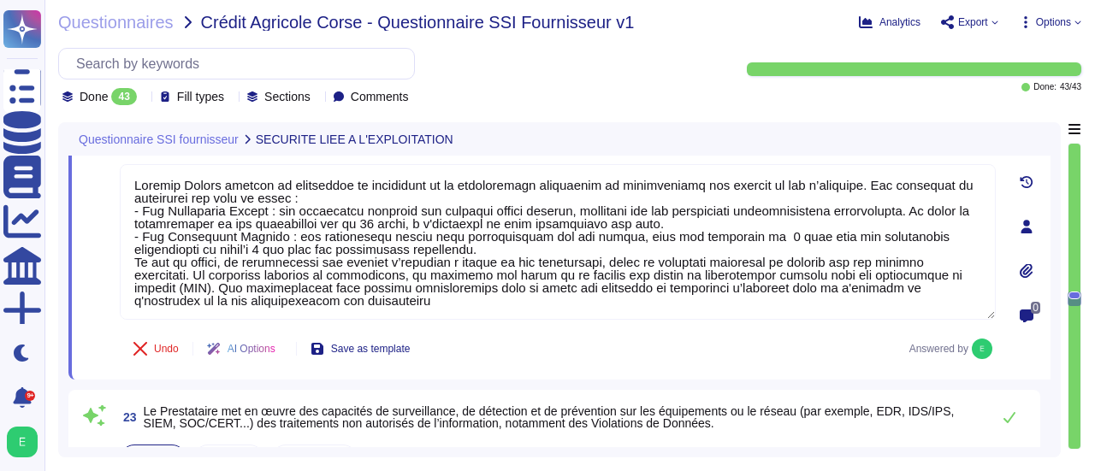
type textarea "Edenred France peut mettre à disposition de ses clients un rapport détaillé des…"
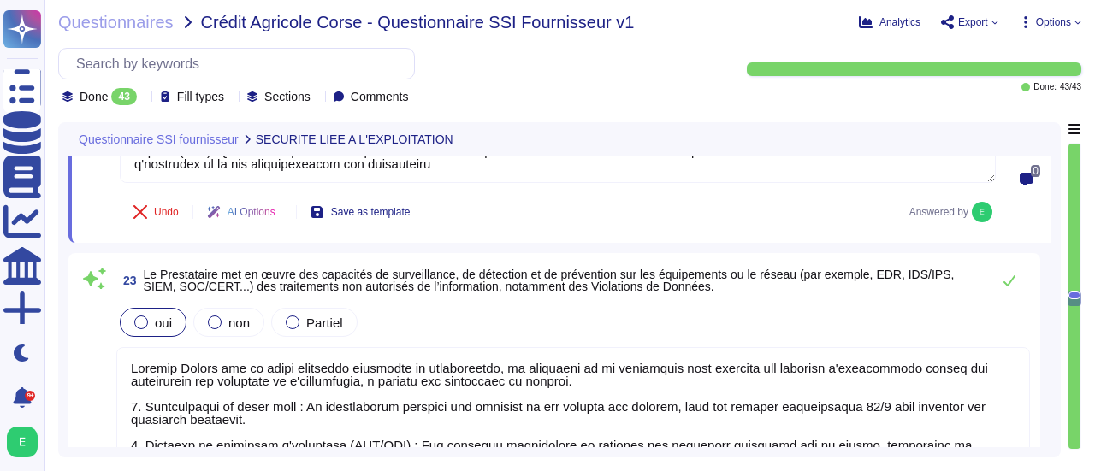
scroll to position [5555, 0]
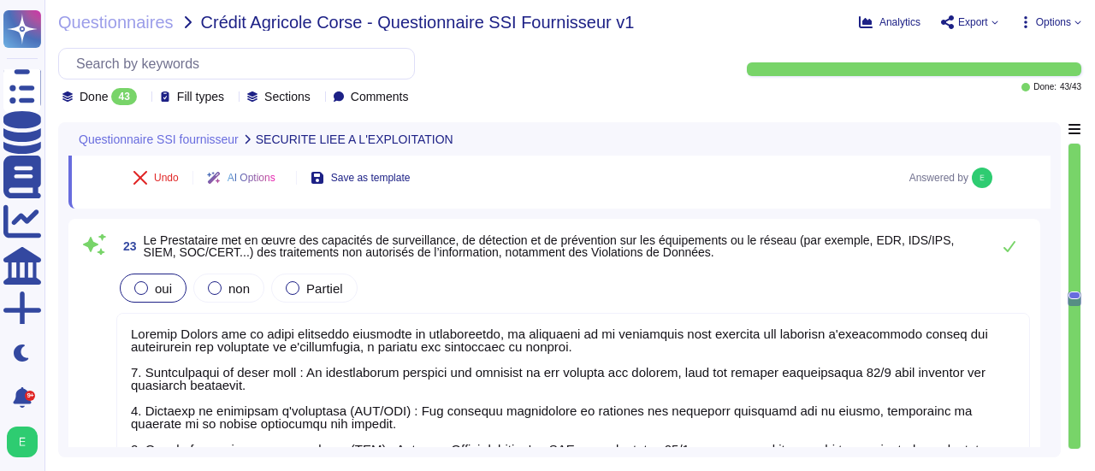
click at [873, 367] on textarea at bounding box center [572, 455] width 913 height 284
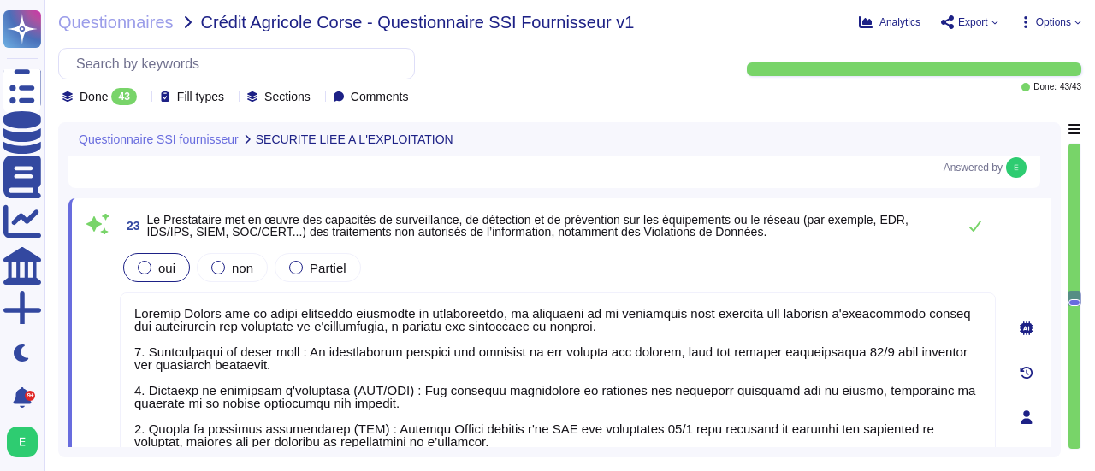
click at [1047, 338] on div "0" at bounding box center [1026, 417] width 48 height 417
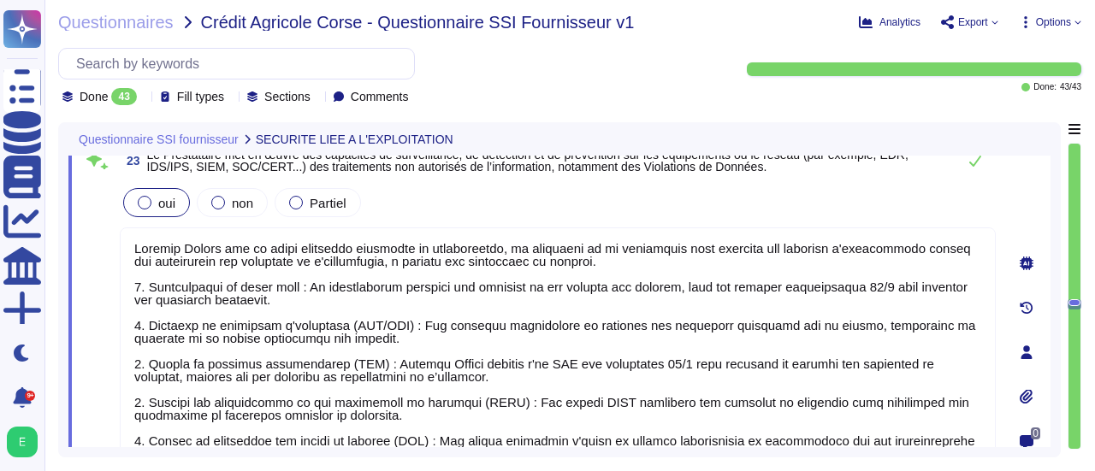
type textarea "Edenred France installe les correctifs de sécurité sur ses applications et syst…"
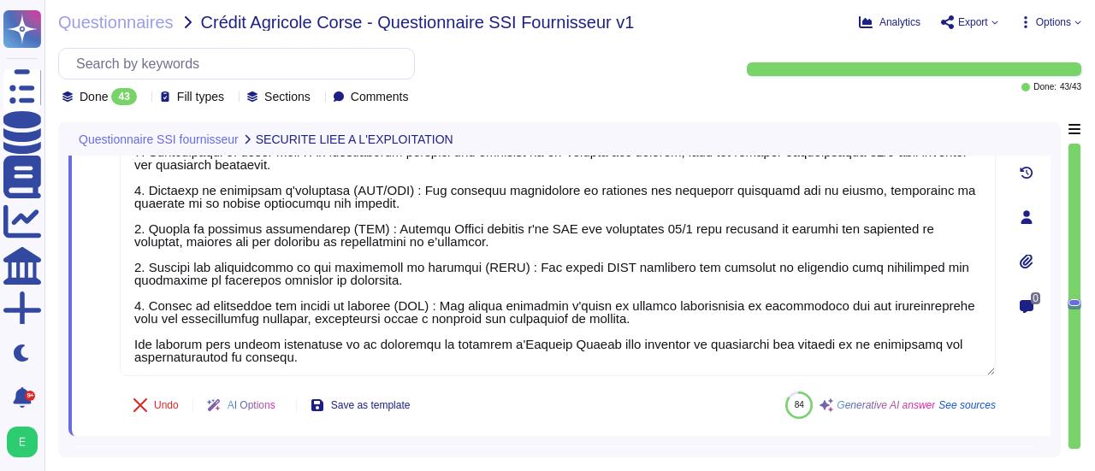
scroll to position [5760, 0]
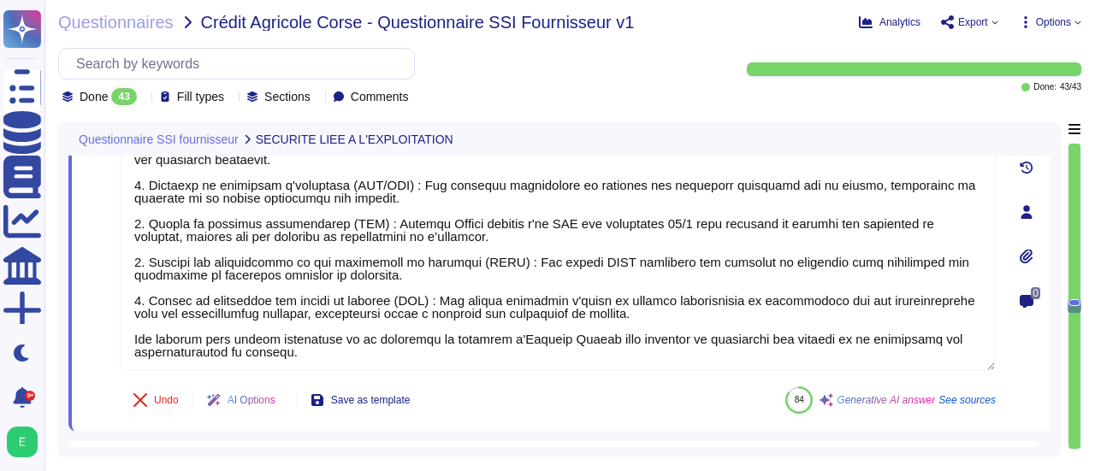
click at [1051, 218] on div "Questionnaire SSI fournisseur SECURITE LIEE A L'EXPLOITATION 21 Tous les systèm…" at bounding box center [559, 289] width 1002 height 335
click at [1036, 227] on div "0" at bounding box center [1026, 211] width 48 height 417
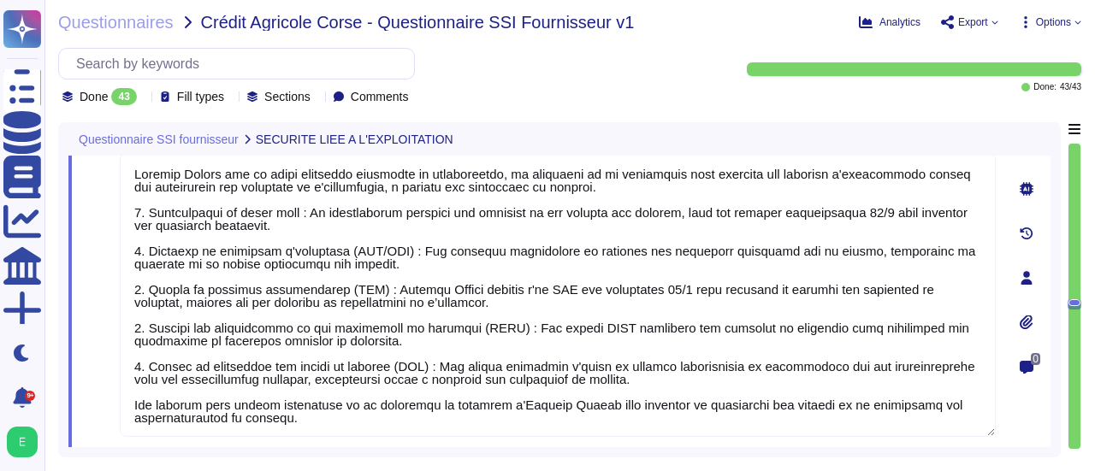
scroll to position [5691, 0]
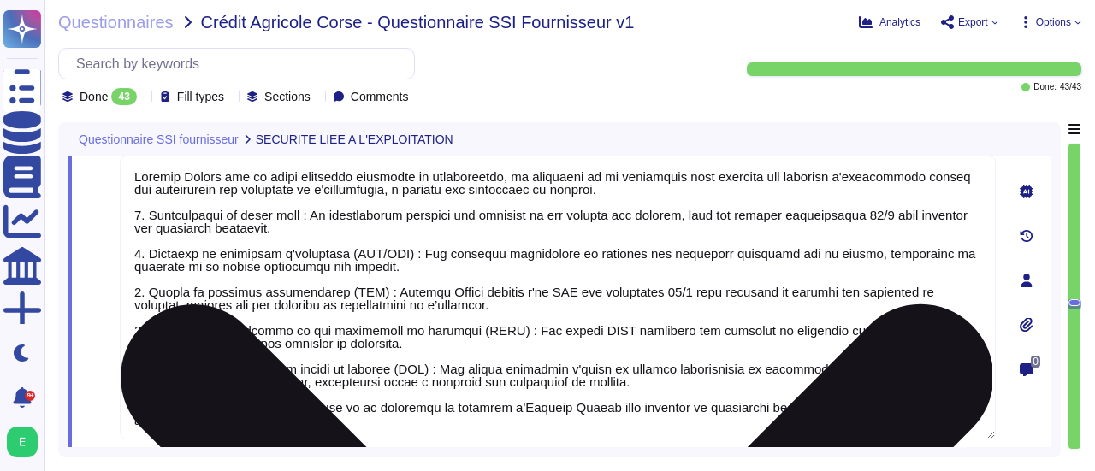
click at [299, 214] on textarea at bounding box center [558, 298] width 876 height 284
click at [298, 214] on textarea at bounding box center [558, 298] width 876 height 284
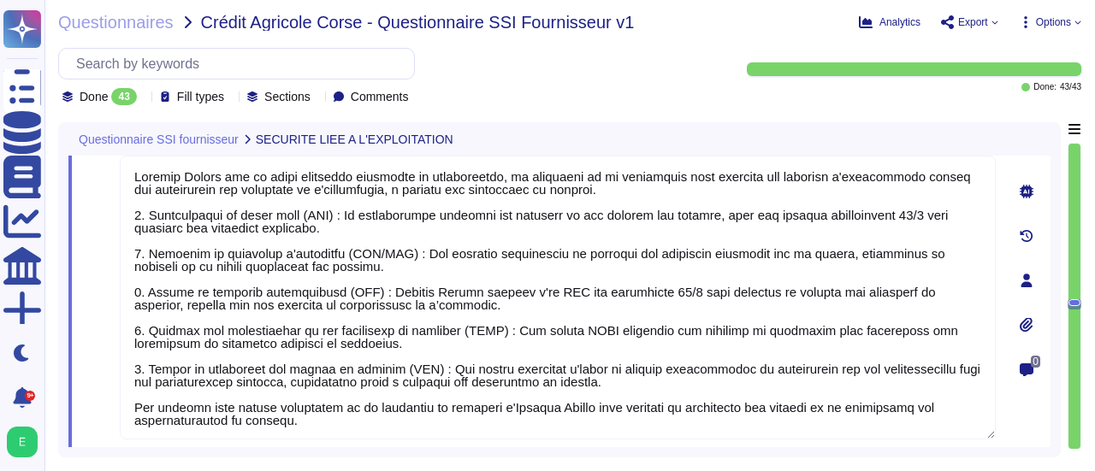
type textarea "Loremip Dolors ame co adipi elitseddo eiusmodte in utlaboreetdo, ma aliquaeni a…"
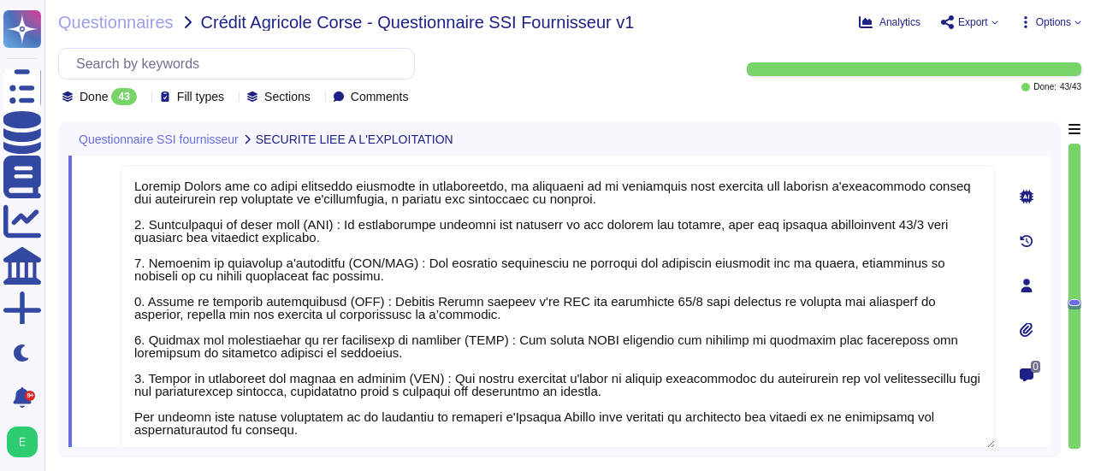
click at [1042, 405] on div "0" at bounding box center [1026, 285] width 48 height 427
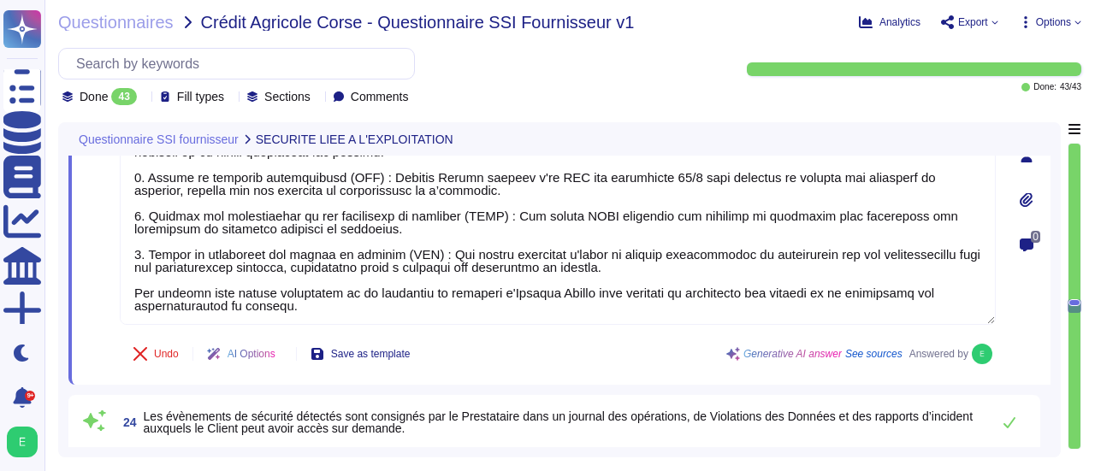
scroll to position [5828, 0]
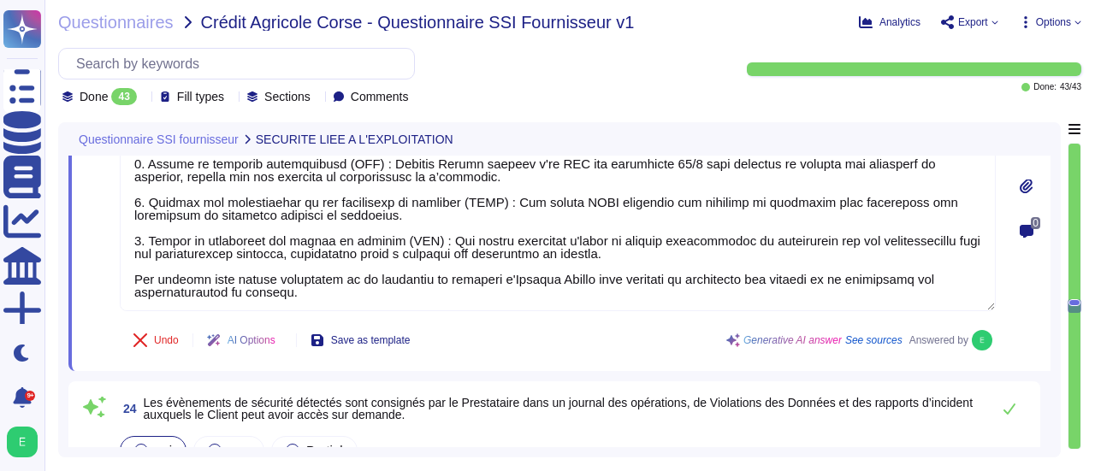
type textarea "Edenred France informe les clients en cas de vulnérabilité critique impactant l…"
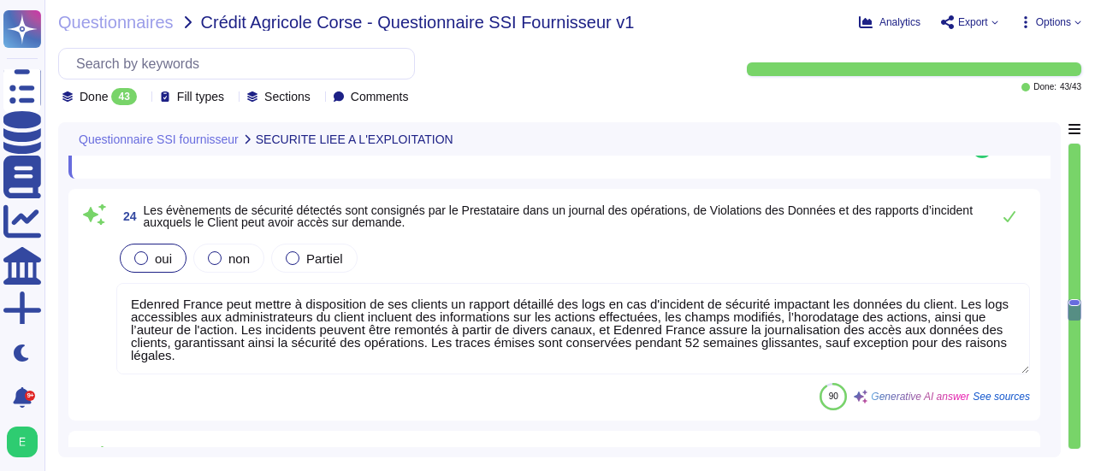
scroll to position [5999, 0]
click at [850, 362] on textarea "Edenred France peut mettre à disposition de ses clients un rapport détaillé des…" at bounding box center [572, 326] width 913 height 91
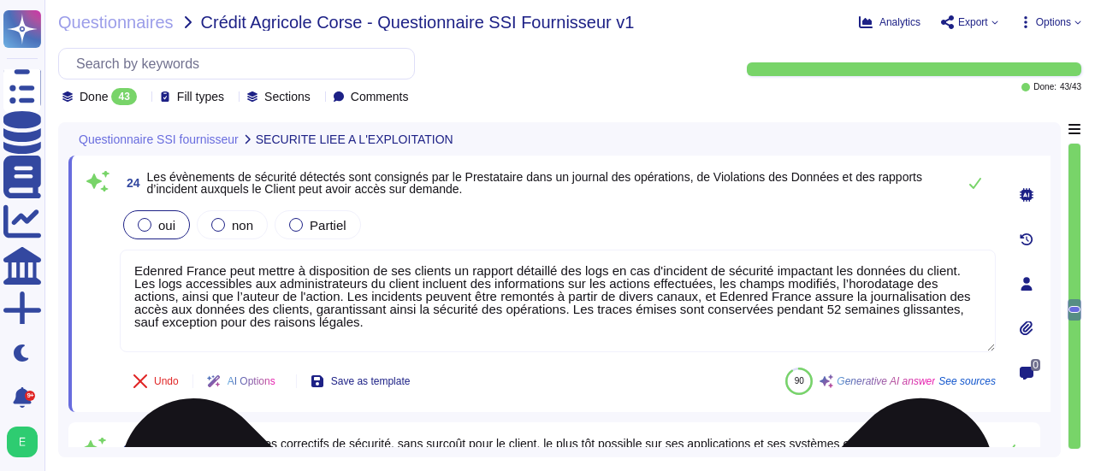
type textarea "Edenred France informe les clients en cas de vulnérabilité critique impactant l…"
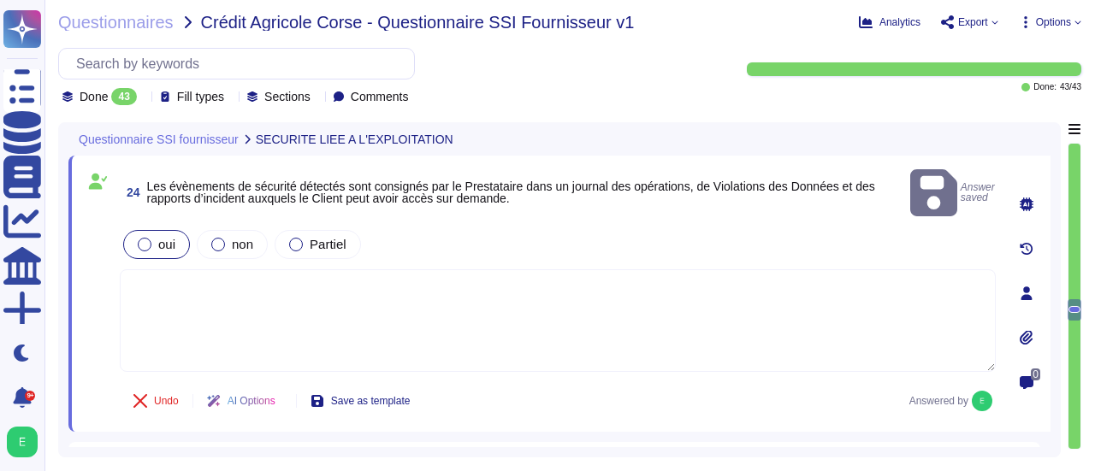
click at [222, 292] on textarea at bounding box center [558, 320] width 876 height 103
paste textarea "Edenred France consigne systématiquement tous les événements de sécurité détect…"
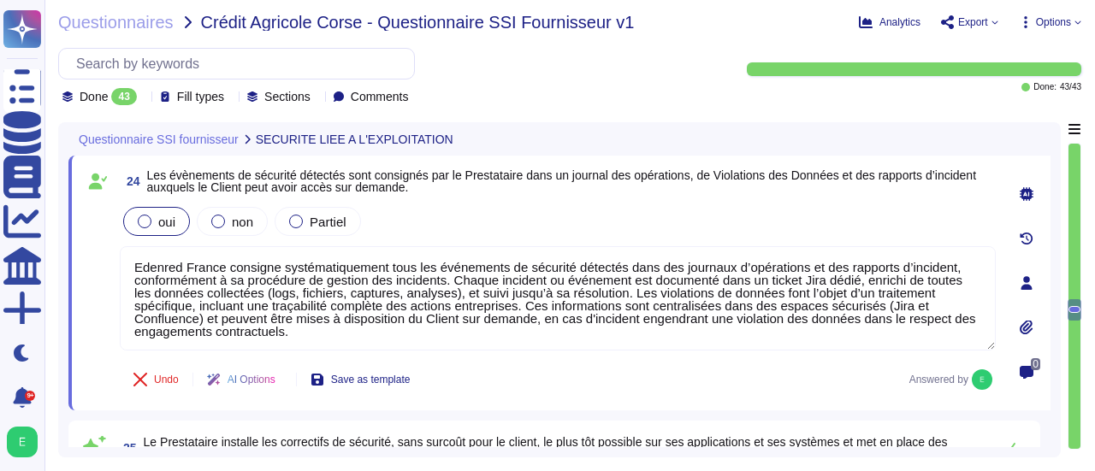
type textarea "Edenred France consigne systématiquement tous les événements de sécurité détect…"
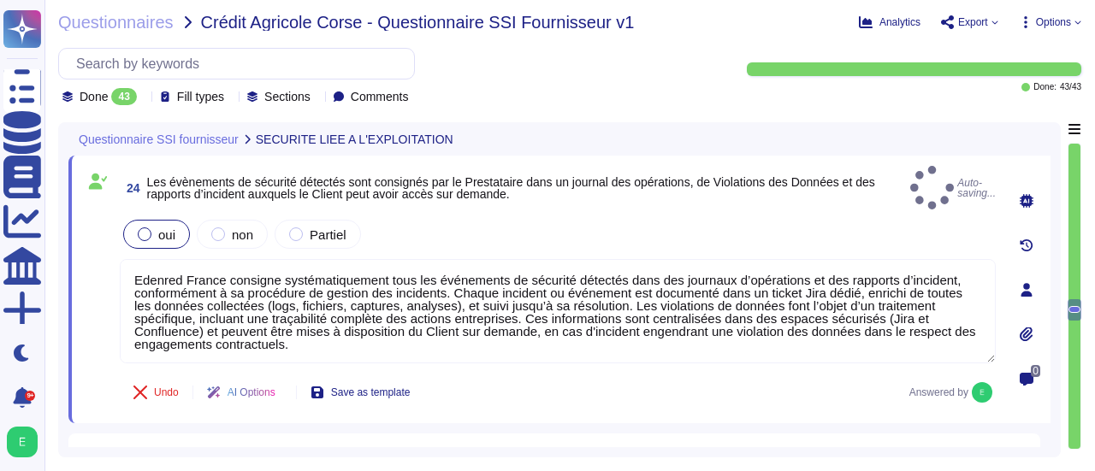
click at [1055, 384] on div "Questionnaire SSI fournisseur SECURITE LIEE A L'EXPLOITATION 23 Le Prestataire …" at bounding box center [559, 289] width 1002 height 335
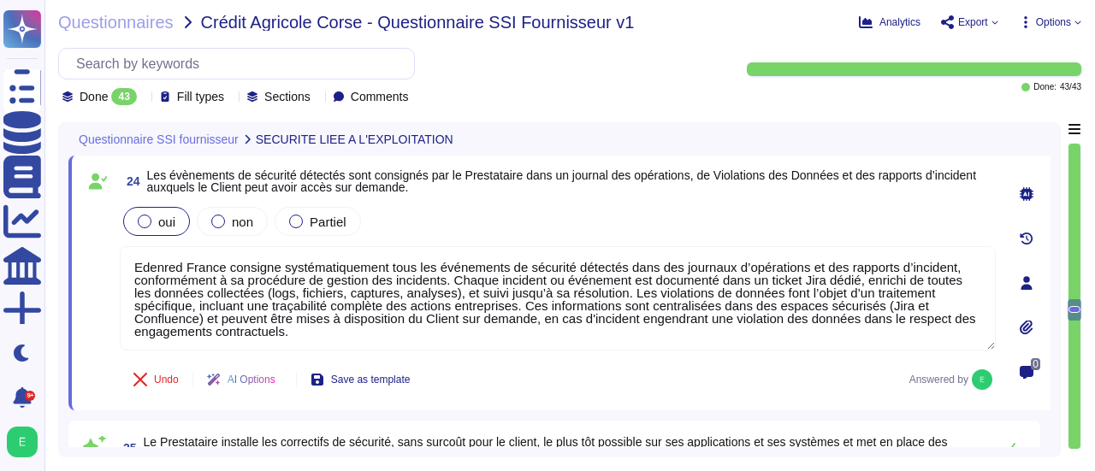
click at [1055, 331] on div "Questionnaire SSI fournisseur SECURITE LIEE A L'EXPLOITATION 23 Le Prestataire …" at bounding box center [559, 289] width 1002 height 335
click at [1051, 332] on div "Questionnaire SSI fournisseur SECURITE LIEE A L'EXPLOITATION 23 Le Prestataire …" at bounding box center [559, 289] width 1002 height 335
click at [1049, 317] on div "0" at bounding box center [1026, 283] width 48 height 234
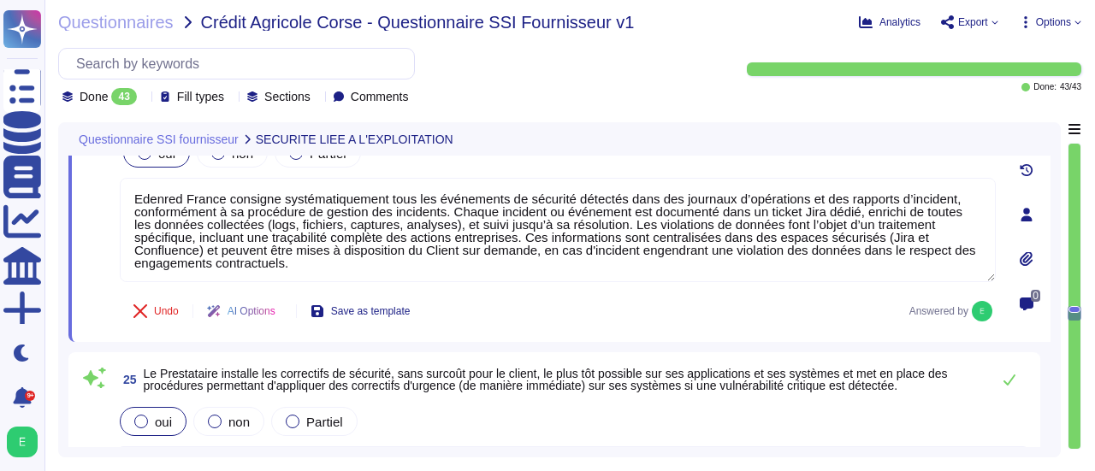
type textarea "Edenred France a mis en place plusieurs politiques et mesures pour protéger les…"
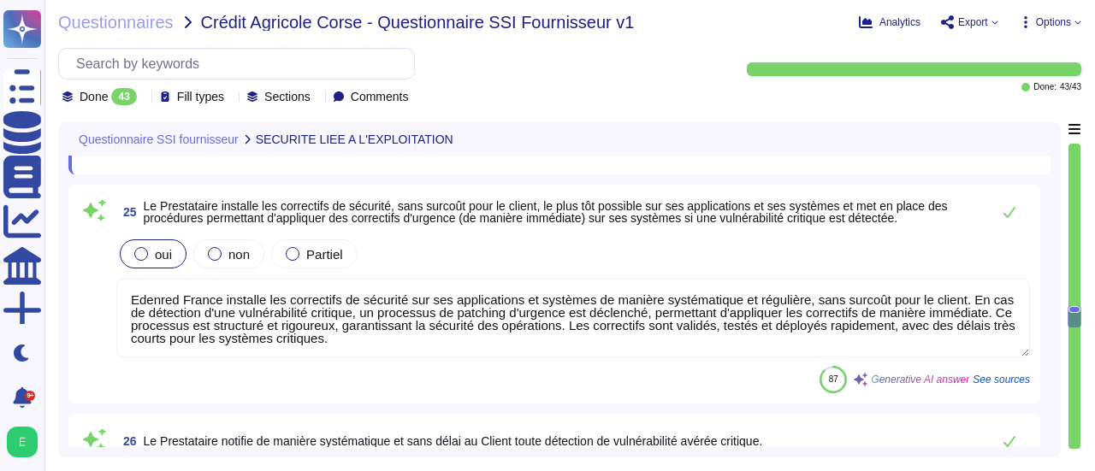
scroll to position [6239, 0]
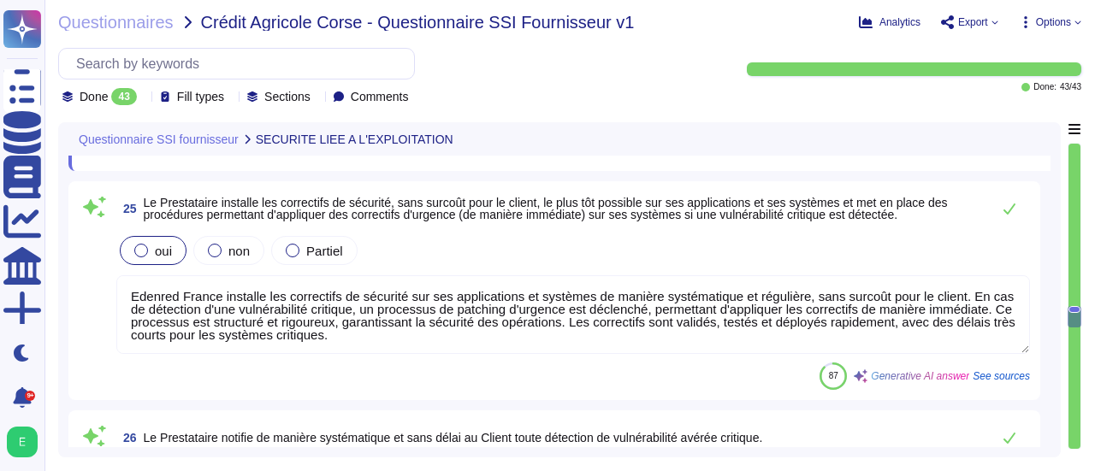
click at [1045, 326] on div "25 Le Prestataire installe les correctifs de sécurité, sans surcoût pour le cli…" at bounding box center [559, 290] width 982 height 219
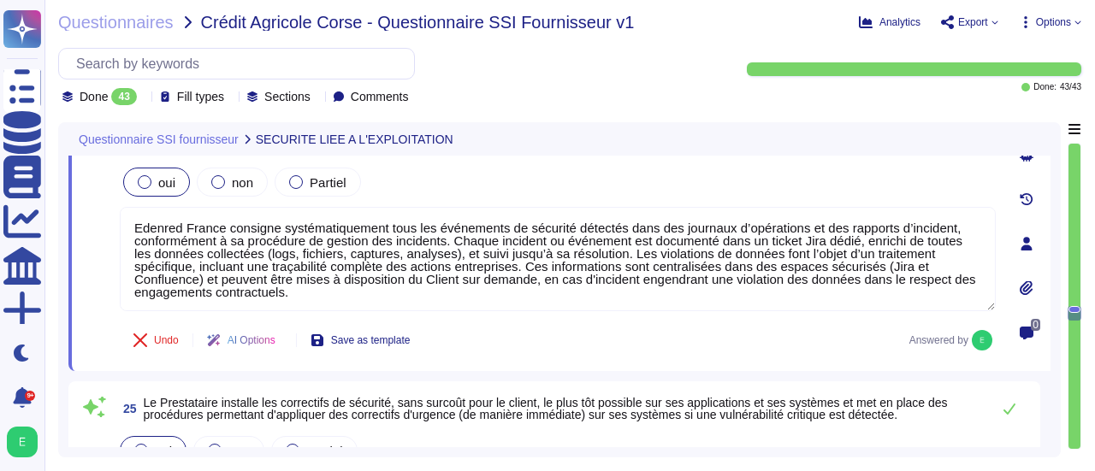
scroll to position [6035, 0]
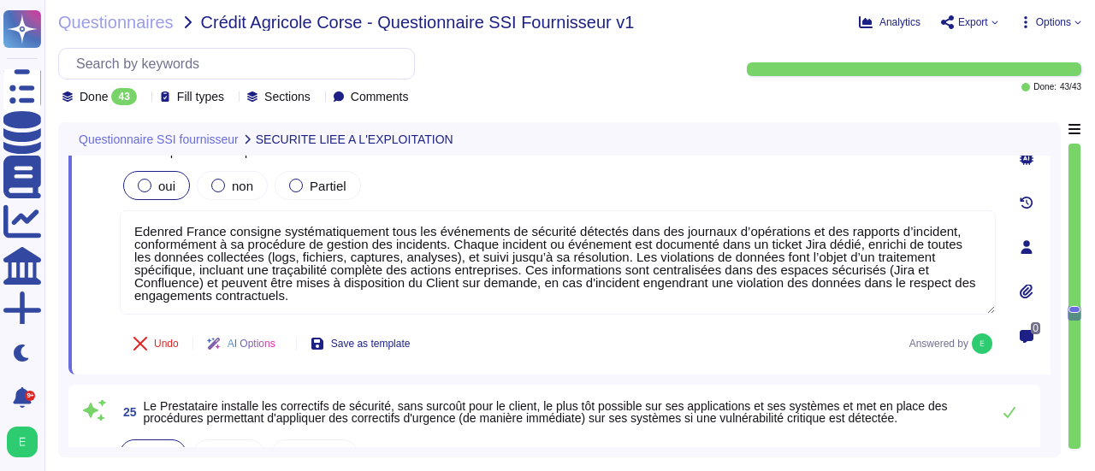
click at [1053, 328] on div "Questionnaire SSI fournisseur SECURITE LIEE A L'EXPLOITATION 23 Le Prestataire …" at bounding box center [559, 289] width 1002 height 335
click at [1047, 357] on div "0" at bounding box center [1026, 247] width 48 height 234
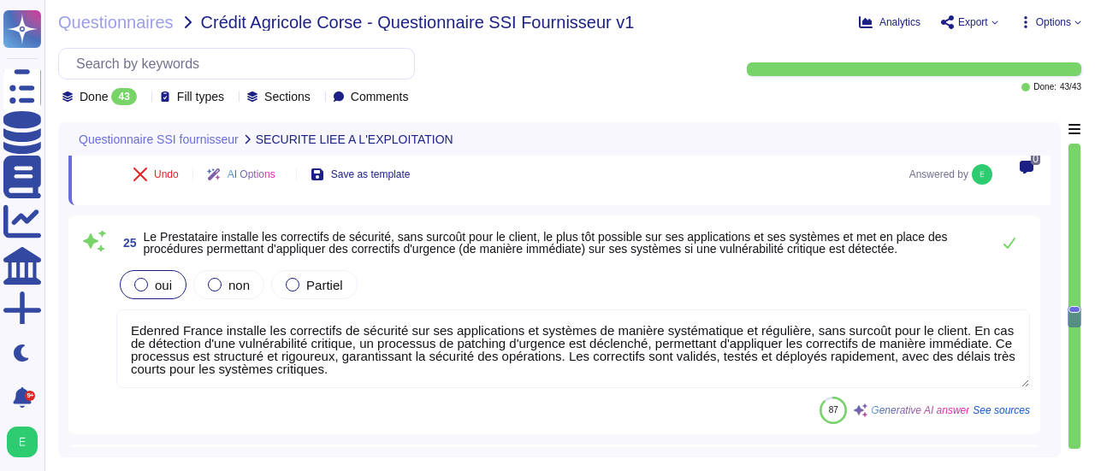
scroll to position [6206, 0]
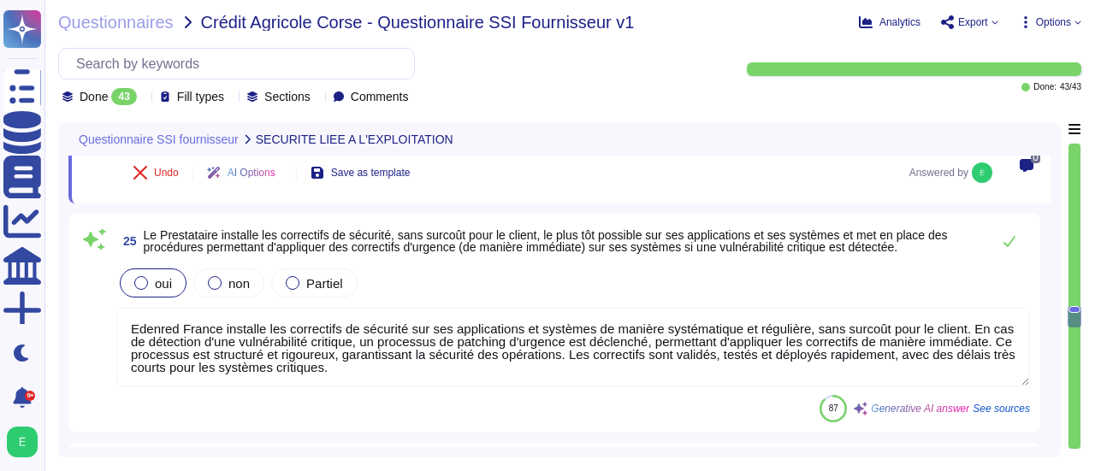
click at [414, 380] on textarea "Edenred France installe les correctifs de sécurité sur ses applications et syst…" at bounding box center [572, 347] width 913 height 79
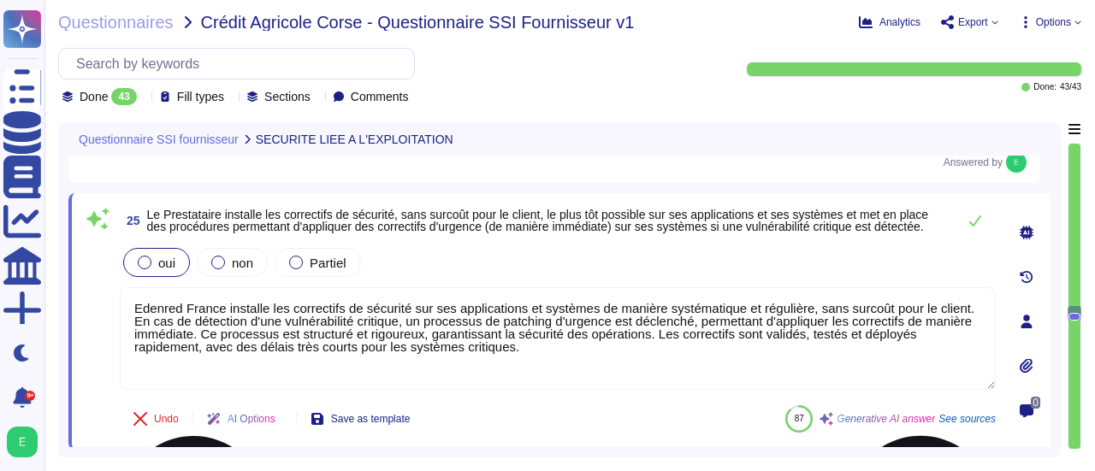
type textarea "Edenred France a mis en place plusieurs politiques et mesures pour protéger les…"
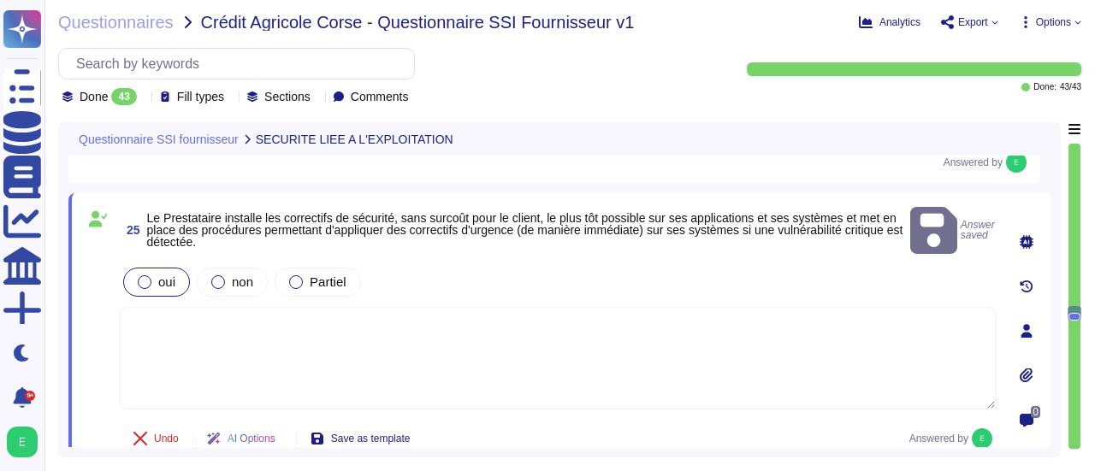
click at [149, 307] on textarea at bounding box center [558, 358] width 876 height 103
paste textarea "Edenred France applique, sans surcoût pour le Client, l’ensemble des correctifs…"
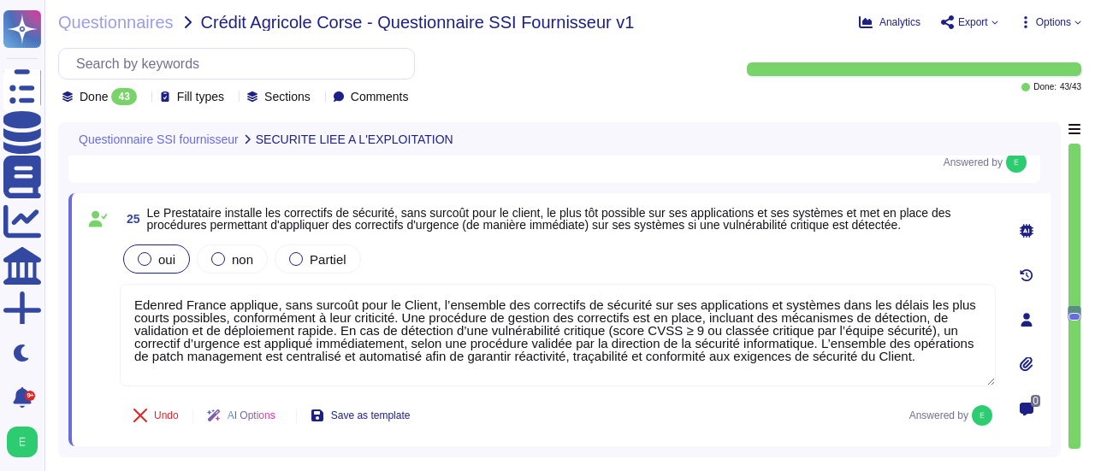
type textarea "Edenred France applique, sans surcoût pour le Client, l’ensemble des correctifs…"
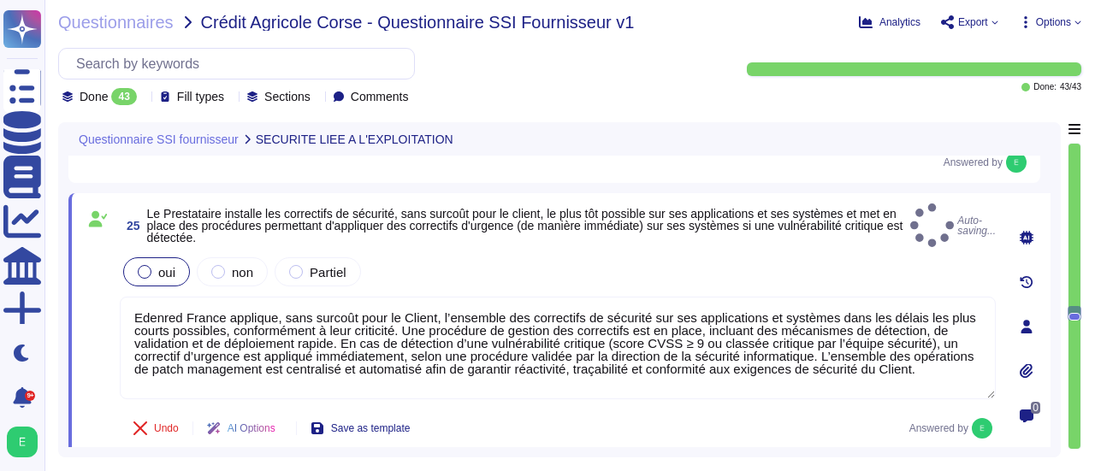
click at [603, 415] on div "Undo AI Options Save as template Answered by" at bounding box center [558, 428] width 876 height 41
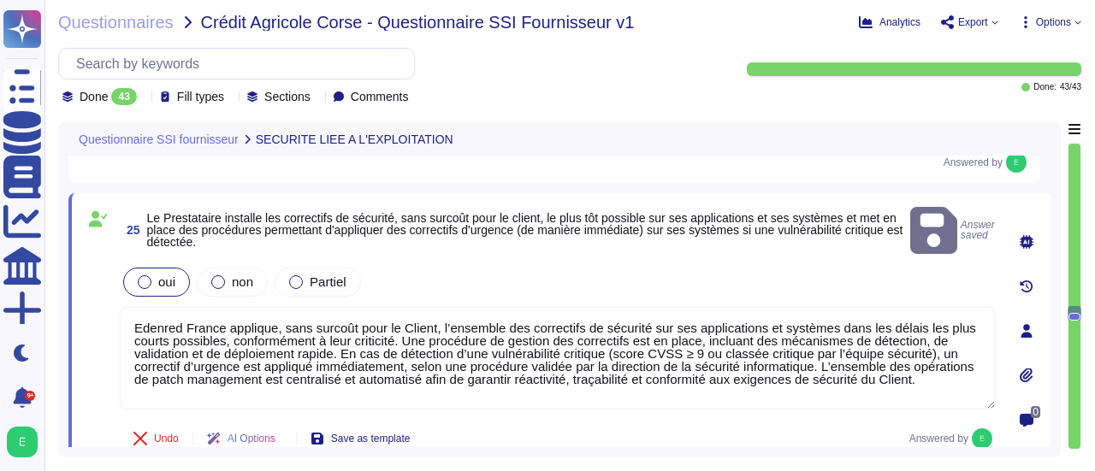
click at [1044, 346] on div "0" at bounding box center [1026, 332] width 48 height 256
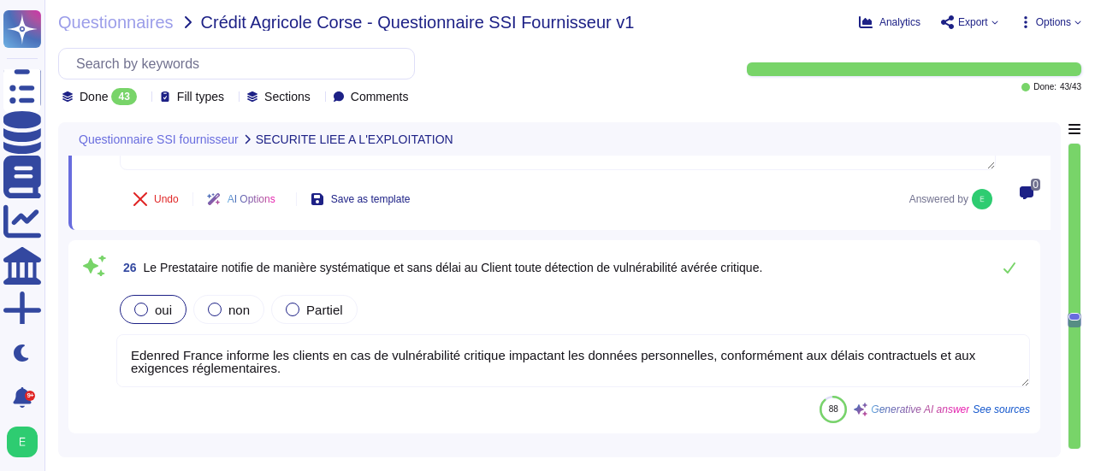
type textarea "Loremip Dolors ame co adipi elitseddo eiusm te incid ut laboreet dolo magnaali …"
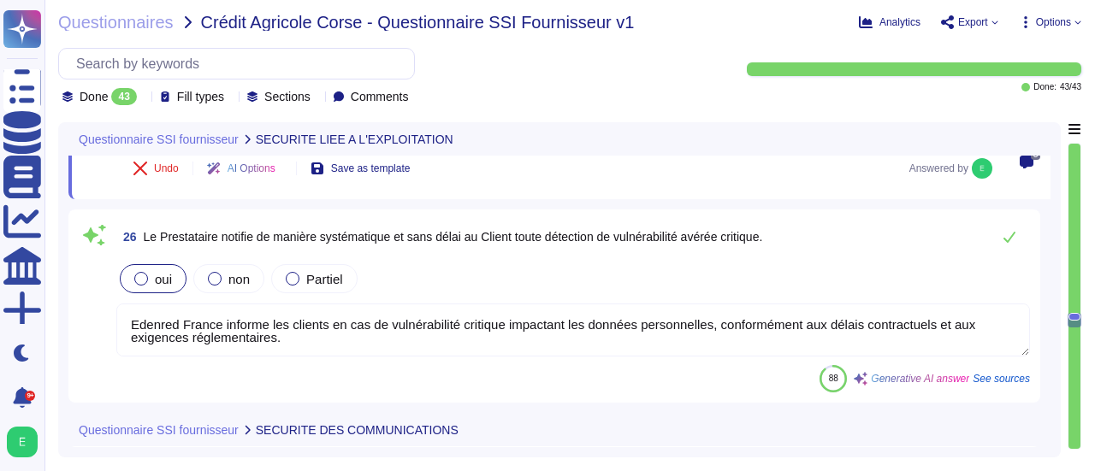
scroll to position [6446, 0]
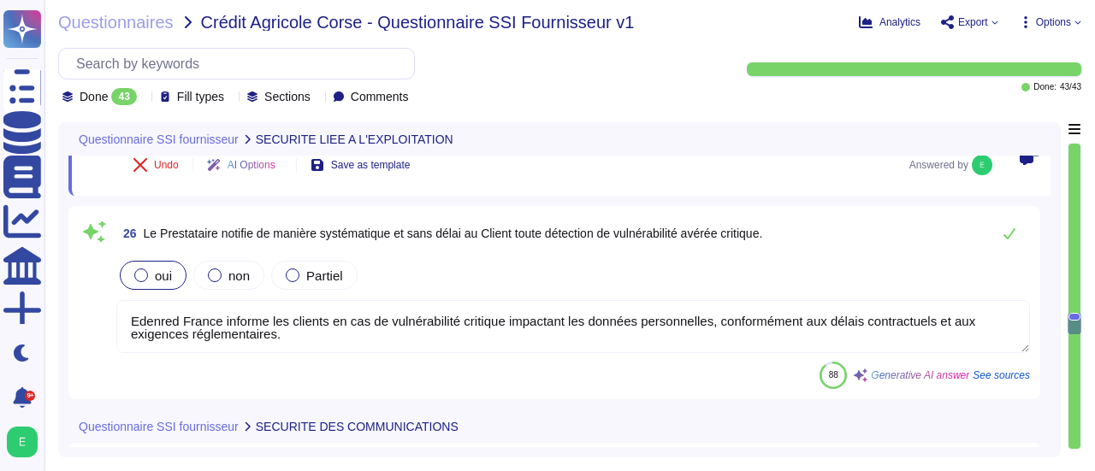
click at [1044, 346] on div "26 Le Prestataire notifie de manière systématique et sans délai au Client toute…" at bounding box center [559, 302] width 982 height 193
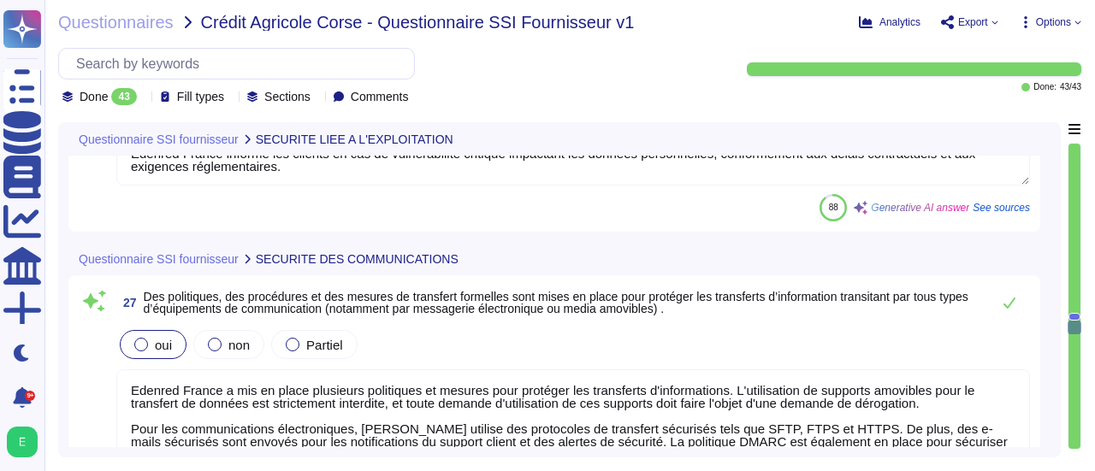
scroll to position [6617, 0]
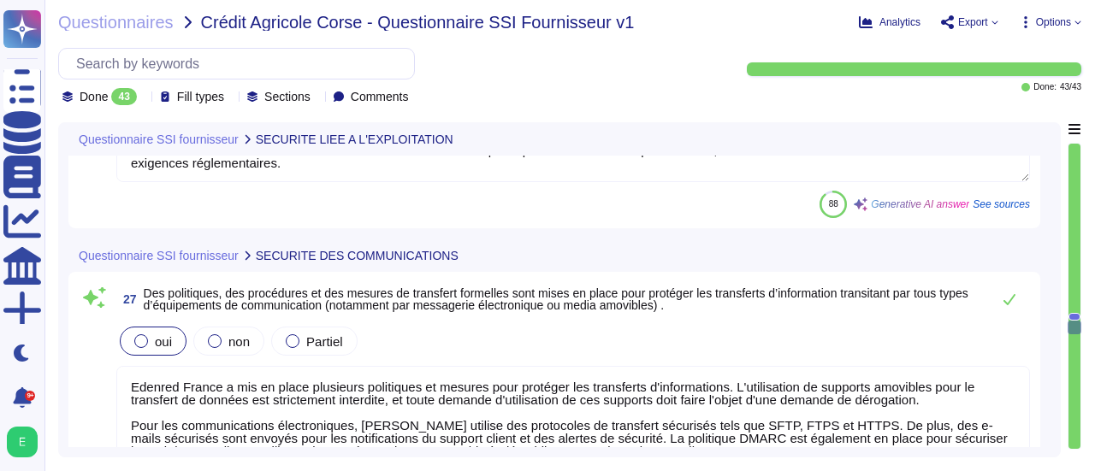
click at [434, 392] on textarea "Edenred France a mis en place plusieurs politiques et mesures pour protéger les…" at bounding box center [572, 437] width 913 height 143
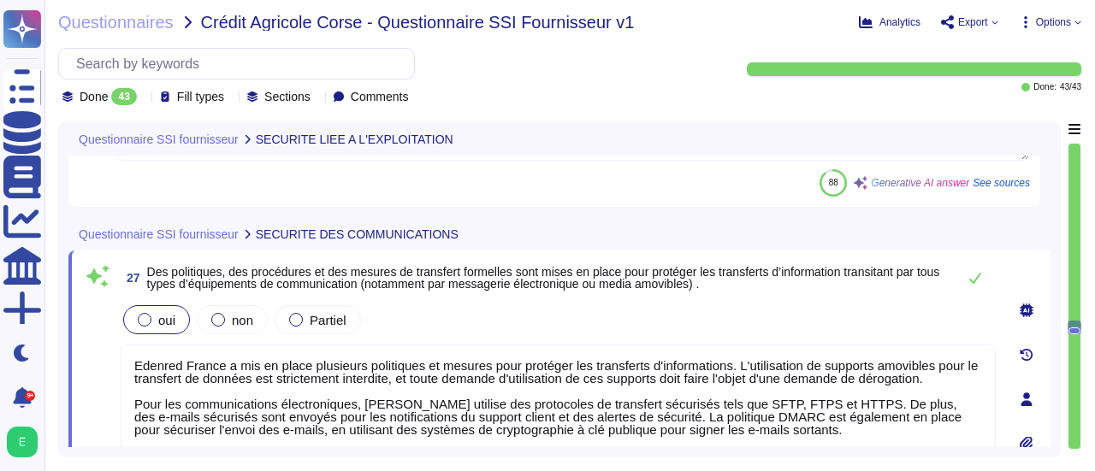
click at [1053, 358] on div "Questionnaire SSI fournisseur SECURITE LIEE A L'EXPLOITATION 24 Les évènements …" at bounding box center [559, 289] width 1002 height 335
click at [1051, 363] on div "Questionnaire SSI fournisseur SECURITE LIEE A L'EXPLOITATION 24 Les évènements …" at bounding box center [559, 289] width 1002 height 335
click at [885, 359] on textarea "Edenred France a mis en place plusieurs politiques et mesures pour protéger les…" at bounding box center [558, 416] width 876 height 143
click at [1055, 394] on div "Questionnaire SSI fournisseur SECURITE LIEE A L'EXPLOITATION 24 Les évènements …" at bounding box center [559, 289] width 1002 height 335
click at [1052, 384] on div "Questionnaire SSI fournisseur SECURITE LIEE A L'EXPLOITATION 24 Les évènements …" at bounding box center [559, 289] width 1002 height 335
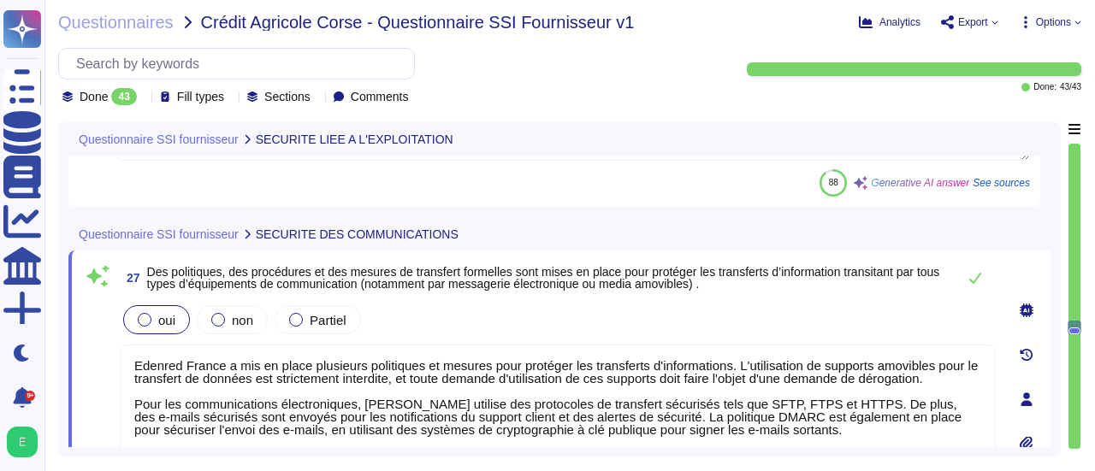
click at [1048, 385] on div "0" at bounding box center [1026, 399] width 48 height 276
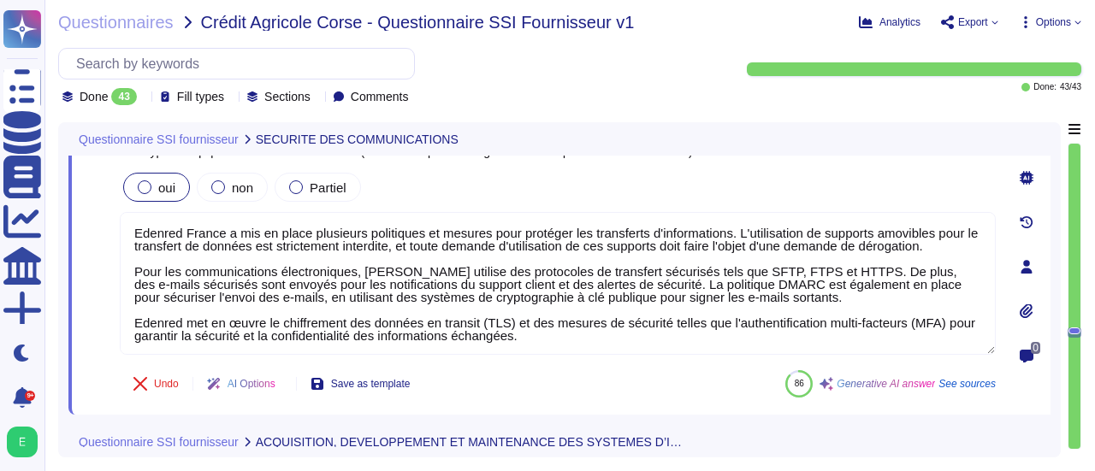
scroll to position [6719, 0]
type textarea "Edenred France met en place plusieurs types de tests de recettes pour garantir …"
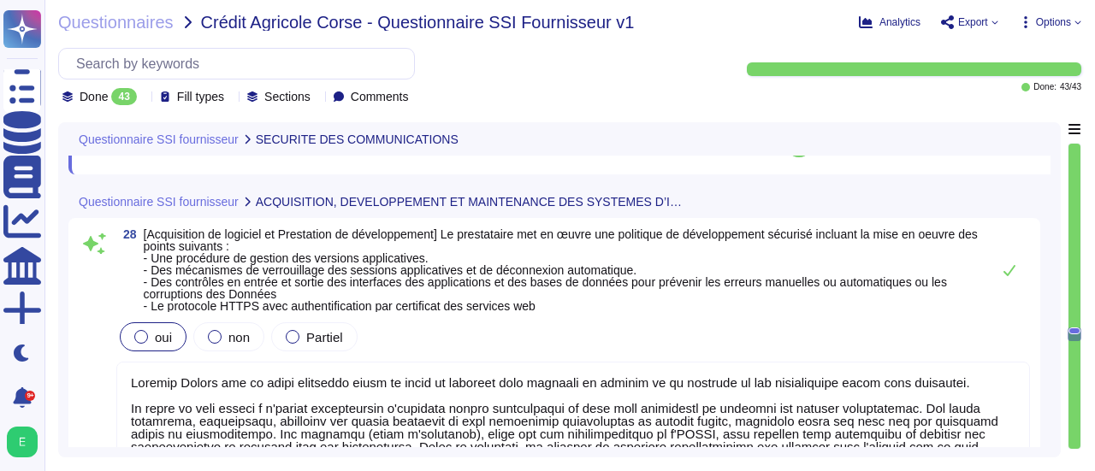
scroll to position [6959, 0]
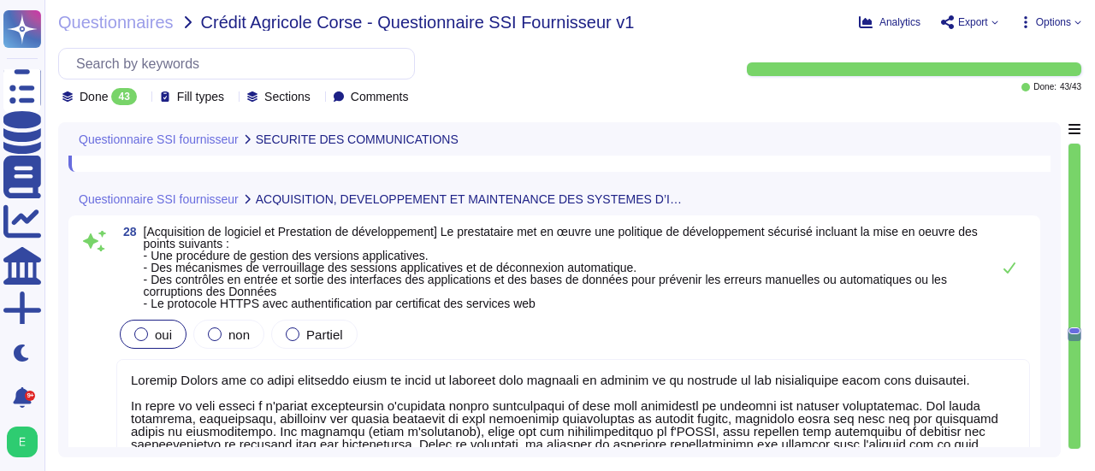
click at [427, 422] on textarea at bounding box center [572, 437] width 913 height 156
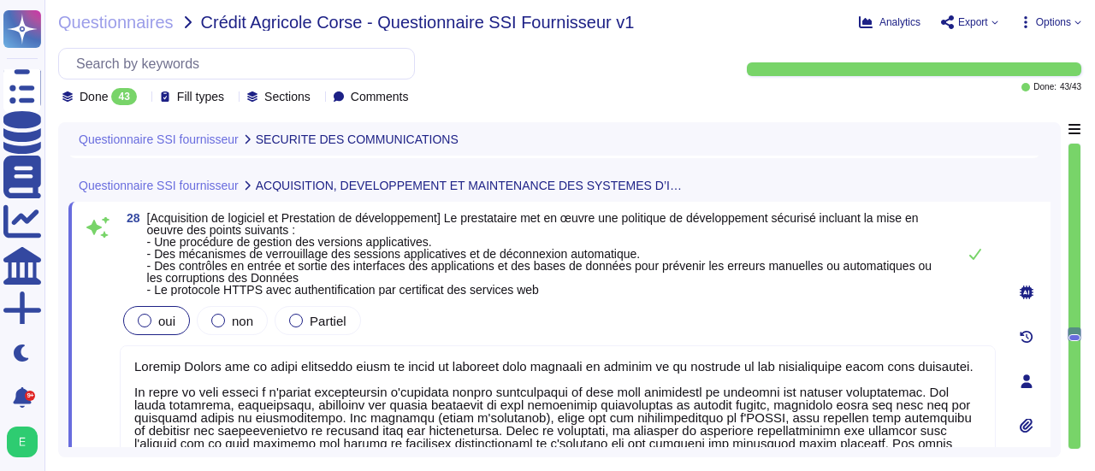
click at [1051, 394] on div "Questionnaire SSI fournisseur SECURITE DES COMMUNICATIONS 27 Des politiques, de…" at bounding box center [559, 289] width 1002 height 335
click at [1049, 394] on div "0" at bounding box center [1026, 381] width 48 height 339
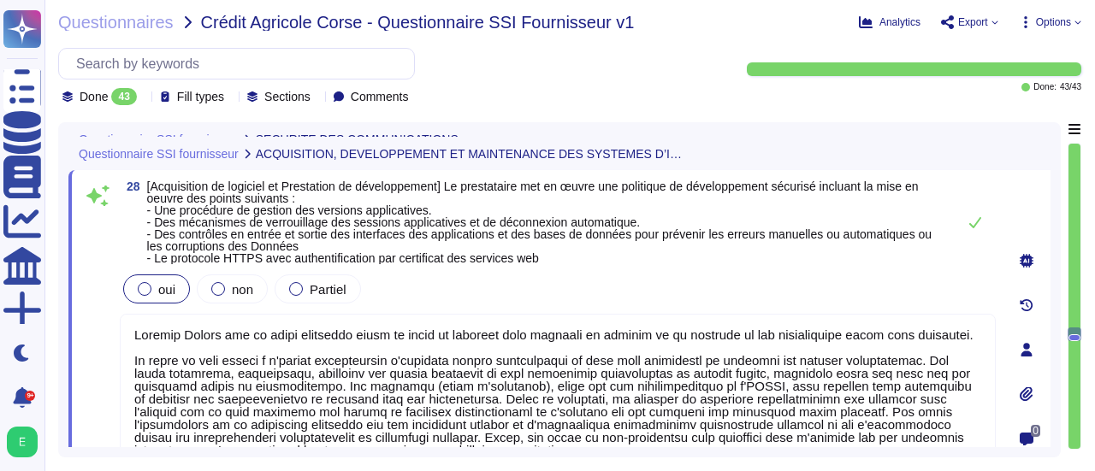
type textarea "Edenred France utilise des données fictives dans ses environnements de développ…"
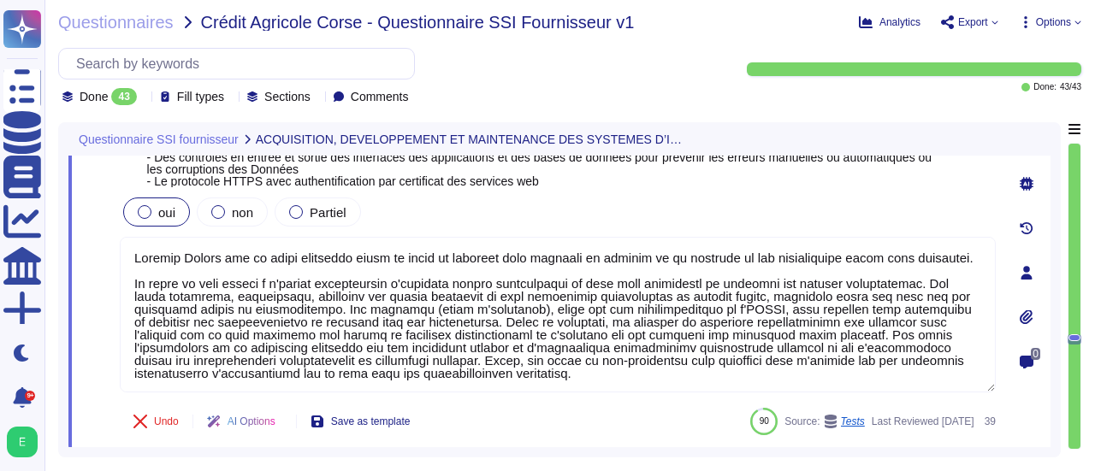
scroll to position [7061, 0]
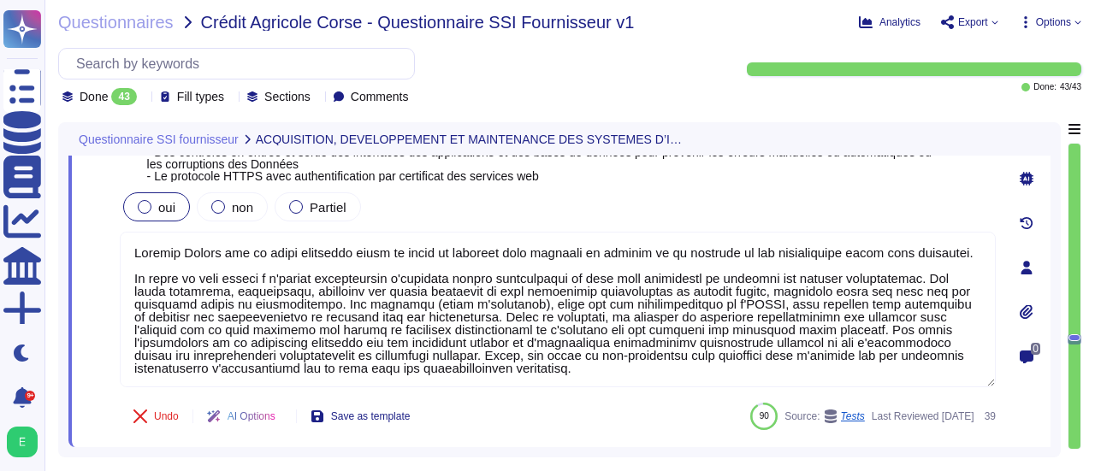
click at [1050, 317] on div "Questionnaire SSI fournisseur ACQUISITION, DEVELOPPEMENT ET MAINTENANCE DES SYS…" at bounding box center [559, 289] width 1002 height 335
click at [1053, 319] on div "Questionnaire SSI fournisseur ACQUISITION, DEVELOPPEMENT ET MAINTENANCE DES SYS…" at bounding box center [559, 289] width 1002 height 335
click at [1052, 310] on div "Questionnaire SSI fournisseur ACQUISITION, DEVELOPPEMENT ET MAINTENANCE DES SYS…" at bounding box center [559, 289] width 1002 height 335
click at [1050, 309] on div "Questionnaire SSI fournisseur ACQUISITION, DEVELOPPEMENT ET MAINTENANCE DES SYS…" at bounding box center [559, 289] width 1002 height 335
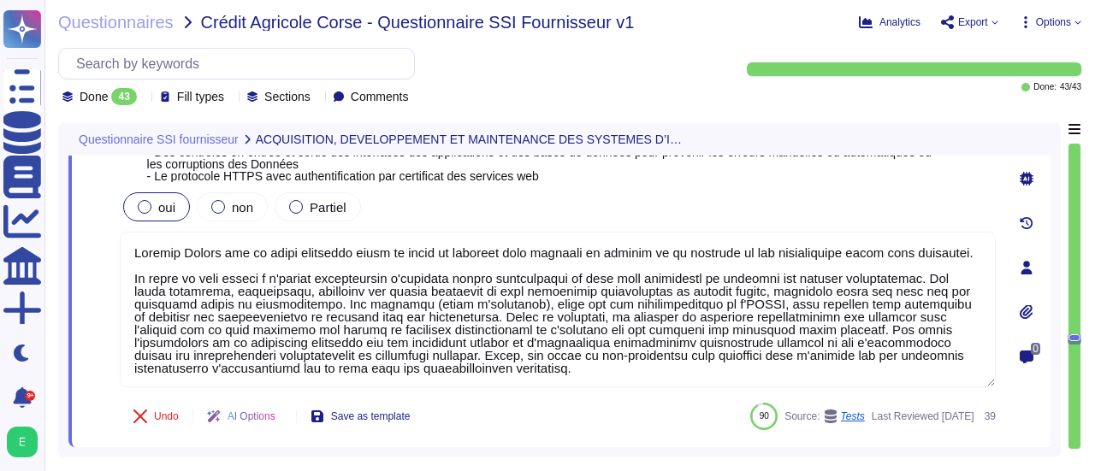
click at [1050, 309] on div "Questionnaire SSI fournisseur ACQUISITION, DEVELOPPEMENT ET MAINTENANCE DES SYS…" at bounding box center [559, 289] width 1002 height 335
click at [1055, 312] on div "Questionnaire SSI fournisseur ACQUISITION, DEVELOPPEMENT ET MAINTENANCE DES SYS…" at bounding box center [559, 289] width 1002 height 335
click at [1053, 266] on div "Questionnaire SSI fournisseur ACQUISITION, DEVELOPPEMENT ET MAINTENANCE DES SYS…" at bounding box center [559, 289] width 1002 height 335
click at [1002, 290] on div "0" at bounding box center [1026, 267] width 48 height 339
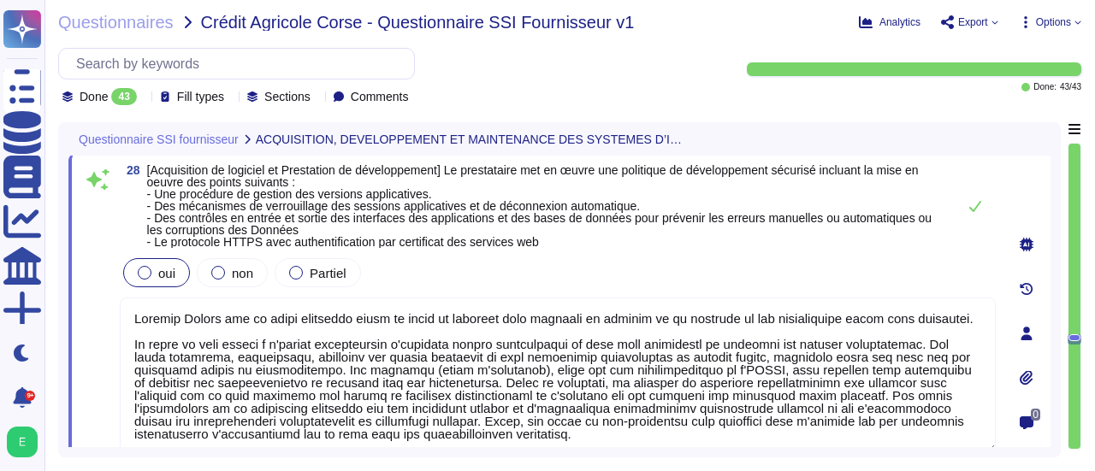
scroll to position [6993, 0]
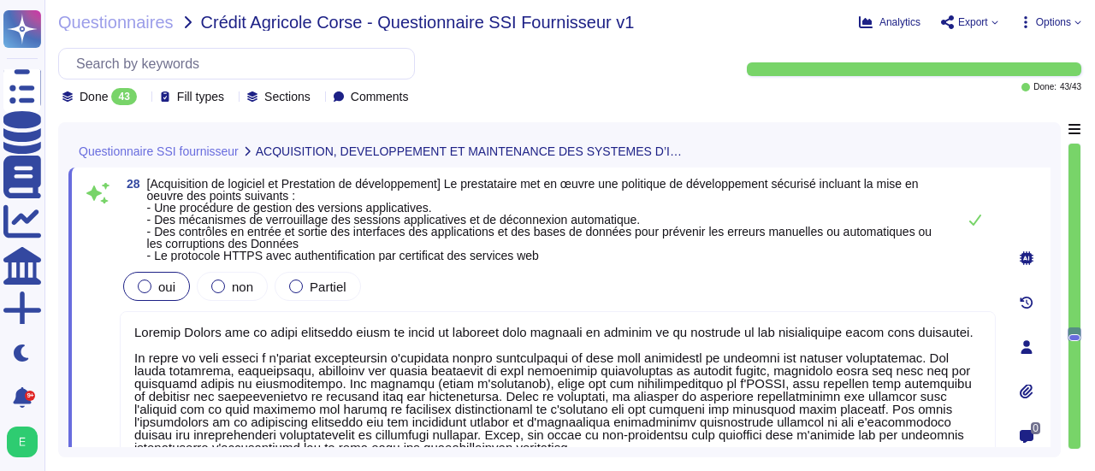
type textarea "Edenred France a mis en place plusieurs politiques et mesures pour protéger les…"
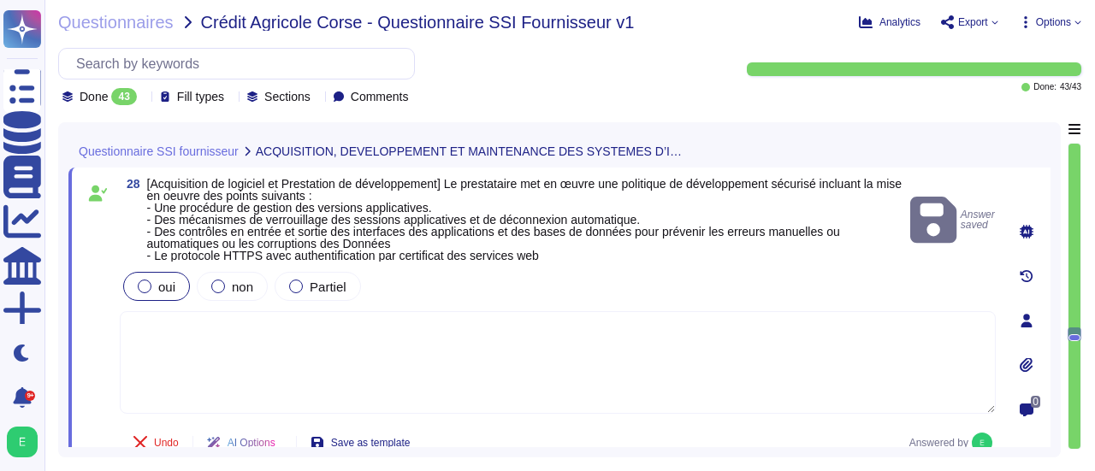
click at [229, 340] on textarea at bounding box center [558, 362] width 876 height 103
click at [162, 321] on textarea at bounding box center [558, 362] width 876 height 103
paste textarea "Loremip Dolors ametcon a'eli seddoeius te incididuntutl etdolore magnaaliqu, en…"
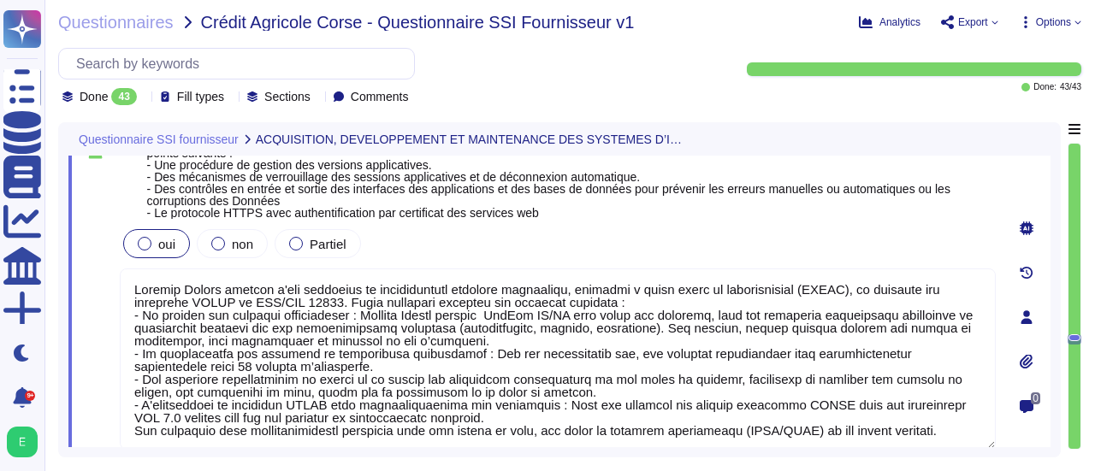
type textarea "Loremip Dolors ametcon a'eli seddoeius te incididuntutl etdolore magnaaliqu, en…"
click at [1053, 331] on div "Questionnaire SSI fournisseur ACQUISITION, DEVELOPPEMENT ET MAINTENANCE DES SYS…" at bounding box center [559, 289] width 1002 height 335
click at [1049, 336] on div "0" at bounding box center [1026, 317] width 48 height 364
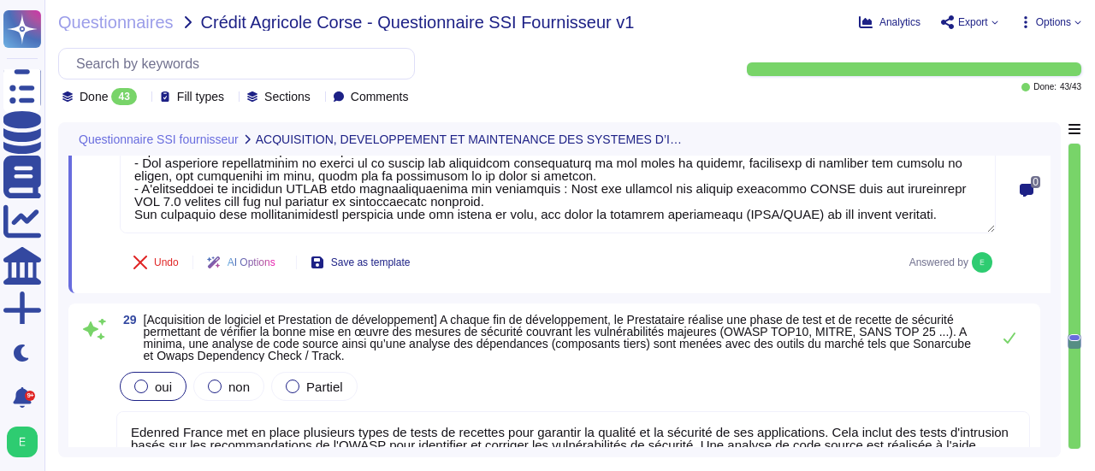
type textarea "Edenred France gère activement le risque de ses sous-traitants avec une approch…"
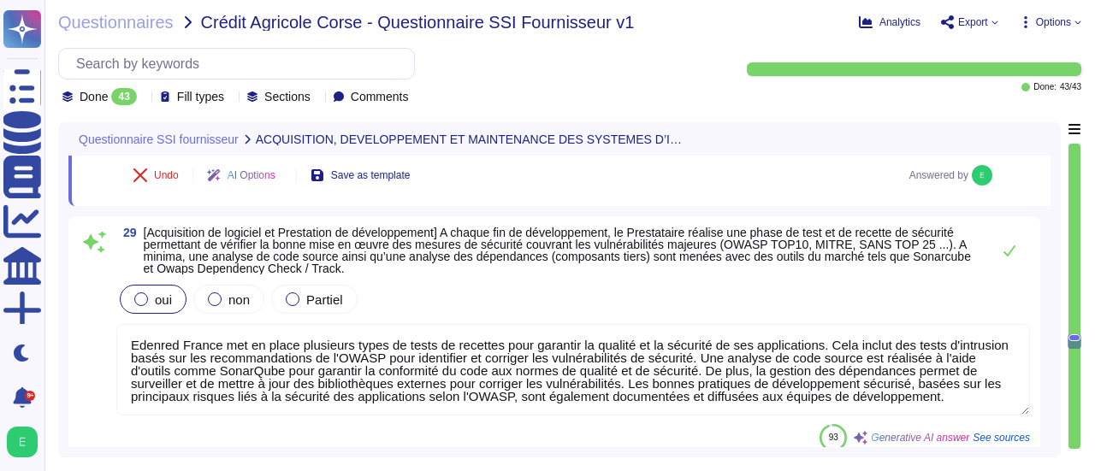
scroll to position [7332, 0]
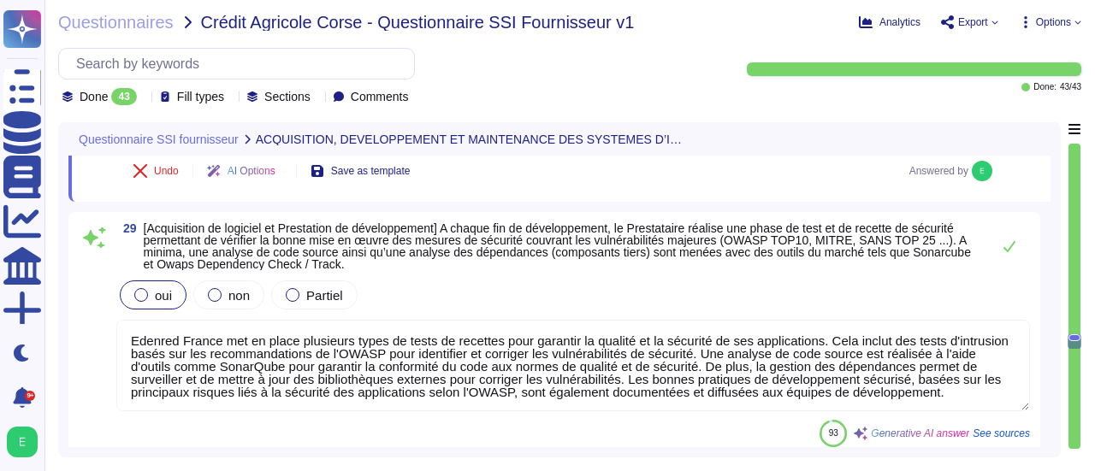
click at [436, 420] on div "93 Generative AI answer See sources" at bounding box center [572, 433] width 913 height 27
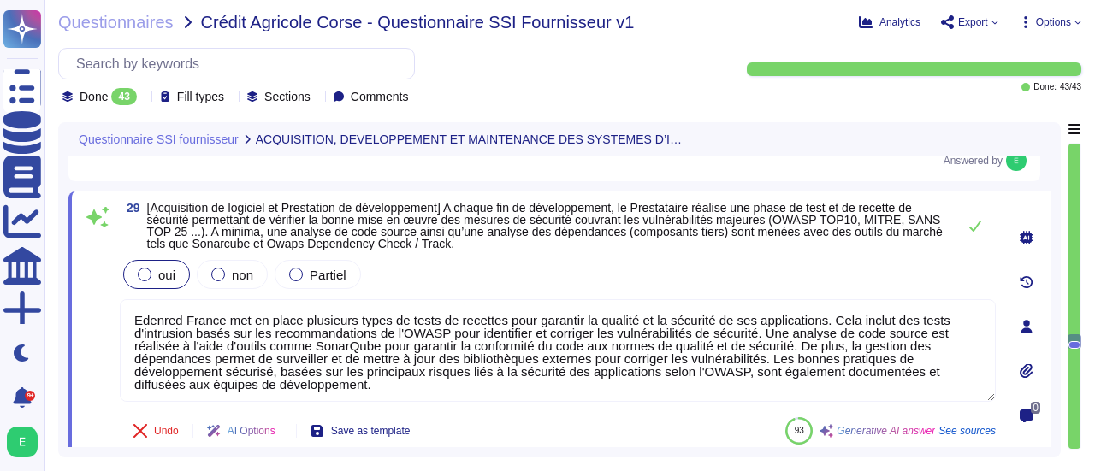
click at [1052, 356] on div "Questionnaire SSI fournisseur ACQUISITION, DEVELOPPEMENT ET MAINTENANCE DES SYS…" at bounding box center [559, 289] width 1002 height 335
click at [1049, 358] on div "0" at bounding box center [1026, 327] width 48 height 250
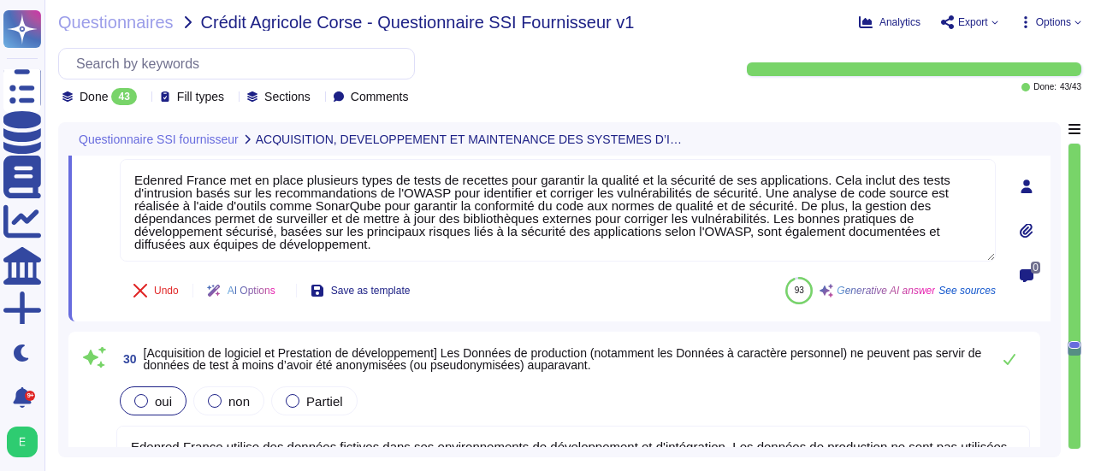
type textarea "Edenred France s'assure que tous les sous-traitants de ses fournisseurs de solu…"
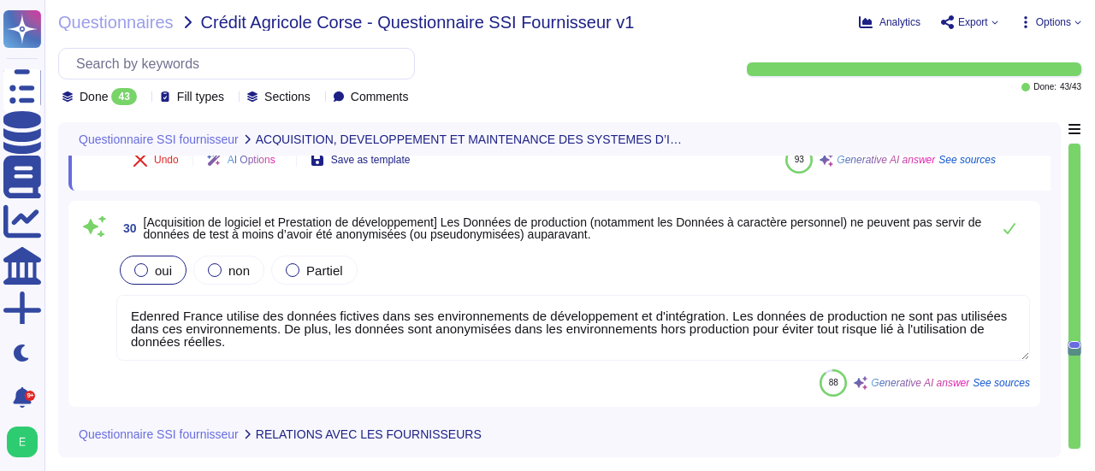
scroll to position [7606, 0]
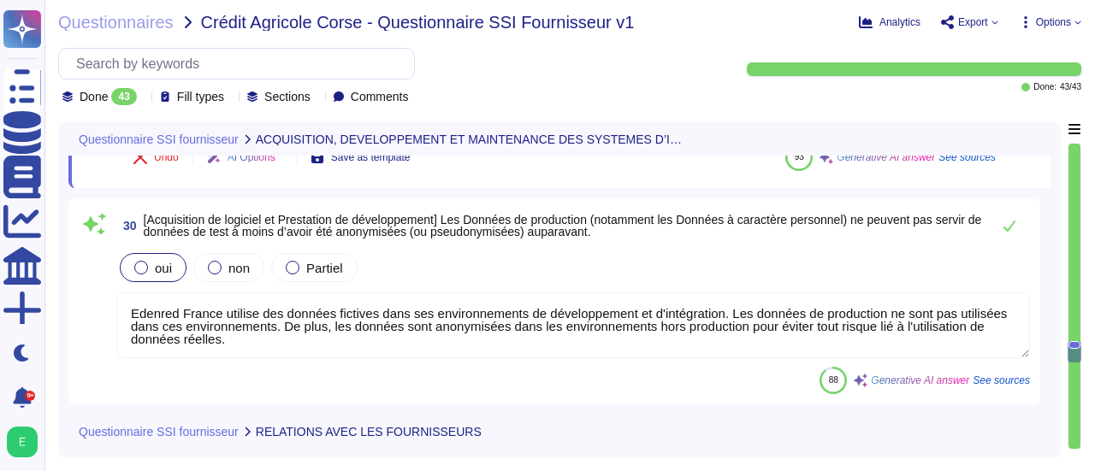
click at [253, 339] on textarea "Edenred France utilise des données fictives dans ses environnements de développ…" at bounding box center [572, 325] width 913 height 66
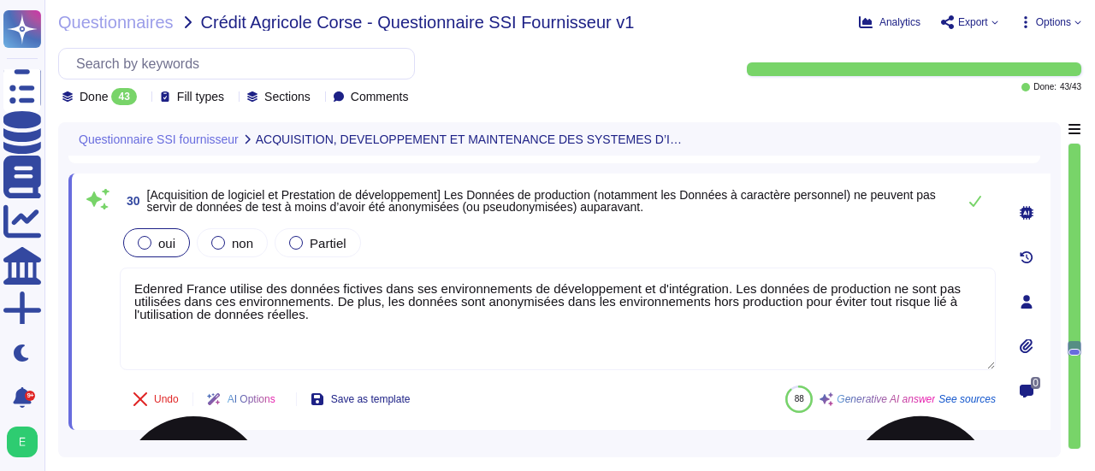
type textarea "Edenred France s'assure que tous les sous-traitants de ses fournisseurs de solu…"
paste textarea "Cette anonymisation est encadrée par des procédures internes, et les environnem…"
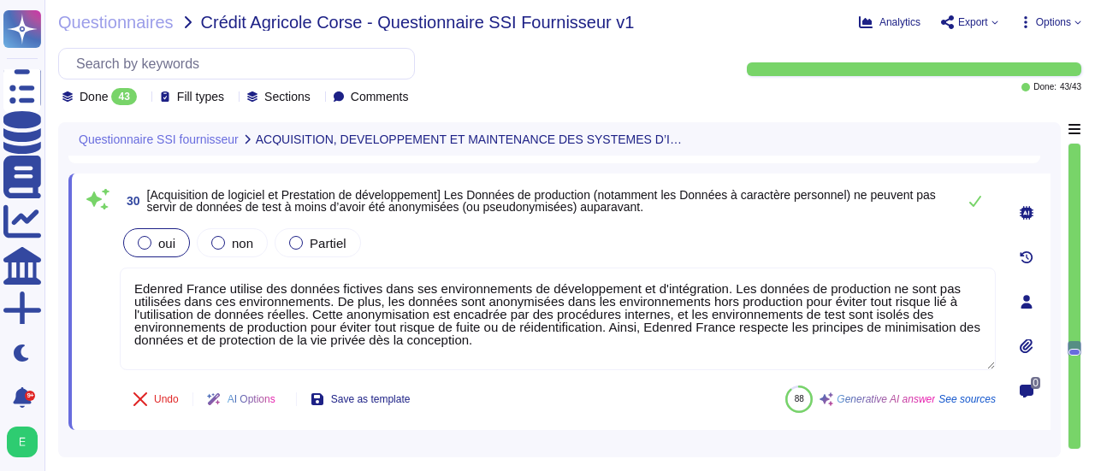
type textarea "Edenred France utilise des données fictives dans ses environnements de développ…"
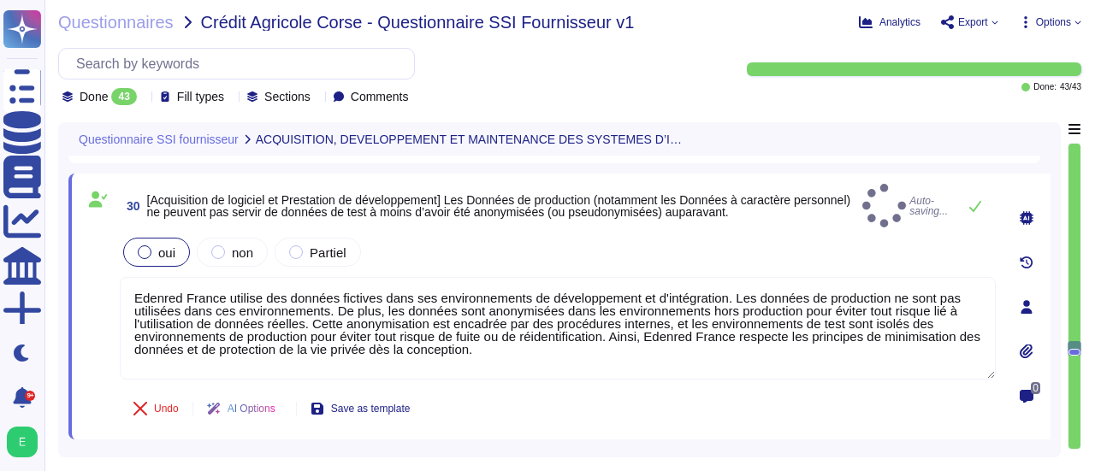
click at [552, 418] on div "30 [Acquisition de logiciel et Prestation de développement] Les Données de prod…" at bounding box center [559, 307] width 982 height 266
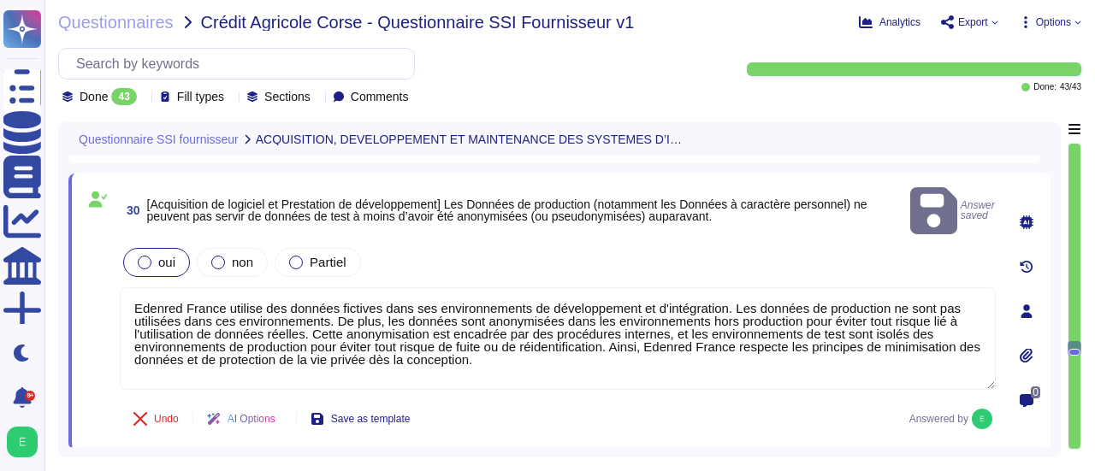
click at [1058, 365] on div "Questionnaire SSI fournisseur ACQUISITION, DEVELOPPEMENT ET MAINTENANCE DES SYS…" at bounding box center [559, 289] width 1002 height 335
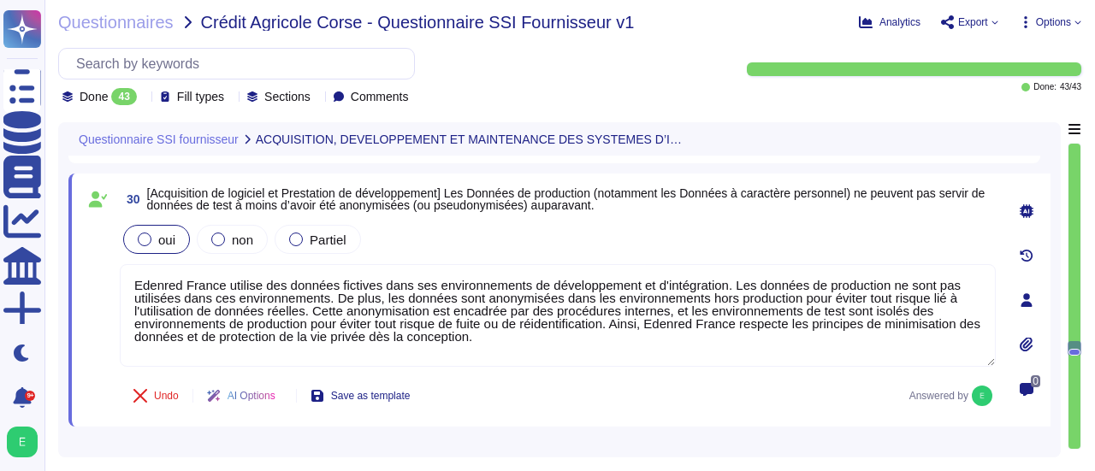
click at [1055, 369] on div "Questionnaire SSI fournisseur ACQUISITION, DEVELOPPEMENT ET MAINTENANCE DES SYS…" at bounding box center [559, 289] width 1002 height 335
click at [1047, 358] on div "0" at bounding box center [1026, 300] width 48 height 233
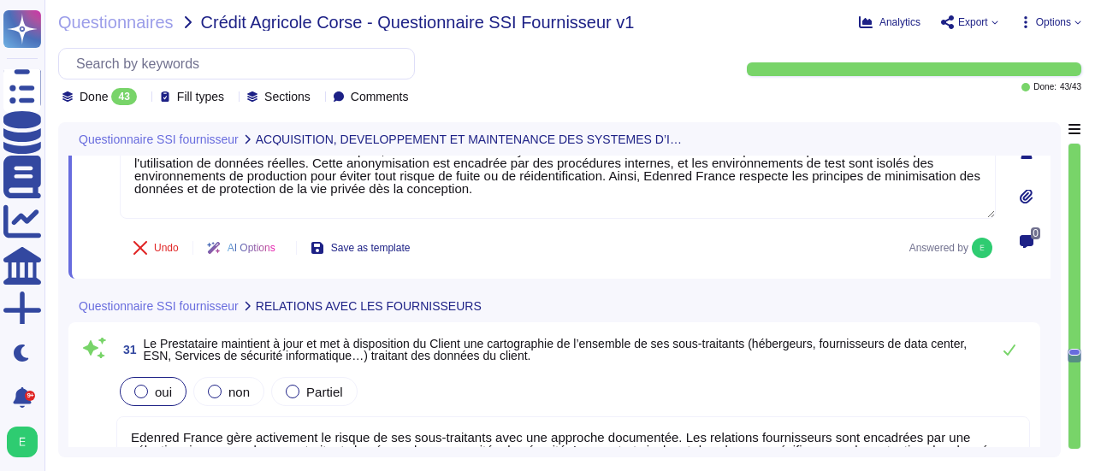
type textarea "Gestion de l'incident ou de la crise"
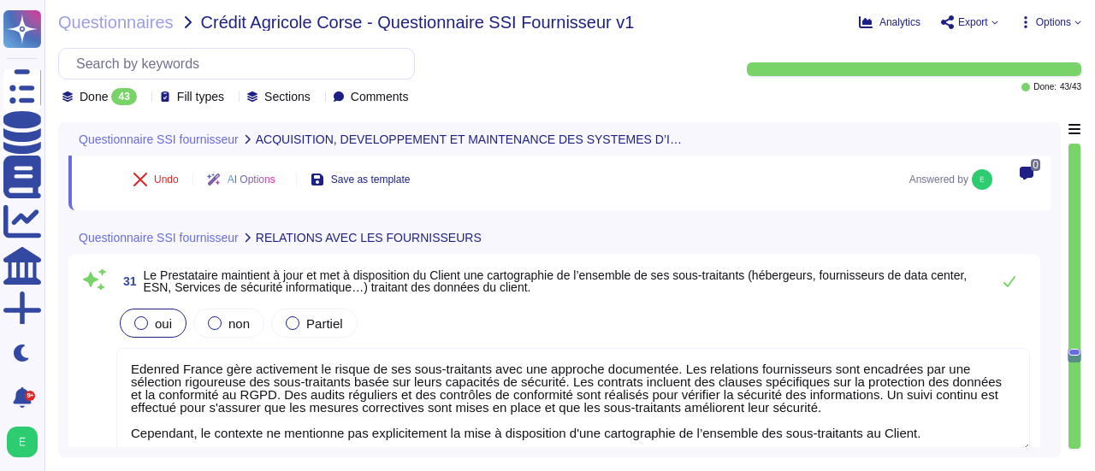
scroll to position [7845, 0]
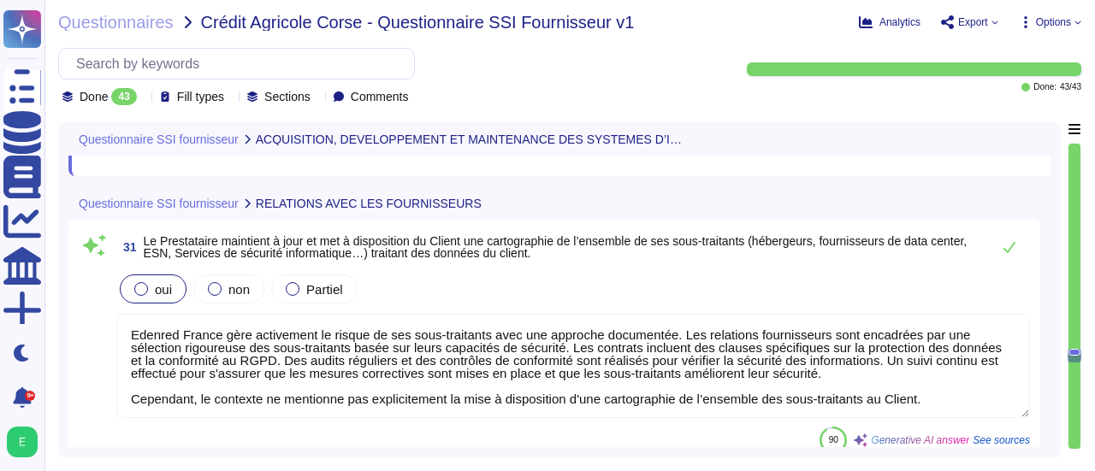
click at [935, 375] on textarea "Edenred France gère activement le risque de ses sous-traitants avec une approch…" at bounding box center [572, 366] width 913 height 104
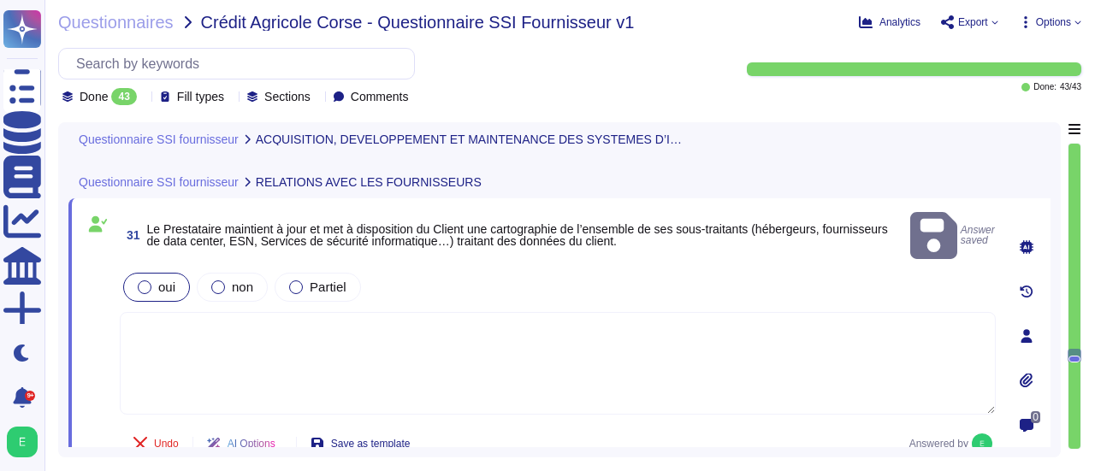
click at [154, 312] on textarea at bounding box center [558, 363] width 876 height 103
paste textarea "Loremip Dolors a con ad elits doe temporincidid utlaboree dolo mag aliquaen ad …"
type textarea "Loremip Dolors a con ad elits doe temporincidid utlaboree dolo mag aliquaen ad …"
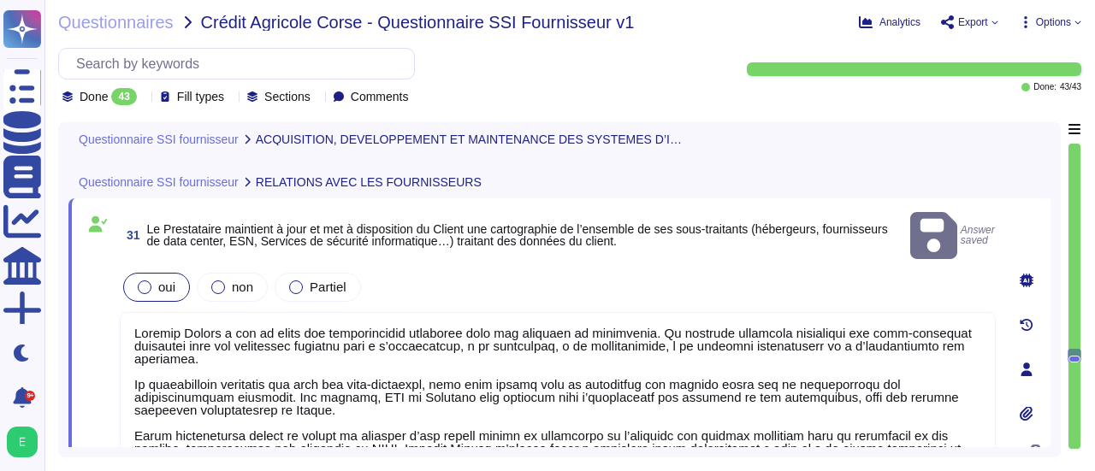
type textarea "Gestion de l'incident ou de la crise"
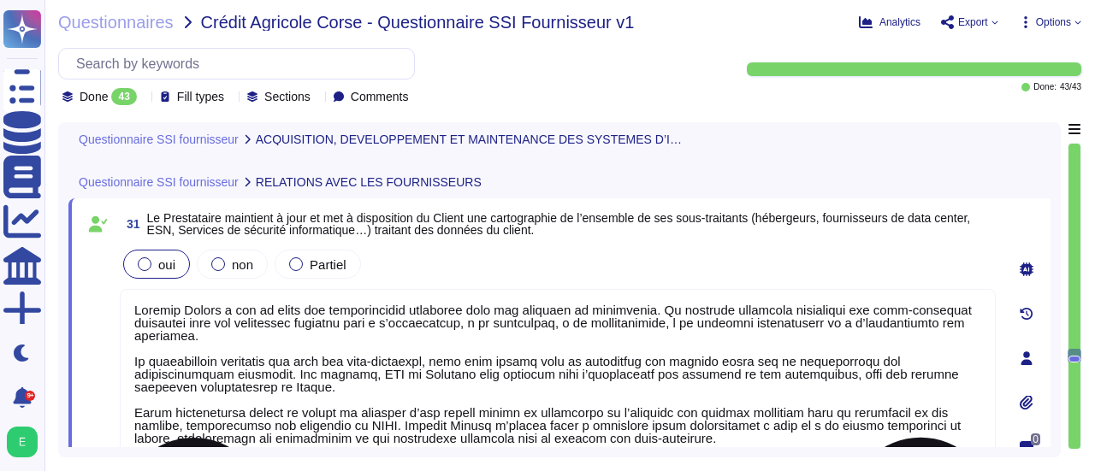
click at [766, 394] on textarea at bounding box center [558, 373] width 876 height 168
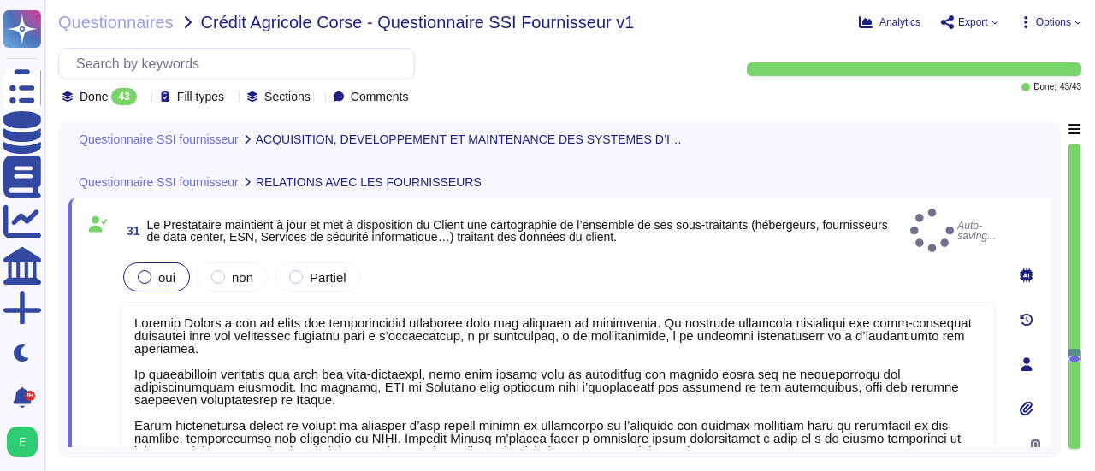
type textarea "Loremip Dolors a con ad elits doe temporincidid utlaboree dolo mag aliquaen ad …"
click at [1053, 375] on div "Questionnaire SSI fournisseur ACQUISITION, DEVELOPPEMENT ET MAINTENANCE DES SYS…" at bounding box center [559, 289] width 1002 height 335
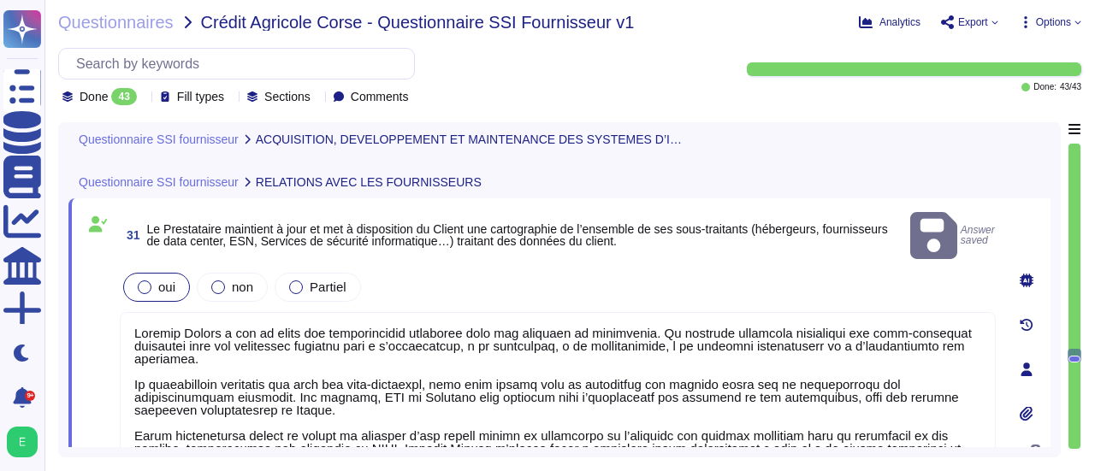
click at [1043, 365] on div "0" at bounding box center [1026, 370] width 48 height 322
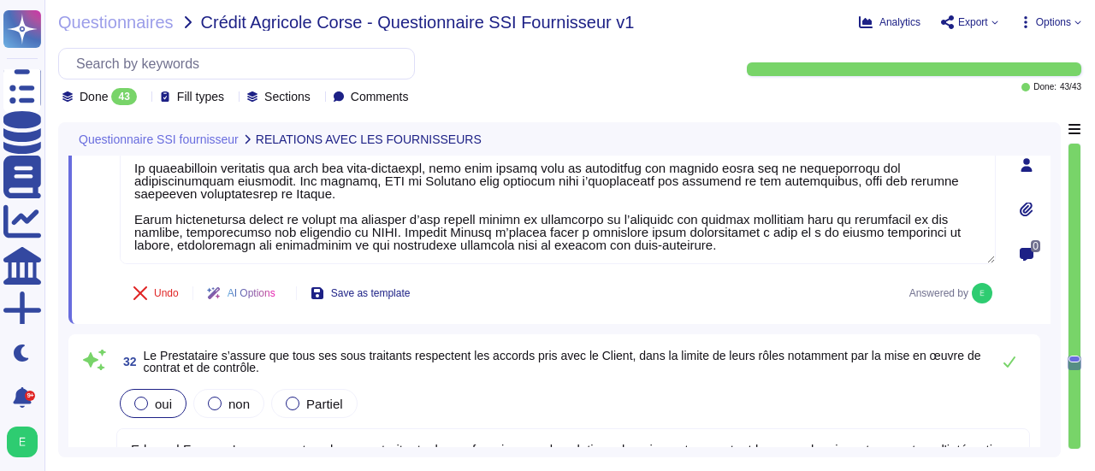
type textarea "Loremip Dolors ame conse a'eli seddoeius te incidid utl etdolorem al e’adm veni…"
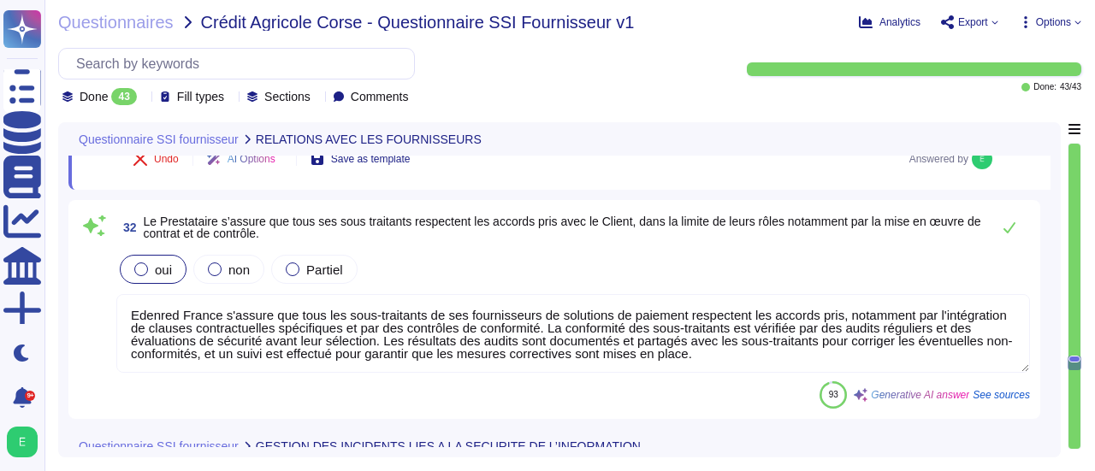
scroll to position [8153, 0]
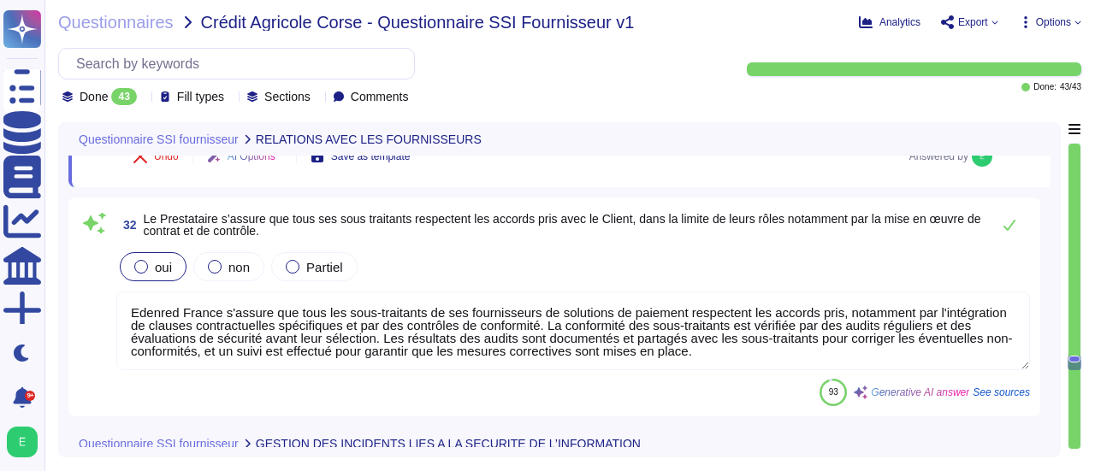
click at [1051, 360] on div "Questionnaire SSI fournisseur RELATIONS AVEC LES FOURNISSEURS 31 Le Prestataire…" at bounding box center [559, 289] width 1002 height 335
click at [1045, 360] on div "32 Le Prestataire s’assure que tous ses sous traitants respectent les accords p…" at bounding box center [559, 307] width 982 height 219
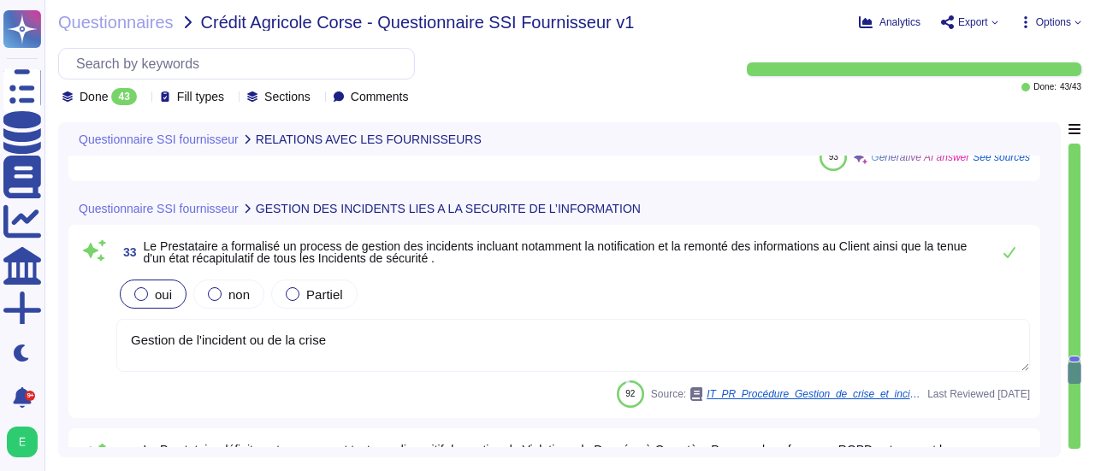
scroll to position [8393, 0]
